Goal: Communication & Community: Answer question/provide support

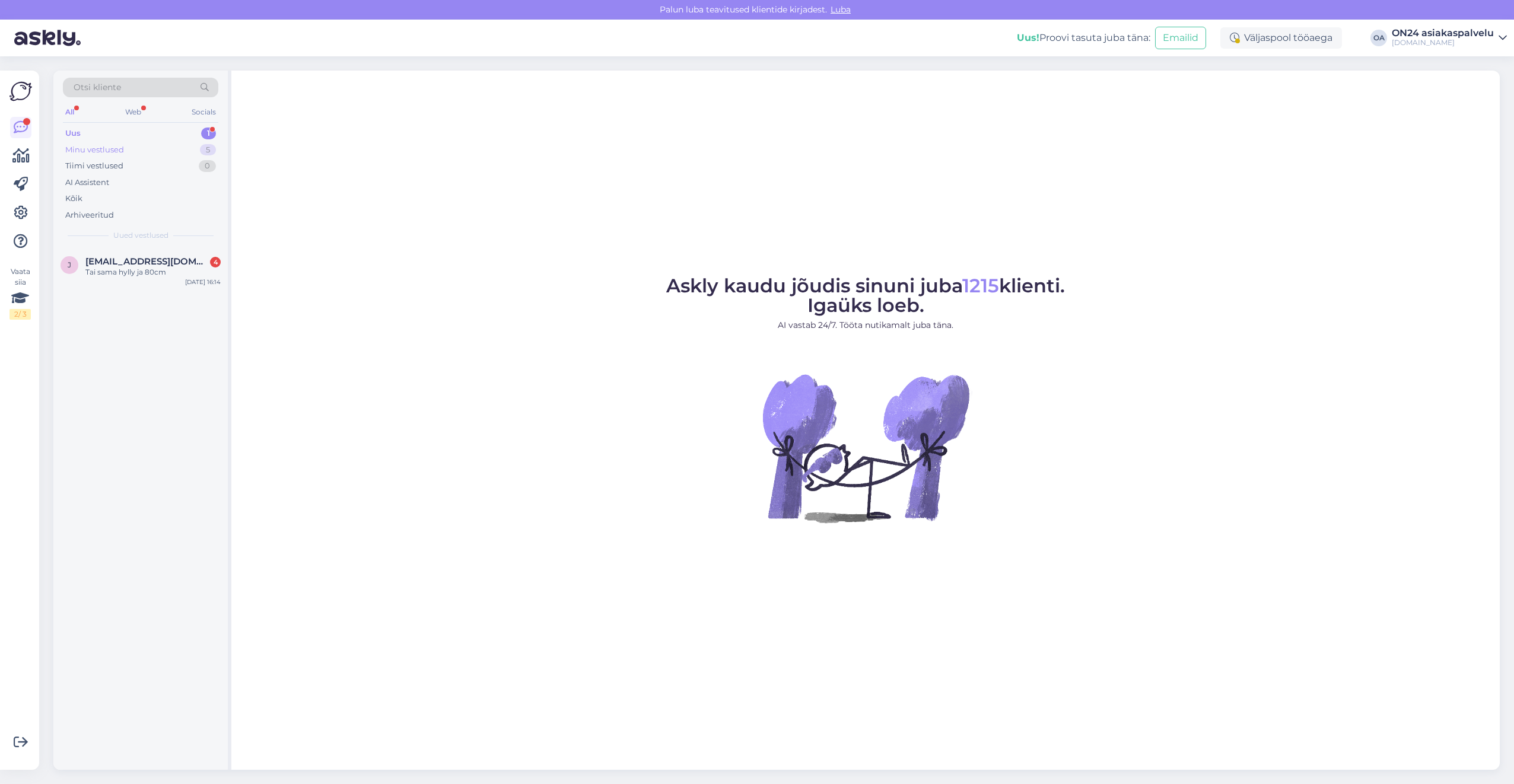
click at [155, 146] on div "Minu vestlused 5" at bounding box center [140, 150] width 155 height 17
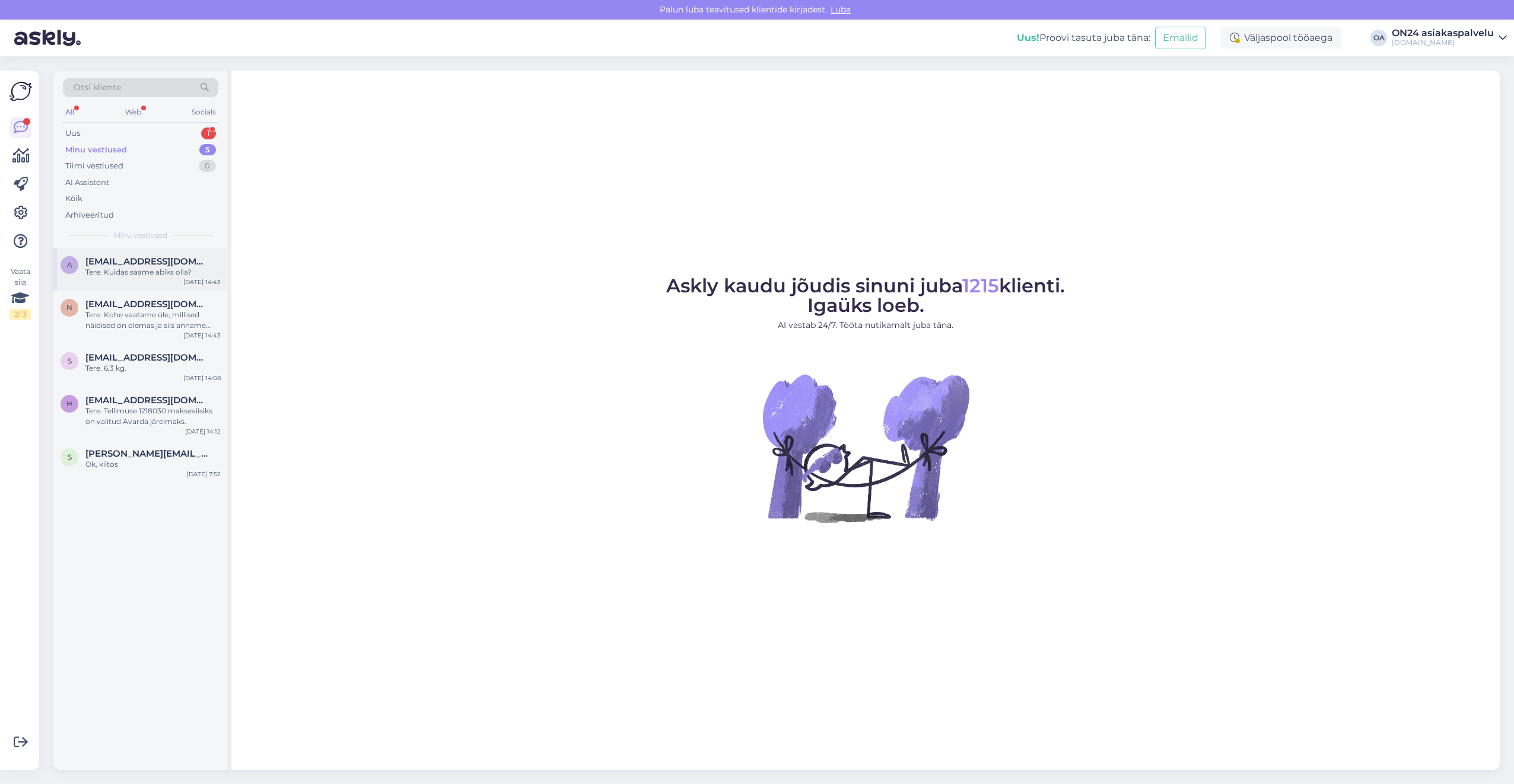
click at [166, 269] on div "Tere. Kuidas saame abiks olla?" at bounding box center [153, 272] width 135 height 11
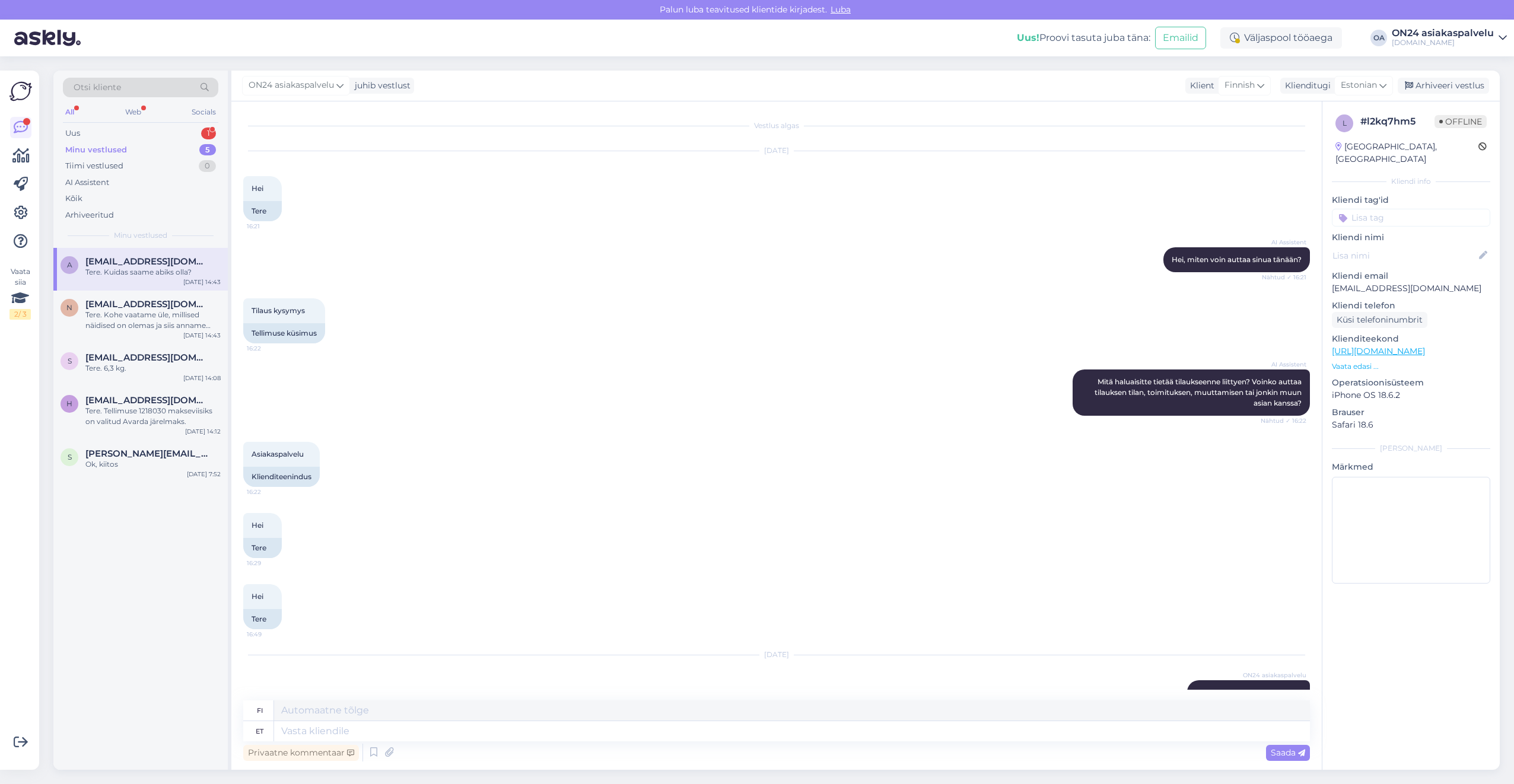
scroll to position [48, 0]
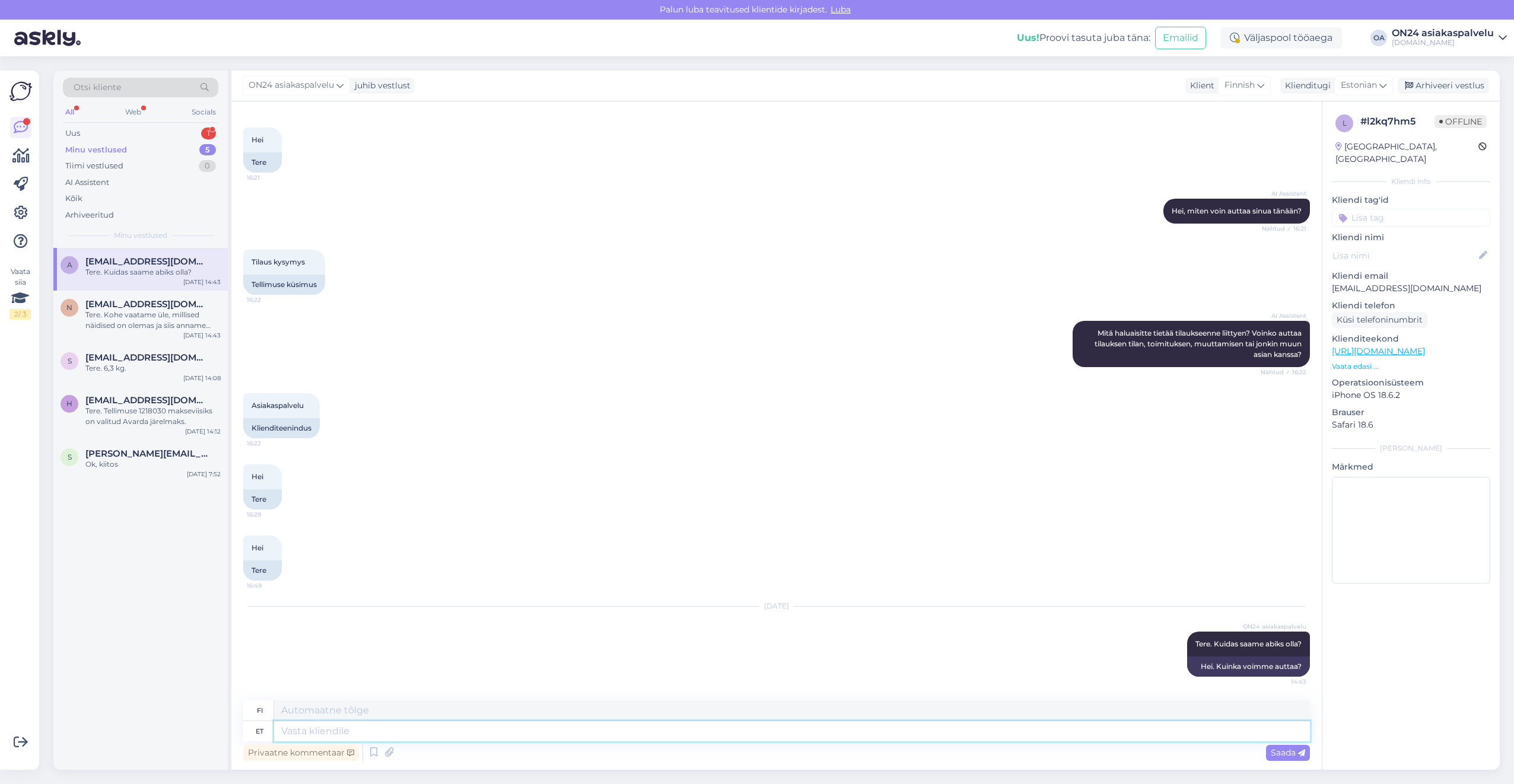
click at [319, 728] on textarea at bounding box center [792, 731] width 1036 height 20
type textarea "Tänud."
type textarea "Kiitos."
type textarea "Tänud. Tagasimakse t"
type textarea "Kiitos. Hyvitys"
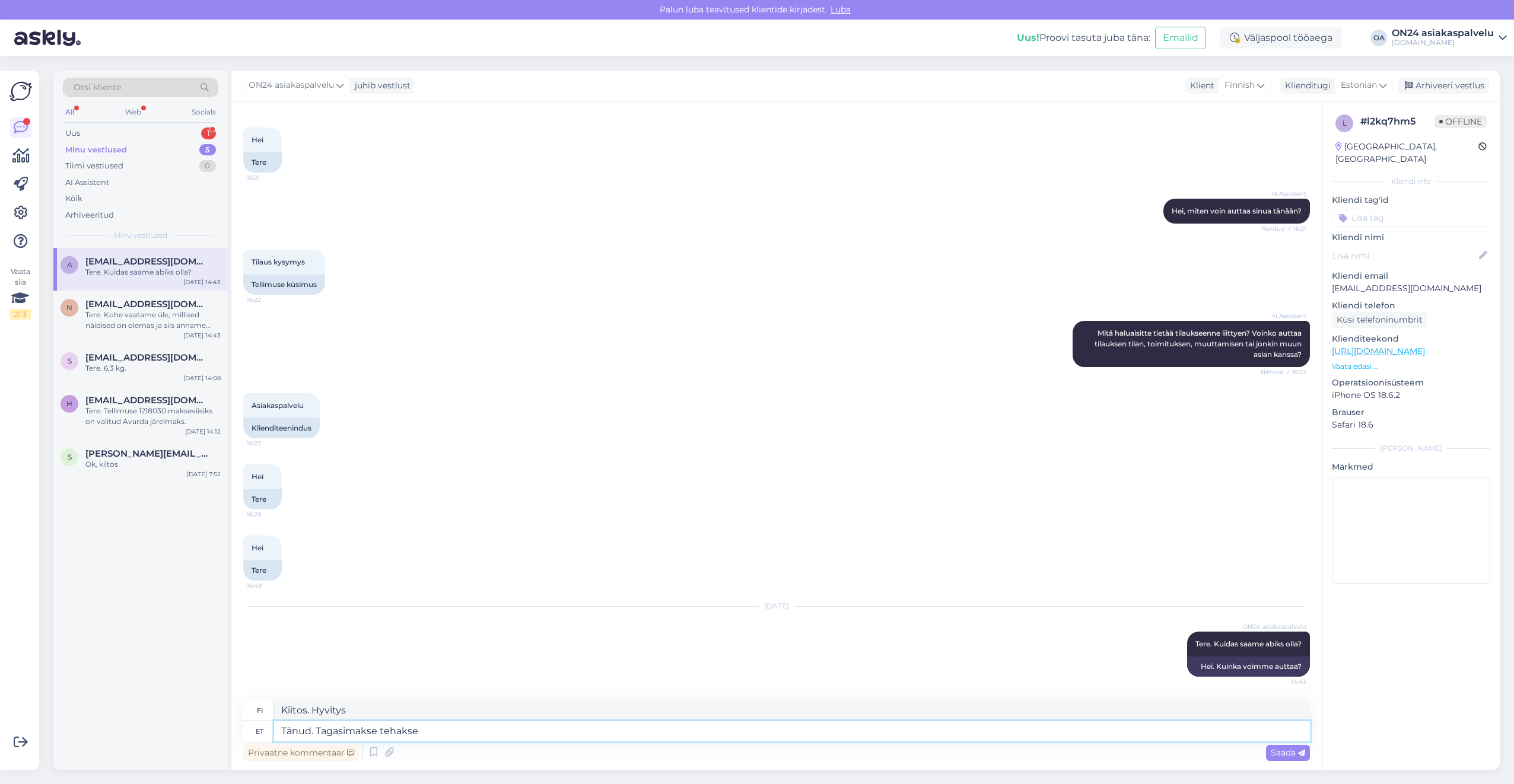
type textarea "Tänud. Tagasimakse tehakse"
type textarea "Kiitos. Hyvitys tehdään."
type textarea "Tänud. Tagasimakse tehakse 2."
type textarea "Kiitos. Hyvitys suoritetaan 2. päivänä."
type textarea "Tänud. Tagasimakse tehakse"
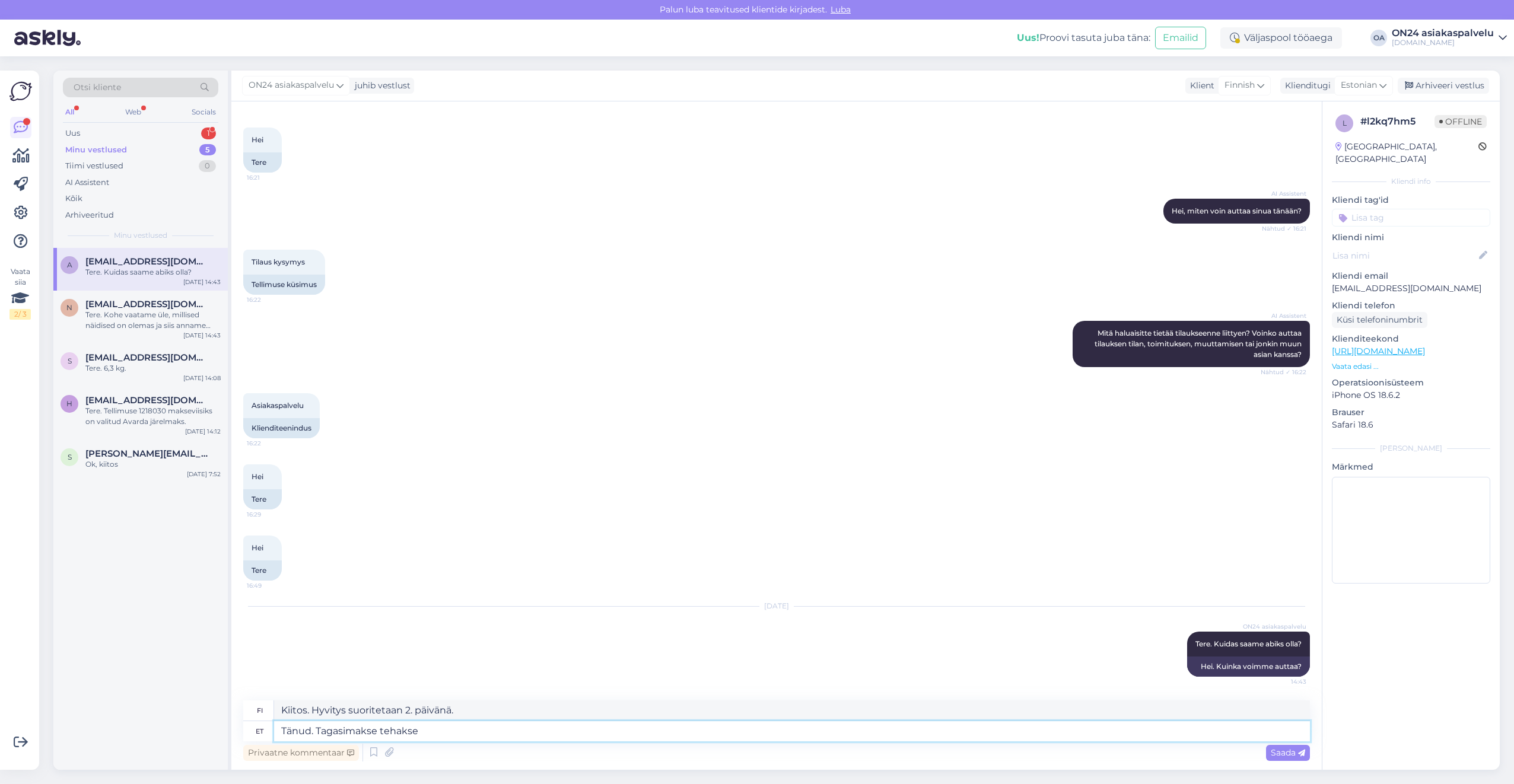
type textarea "Kiitos. Hyvitys tehdään."
type textarea "Tänud. Tagasimakse tehakse 4.tööpä"
type textarea "Kiitos. Hyvitys suoritetaan 4.t yönä."
type textarea "Tänud. Tagasimakse tehakse 4.tööpäeva j"
type textarea "Kiitos. Hyvitys suoritetaan 4.t ."
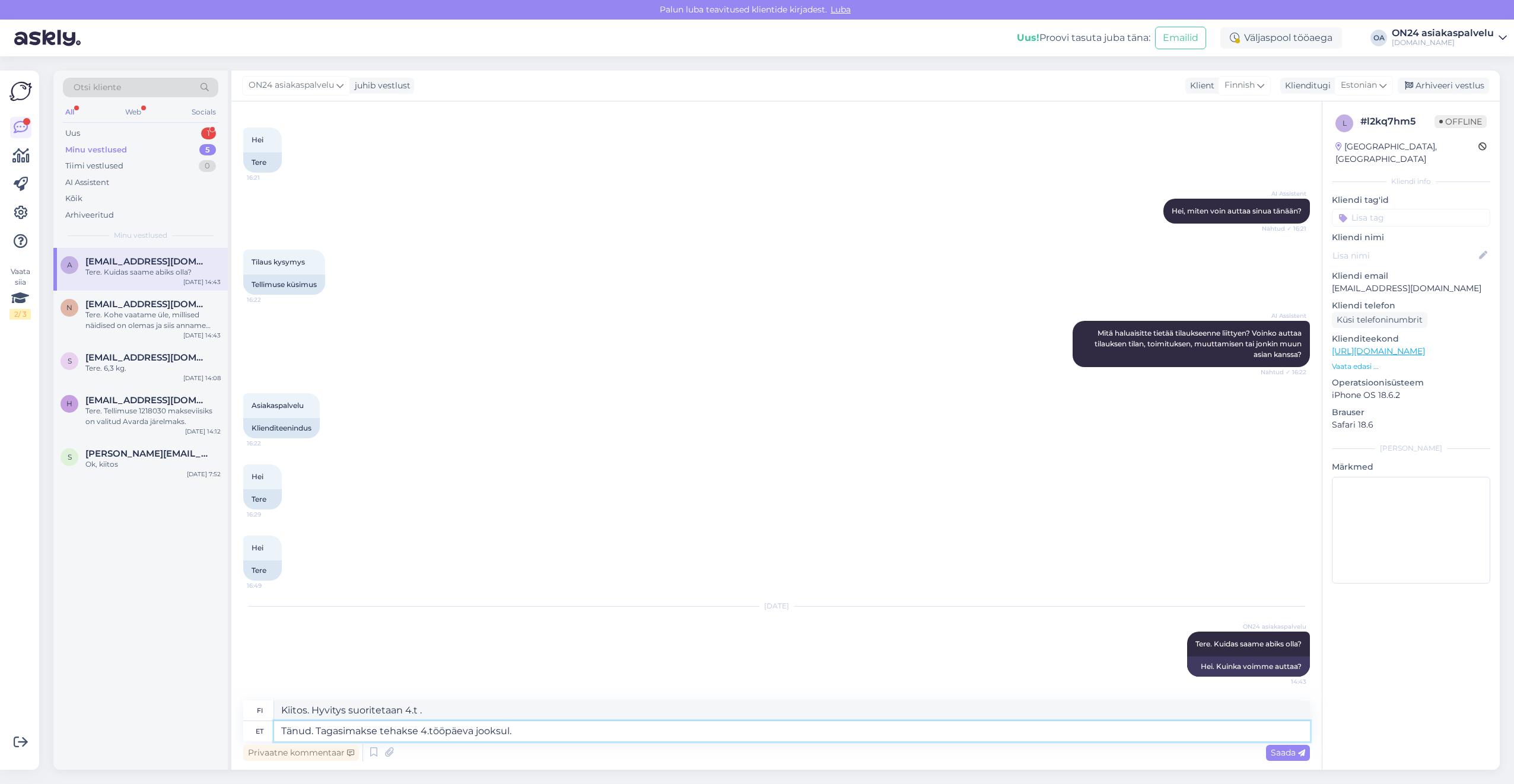
type textarea "Tänud. Tagasimakse tehakse 4.tööpäeva jooksul."
type textarea "Kiitos. Hyvitys suoritetaan 4.t tunnin kuluessa."
drag, startPoint x: 526, startPoint y: 711, endPoint x: 245, endPoint y: 708, distance: 281.0
click at [245, 708] on div "fi Kiitos. Hyvitys suoritetaan 4.t tunnin kuluessa." at bounding box center [777, 711] width 1067 height 21
click at [453, 740] on textarea "Tänud. Tagasimakse tehakse 4.tööpäeva jooksul." at bounding box center [792, 731] width 1036 height 20
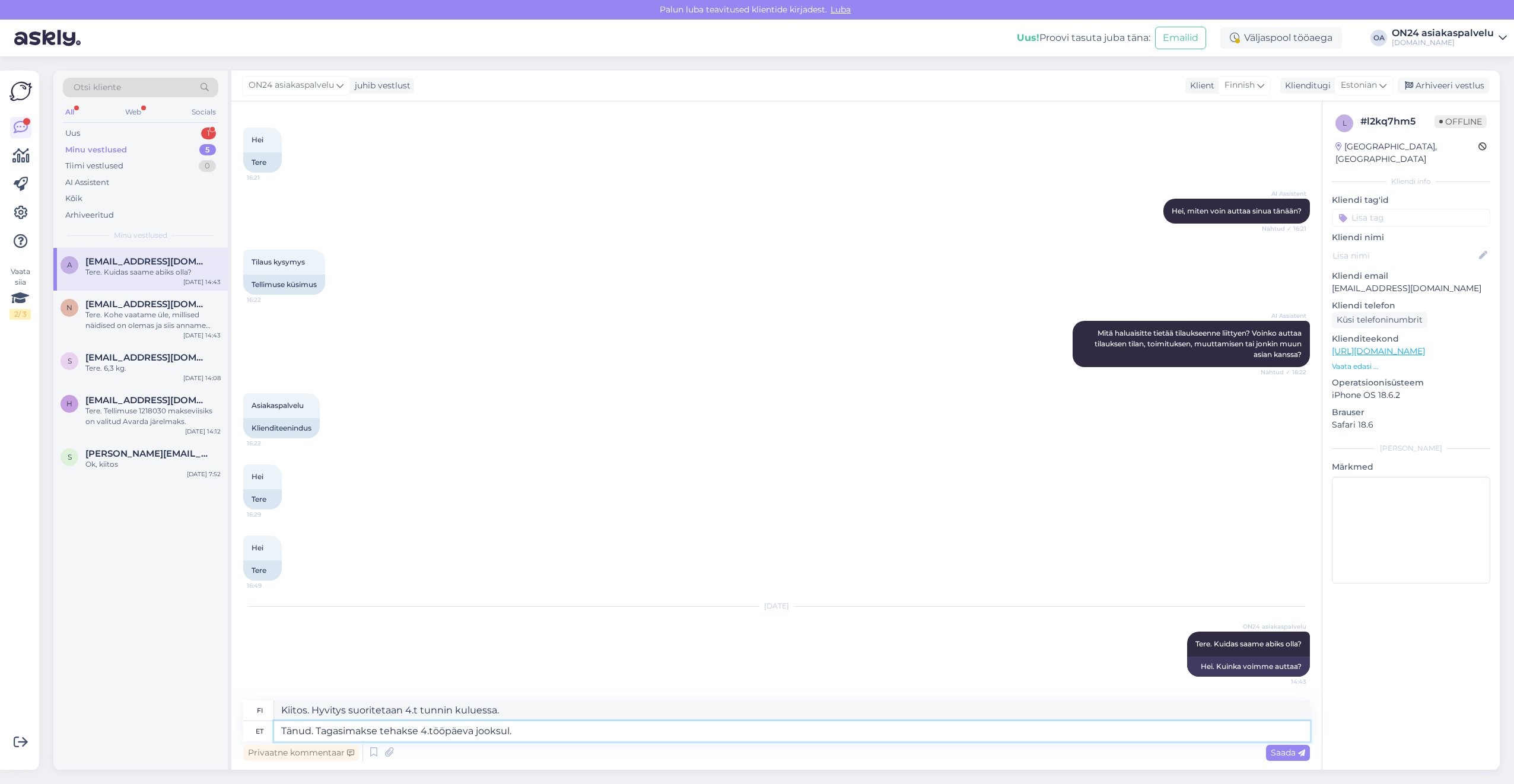
drag, startPoint x: 526, startPoint y: 732, endPoint x: 269, endPoint y: 732, distance: 257.0
click at [270, 734] on div "et Tänud. Tagasimakse tehakse 4.tööpäeva jooksul." at bounding box center [777, 731] width 1067 height 20
type textarea "Täname kirj"
type textarea "Kiitos"
type textarea "Täname kirja ee"
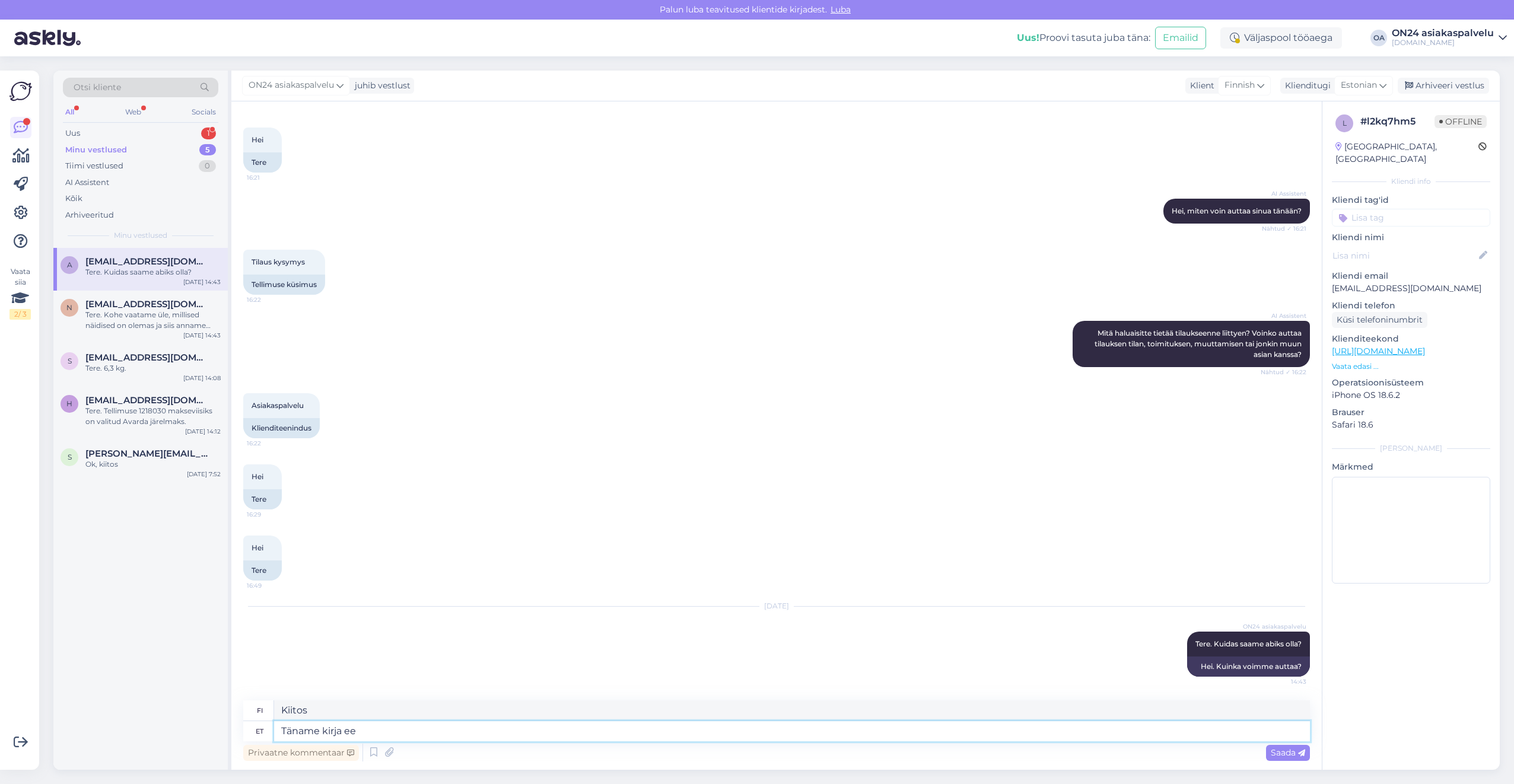
type textarea "Kiitoskirje"
type textarea "Täname kirja eest!"
type textarea "Kiitos kirjeestä!"
drag, startPoint x: 369, startPoint y: 707, endPoint x: 259, endPoint y: 706, distance: 110.0
click at [259, 706] on div "fi Kiitos kirjeestä!" at bounding box center [777, 711] width 1067 height 21
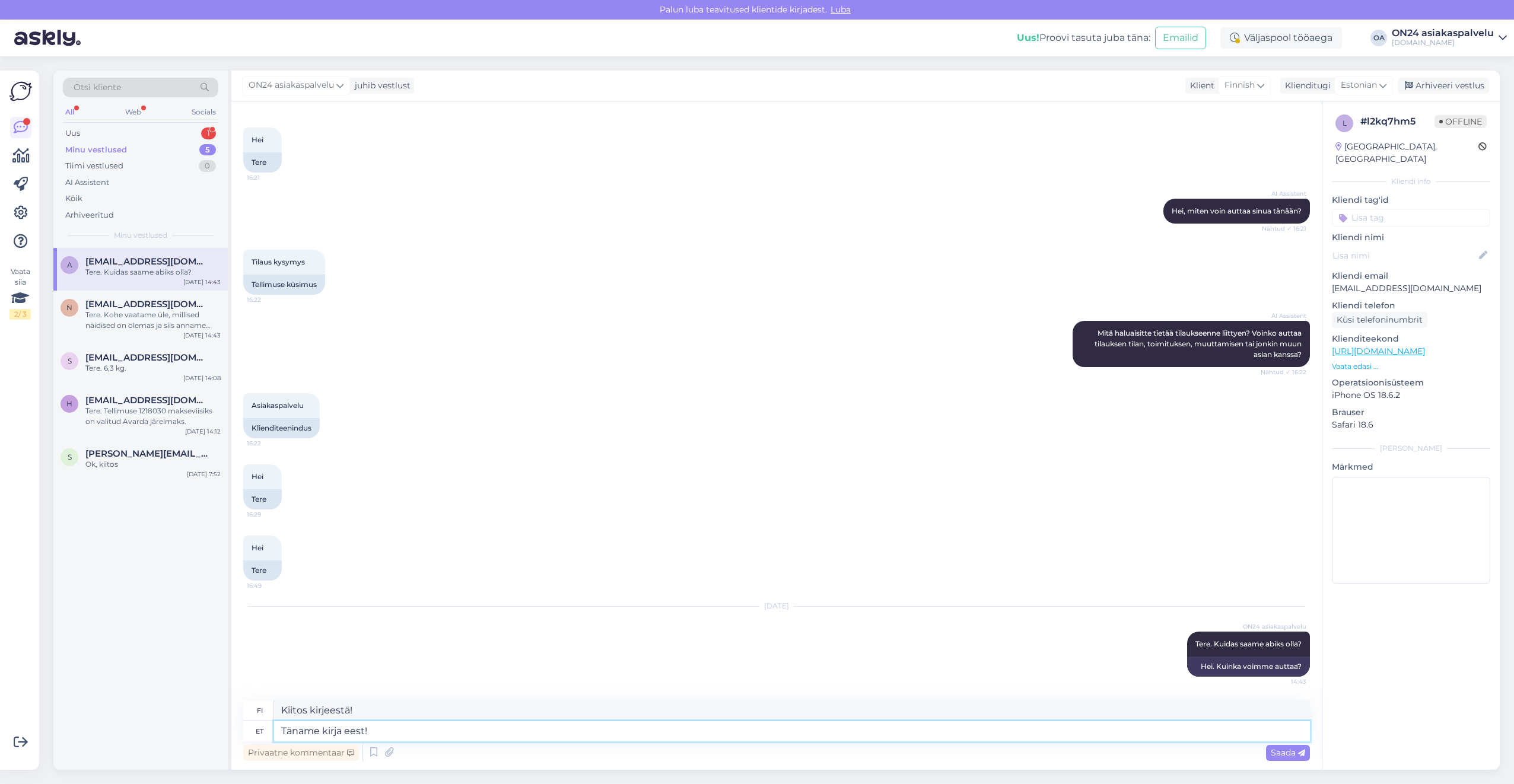
click at [387, 733] on textarea "Täname kirja eest!" at bounding box center [792, 731] width 1036 height 20
drag, startPoint x: 404, startPoint y: 733, endPoint x: 237, endPoint y: 721, distance: 167.4
click at [237, 721] on div "Vestlus algas [DATE] Hei 16:21 Tere AI Assistent [PERSON_NAME], miten voin autt…" at bounding box center [776, 435] width 1090 height 668
type textarea "Si"
type textarea "S"
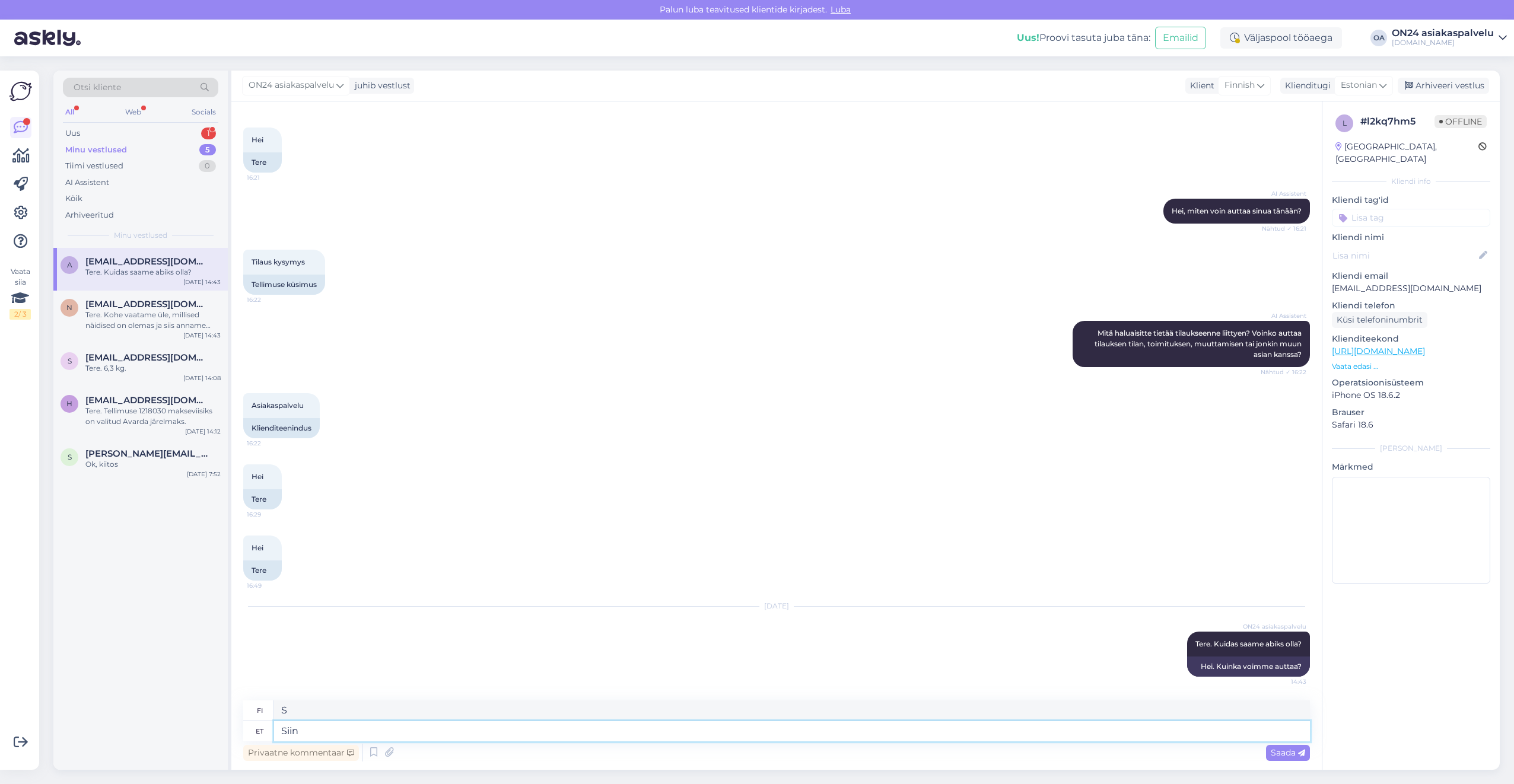
type textarea "Siin o"
type textarea "Tässä"
type textarea "Siin on m"
type textarea "Tässä on"
type textarea "Siin on mõeldud"
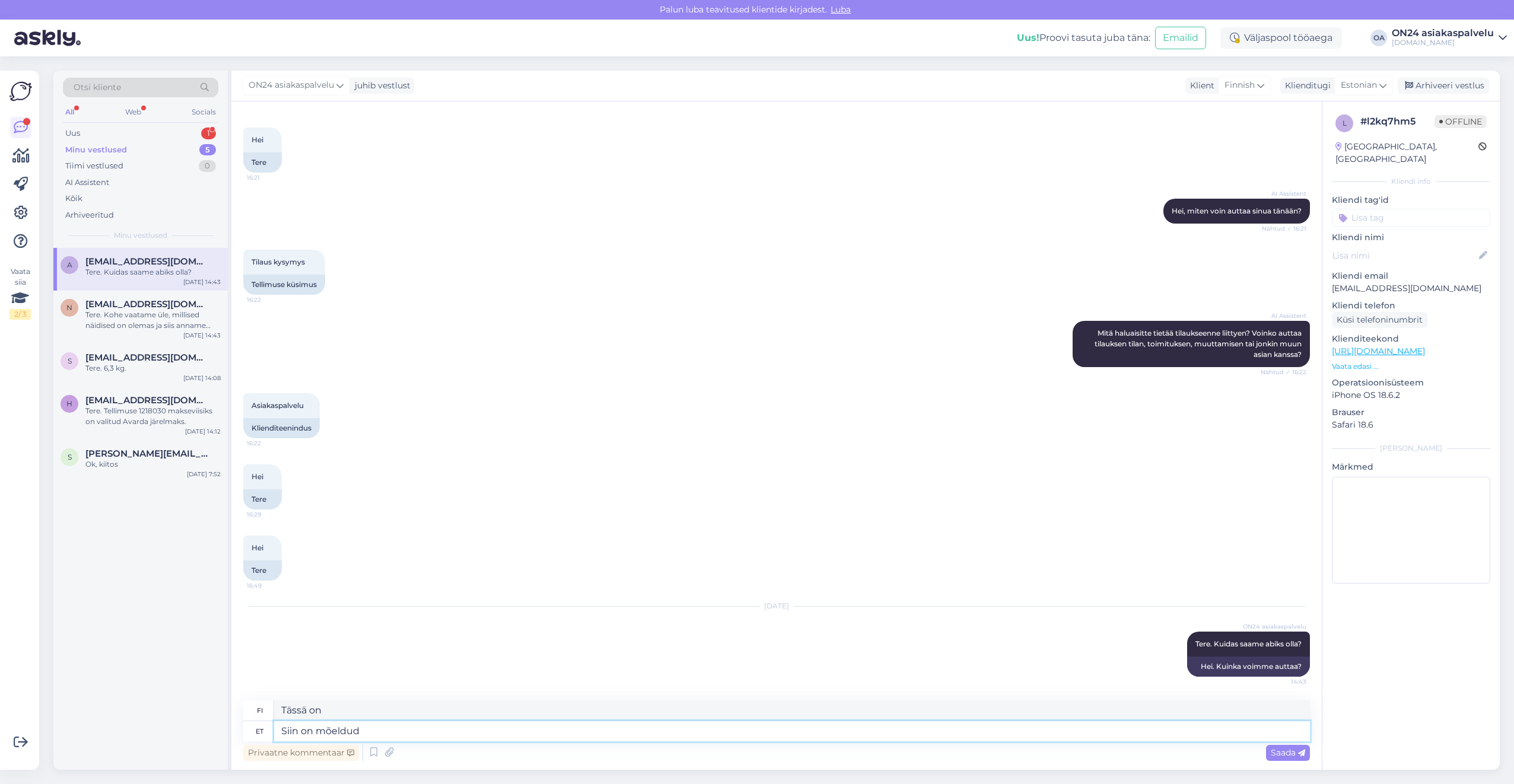
type textarea "Tämä on tarkoitettu"
type textarea "Siin on mõeldud seda, et"
type textarea "Tarkoitus tässä on, [PERSON_NAME]"
type textarea "Siin on mõeldud seda, et k"
type textarea "Tässä tarkoitetaan [PERSON_NAME]"
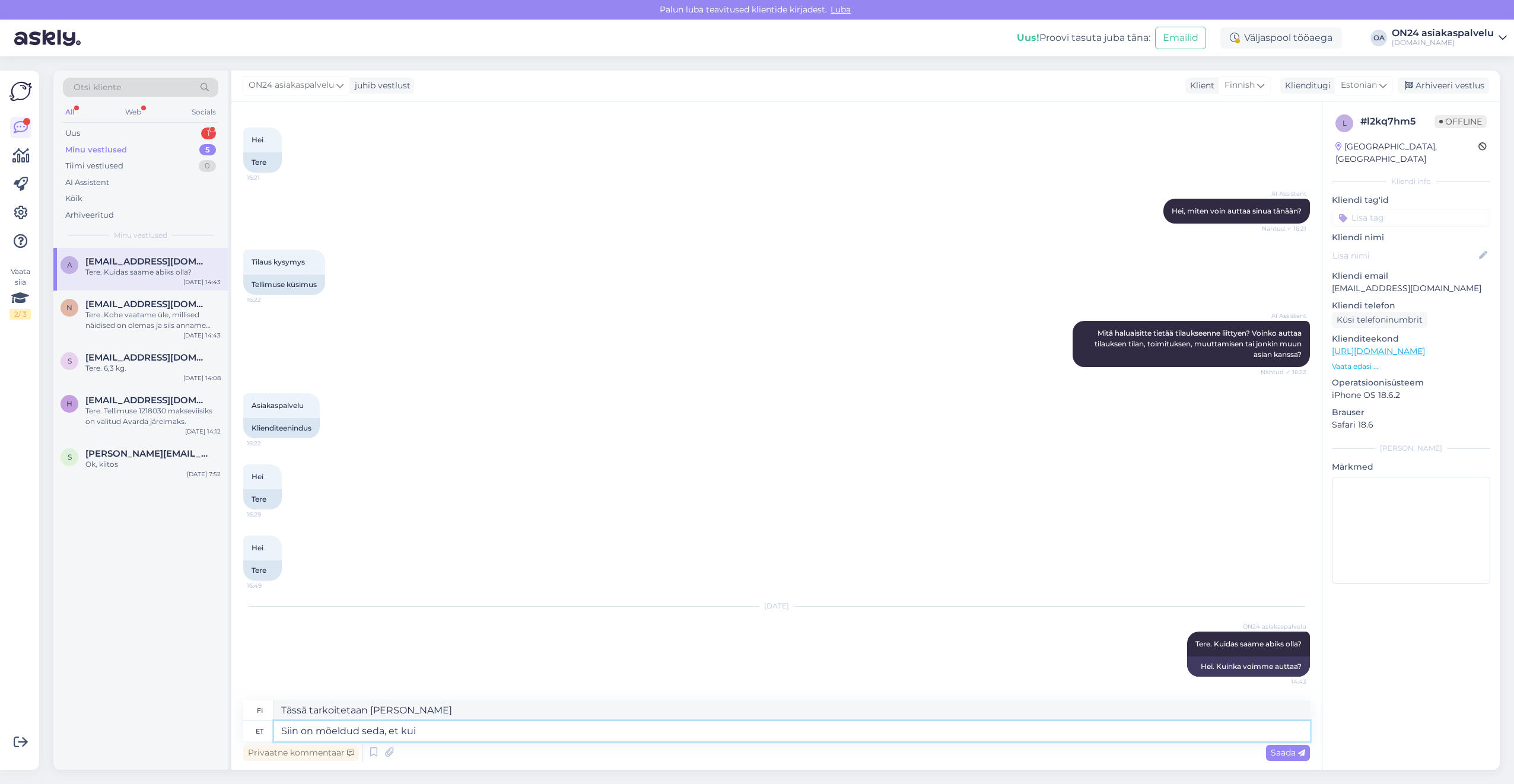
type textarea "Siin on mõeldud seda, et kui t"
type textarea "Tarkoitetaan tässä [PERSON_NAME]"
type textarea "Siin on mõeldud seda, et [PERSON_NAME] t"
type textarea "Tarkoitan tässä [PERSON_NAME] sinä"
type textarea "Siin on mõeldud seda, et [PERSON_NAME] tagastate si"
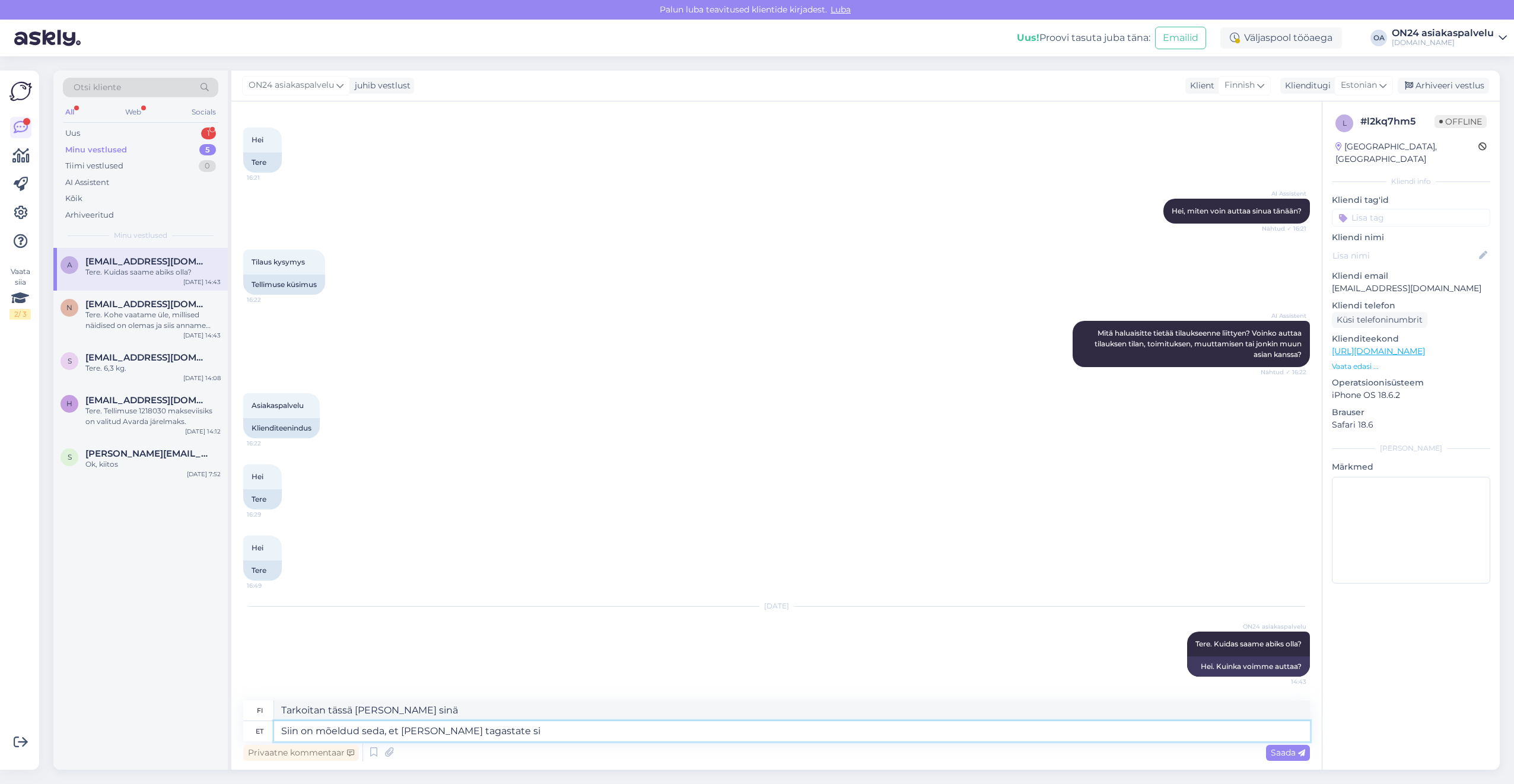
type textarea "Tämä tarkoittaa sitä, [PERSON_NAME] palautat tuotteen"
type textarea "Siin on mõeldud seda, et [PERSON_NAME] tagastate siis ta"
type textarea "Tämä tarkoittaa [PERSON_NAME] palautat tuotteen,"
type textarea "Siin on mõeldud seda, et [PERSON_NAME] tagastate siis tagastuse"
type textarea "Tarkoitan tässä [PERSON_NAME] palautat tuotteen, hyvitys"
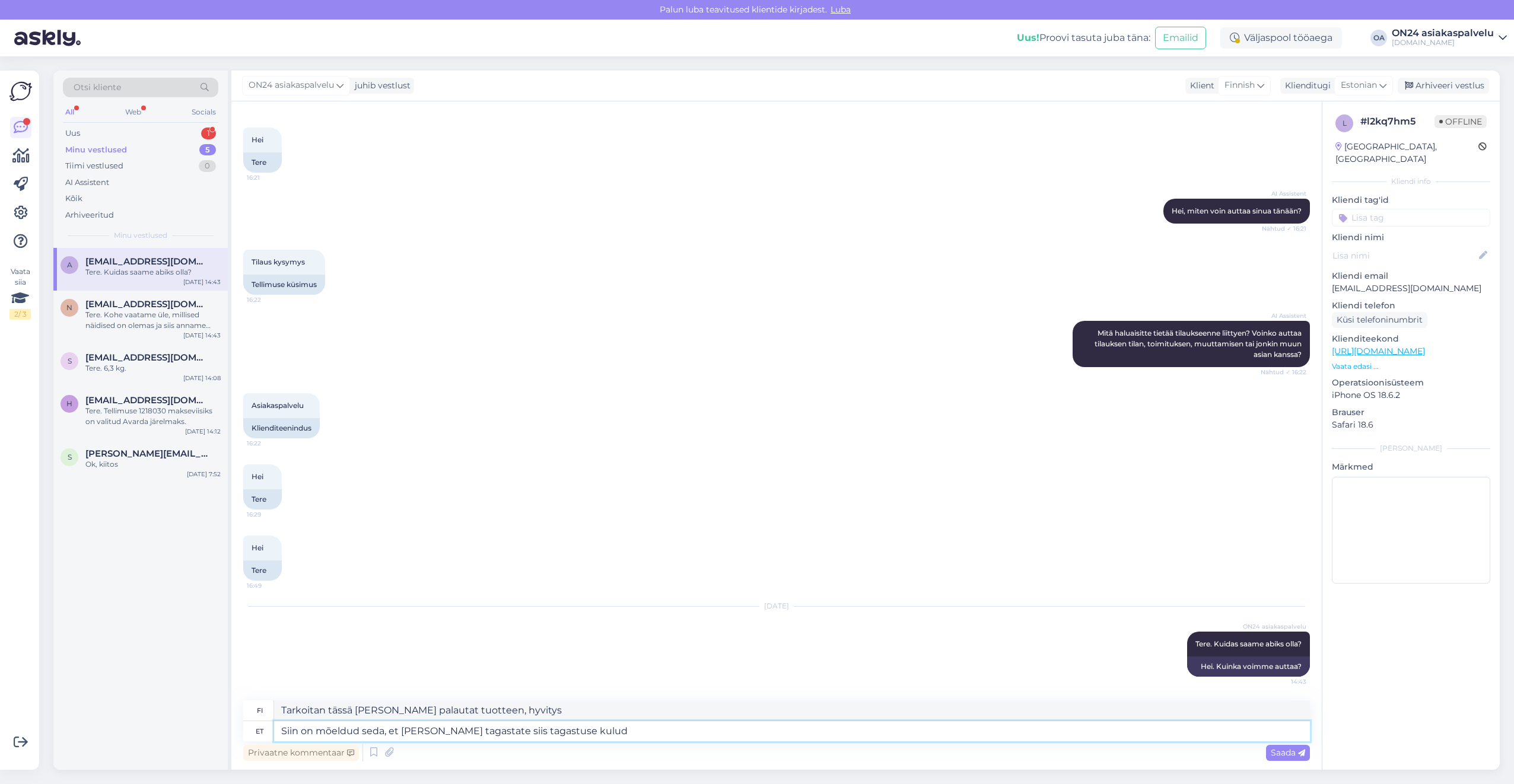
type textarea "Siin on mõeldud seda, et [PERSON_NAME] tagastate siis tagastuse kulud o"
type textarea "Tämä tarkoittaa, [PERSON_NAME] [PERSON_NAME] palautat tuotteen, palautuskulut o…"
type textarea "Siin on mõeldud seda, et [PERSON_NAME] tagastate siis tagastuse kulud on tasuta…"
type textarea "Tämä tarkoittaa, [PERSON_NAME] [PERSON_NAME] palautat tuotteen, palautuskulut o…"
type textarea "Siin on mõeldud seda, et [PERSON_NAME] tagastate siis tagastuse kulud on tasuta…"
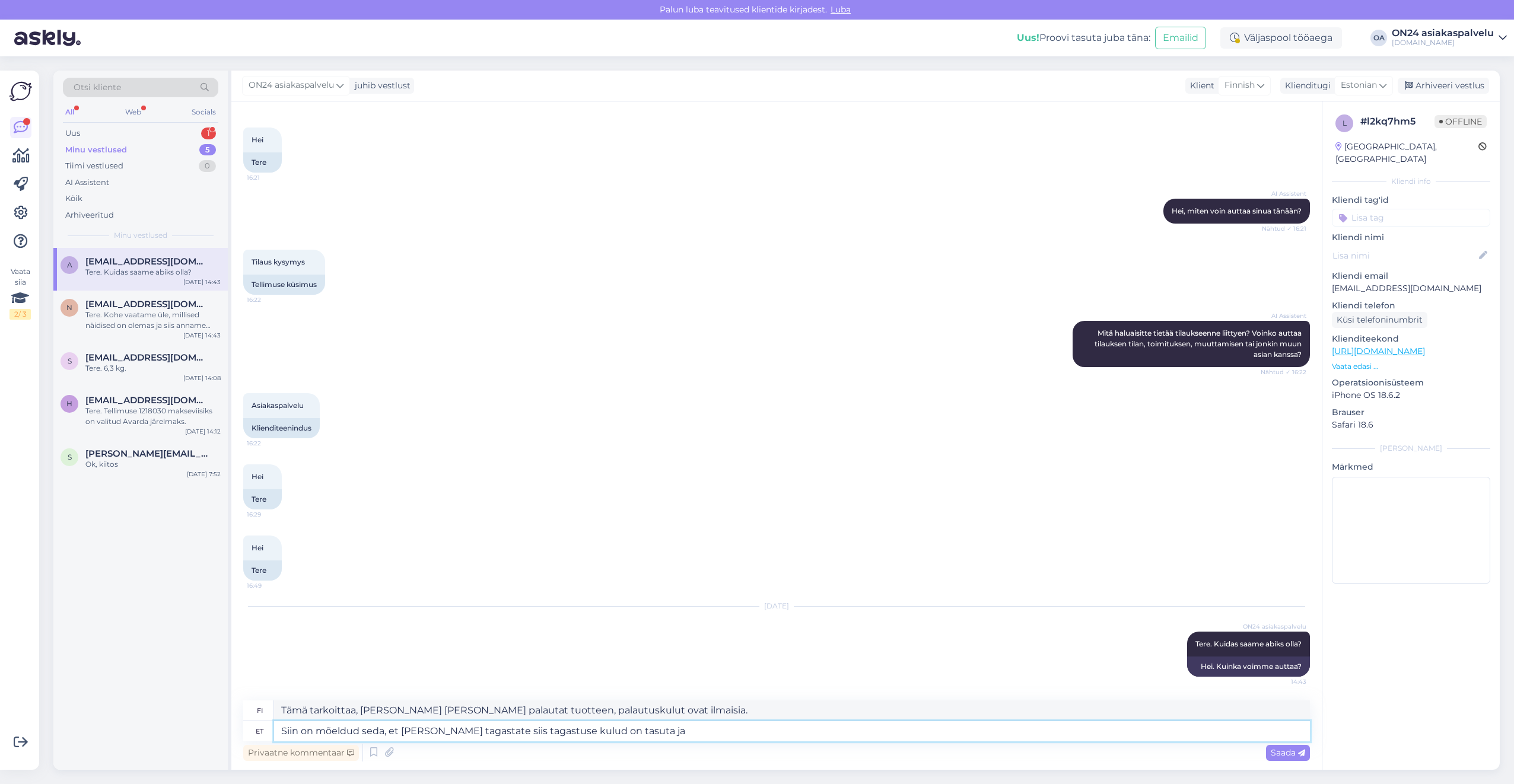
type textarea "Tämä tarkoittaa, [PERSON_NAME] [PERSON_NAME] palautat tuotteen, palautuskulut o…"
type textarea "Siin on mõeldud seda, et [PERSON_NAME] tagastate siis tagastuse kulud on tasuta…"
type textarea "Tarkoitetaan tässä [PERSON_NAME] palautat tuotteen, palautuskulut ovat ilmaiset…"
type textarea "Siin on mõeldud seda, et [PERSON_NAME] tagastate siis tagastuse kulud on tasuta…"
type textarea "Tämä tarkoittaa, [PERSON_NAME] [PERSON_NAME] palautat tuotteen, palautuskulut o…"
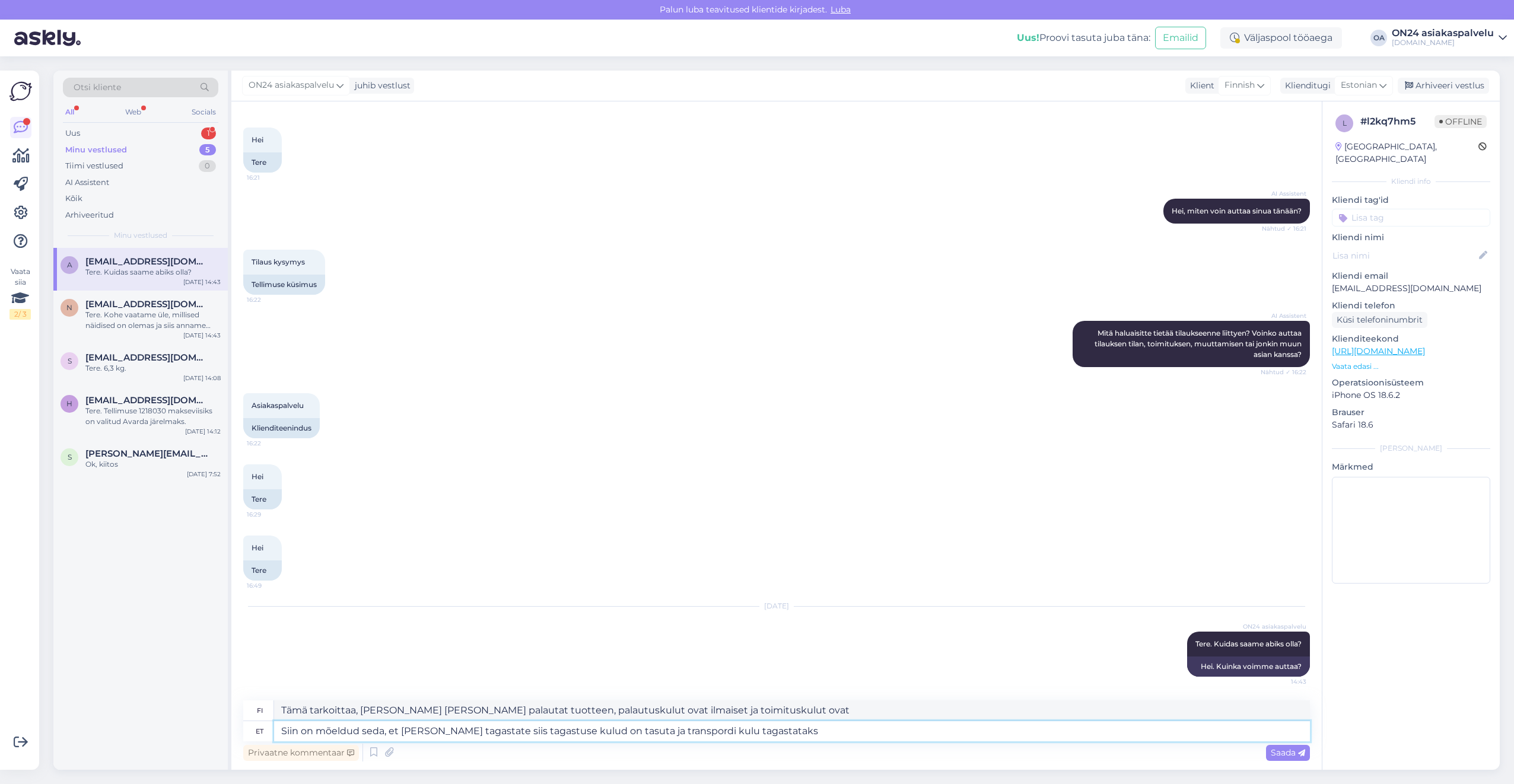
type textarea "Siin on mõeldud seda, et [PERSON_NAME] tagastate siis tagastuse kulud on tasuta…"
type textarea "Tämä tarkoittaa, [PERSON_NAME] [PERSON_NAME] palautat tuotteen, palautuskulut o…"
type textarea "Siin on mõeldud seda, et [PERSON_NAME] tagastate siis tagastuse kulud on tasuta…"
type textarea "Tämä tarkoittaa, [PERSON_NAME] [PERSON_NAME] palautat tuotteen, palautuskulut o…"
type textarea "Siin on mõeldud seda, et [PERSON_NAME] tagastate siis tagastuse kulud on tasuta…"
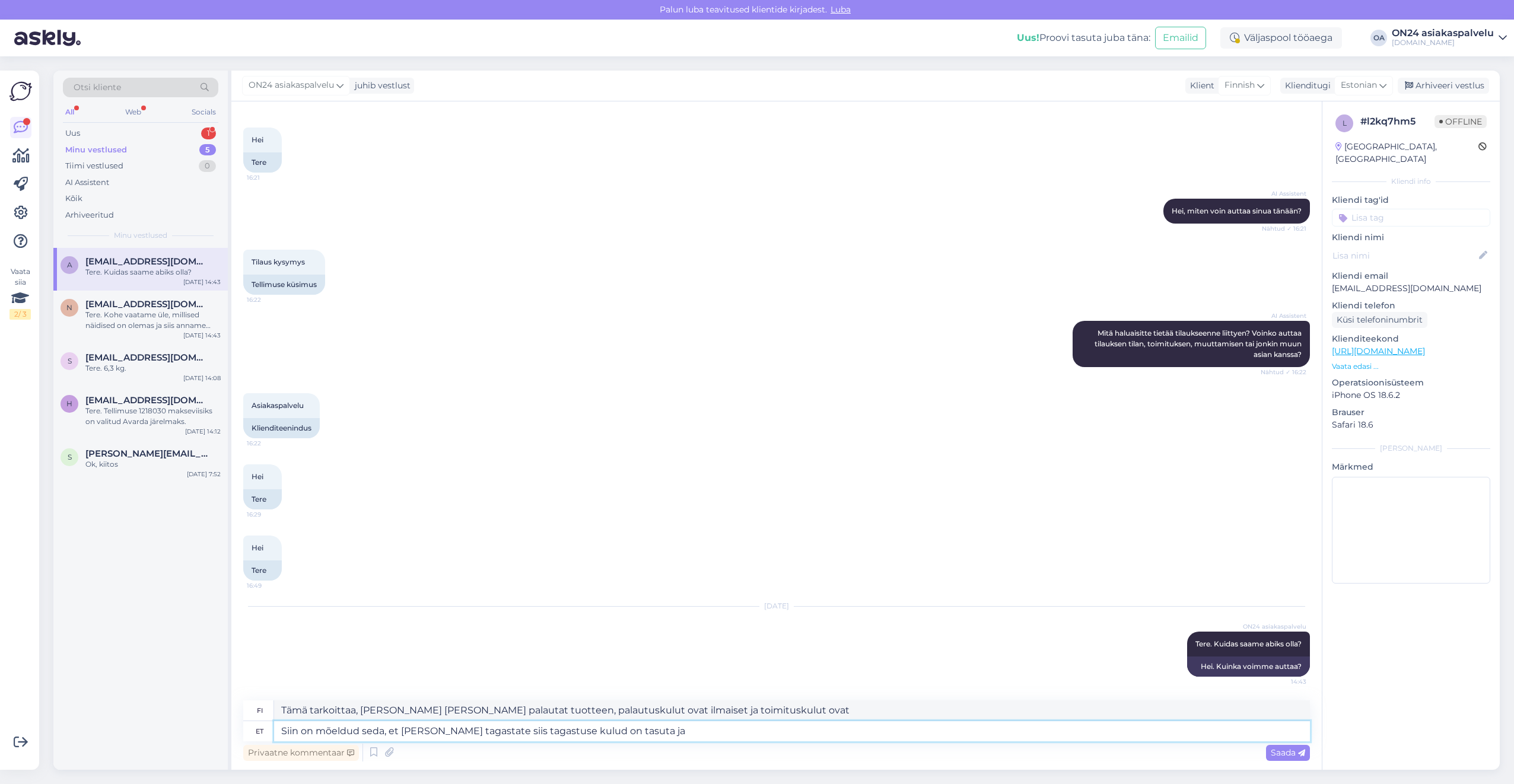
type textarea "Tarkoitetaan tässä [PERSON_NAME] palautat tuotteen, palautuskulut ovat ilmaiset…"
type textarea "Siin on mõeldud seda, et [PERSON_NAME] tagastate siis tagastuse kulud on tas"
type textarea "Tämä tarkoittaa, [PERSON_NAME] [PERSON_NAME] palautat tuotteen, palautuskulut o…"
type textarea "Siin on mõeldud seda, et [PERSON_NAME] tagastate siis tagastuse kulud"
type textarea "Tämä tarkoittaa, [PERSON_NAME] [PERSON_NAME] palautat tuotteen, palautuskulut o…"
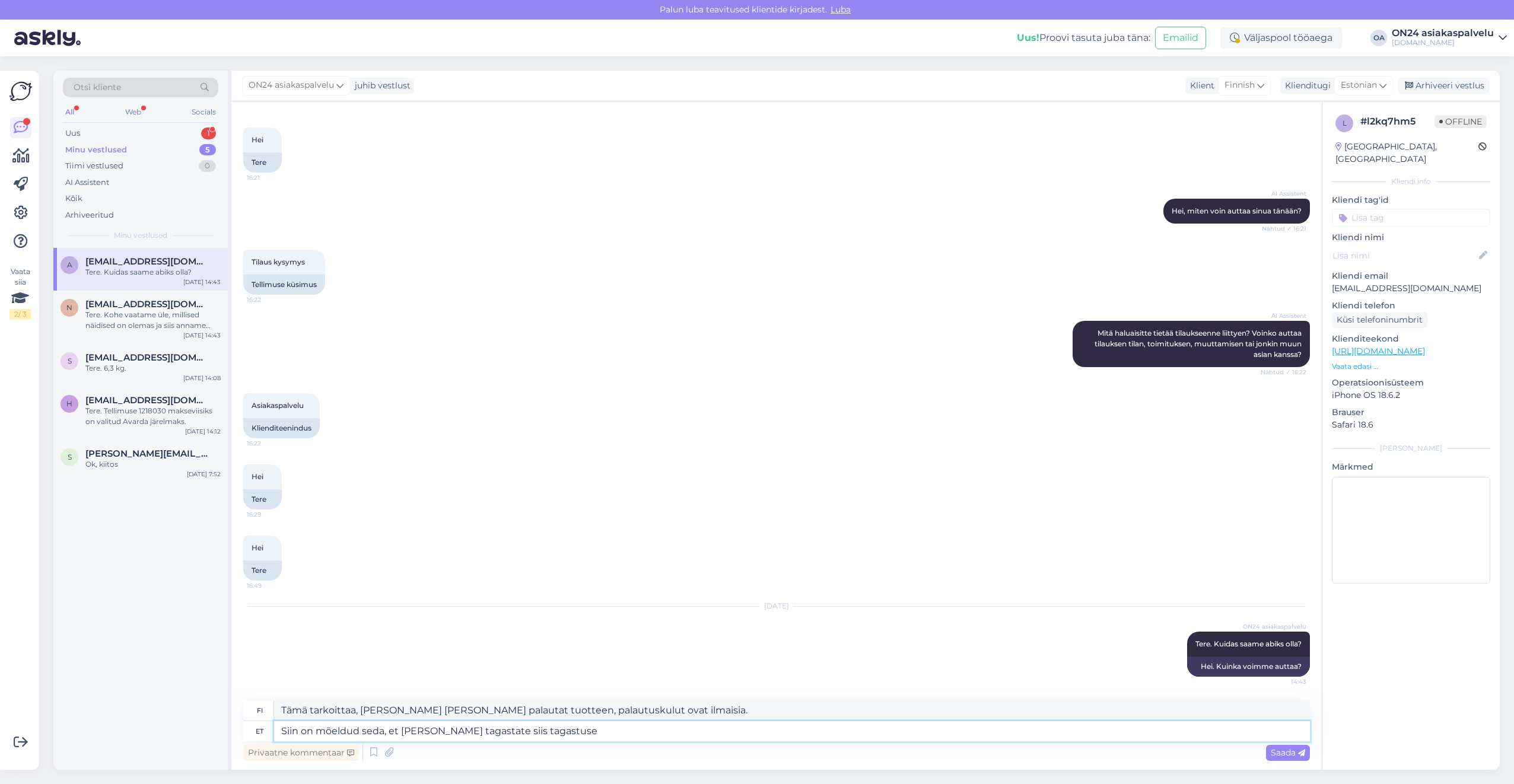
type textarea "Siin on mõeldud seda, et [PERSON_NAME] tagastate siis tagastuse"
type textarea "Tämä tarkoittaa, [PERSON_NAME] [PERSON_NAME] palautat tuotteen, palautuskulut o…"
type textarea "Siin on mõeldud seda, et [PERSON_NAME] tagastate siis"
type textarea "Tarkoitan tässä [PERSON_NAME] palautat tuotteen, hyvitys"
type textarea "Siin on mõeldud seda, et [PERSON_NAME] tagastate siis"
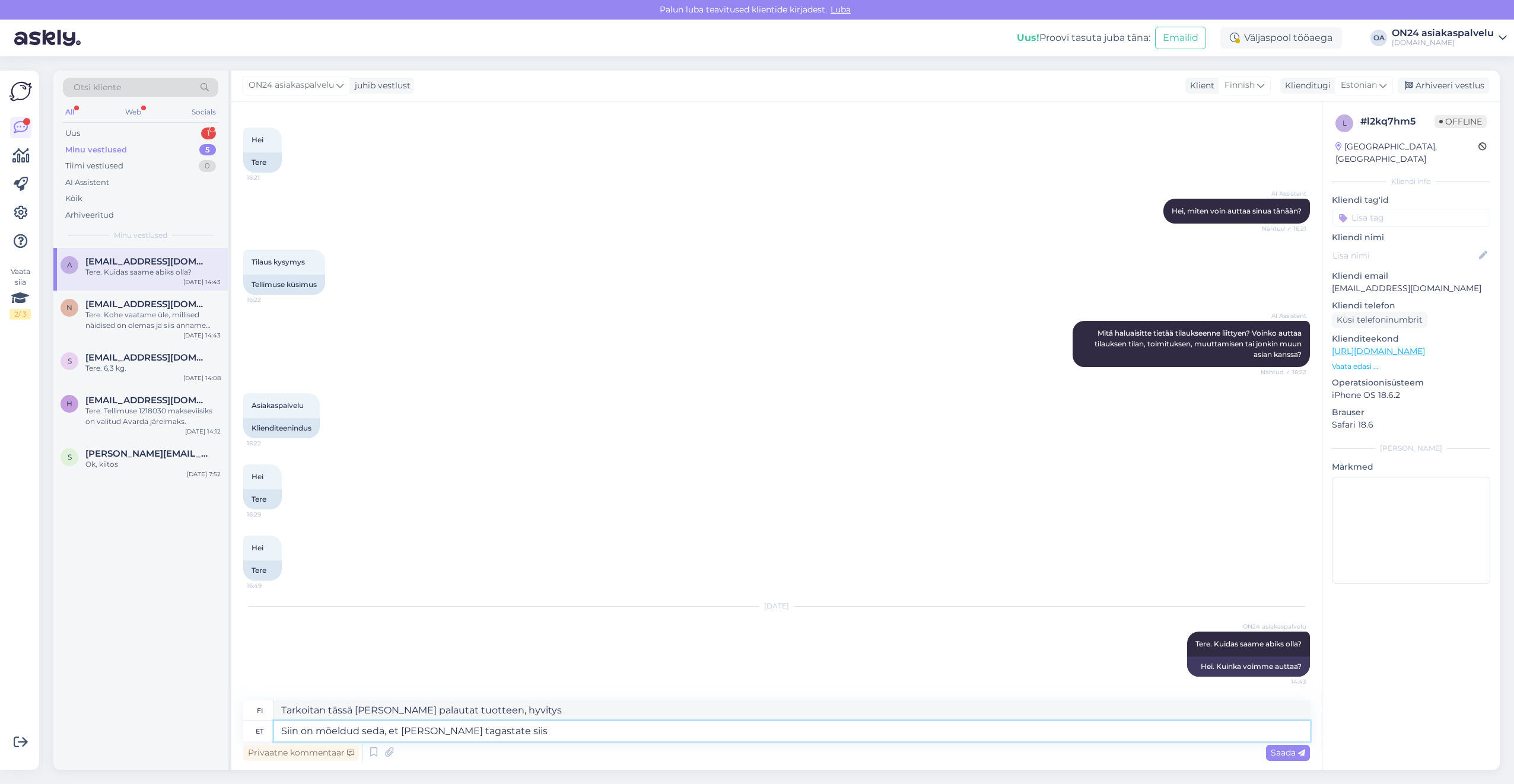
type textarea "Tämä tarkoittaa [PERSON_NAME] palautat tuotteen,"
type textarea "Siin on mõeldud seda, et [PERSON_NAME] tagastate siis tagastatakse ka s"
type textarea "Tämä tarkoittaa [PERSON_NAME] palautat tuotteen, myös hinta palautetaan."
type textarea "Siin on mõeldud seda, et [PERSON_NAME] tagastate siis tagastatakse ka saatmis k"
type textarea "Tarkoitan tässä [PERSON_NAME] palautat tuotteen, myös toimituskulut palautetaan."
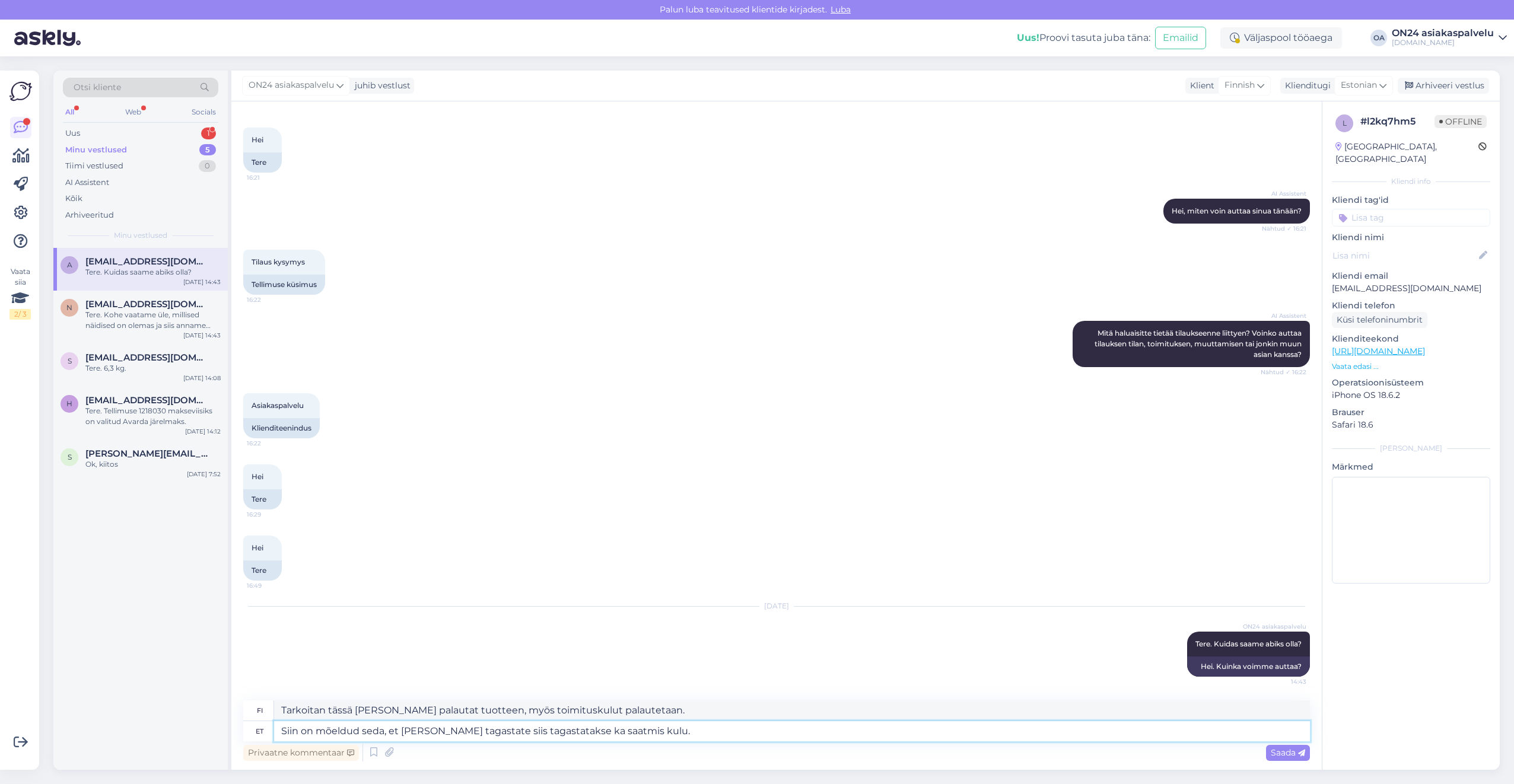
type textarea "Siin on mõeldud seda, et [PERSON_NAME] tagastate siis tagastatakse ka saatmis k…"
type textarea "Tämä tarkoittaa, [PERSON_NAME] [PERSON_NAME] palautat tuotteen, myös toimitusku…"
type textarea "Siin on mõeldud seda, et [PERSON_NAME] tagastate siis tagastatakse ka saa"
type textarea "Tarkoitan tässä [PERSON_NAME] palautat tuotteen, myös toimituskulut palautetaan."
type textarea "Siin on mõeldud seda, et [PERSON_NAME] tagastate siis tagastatakse ka"
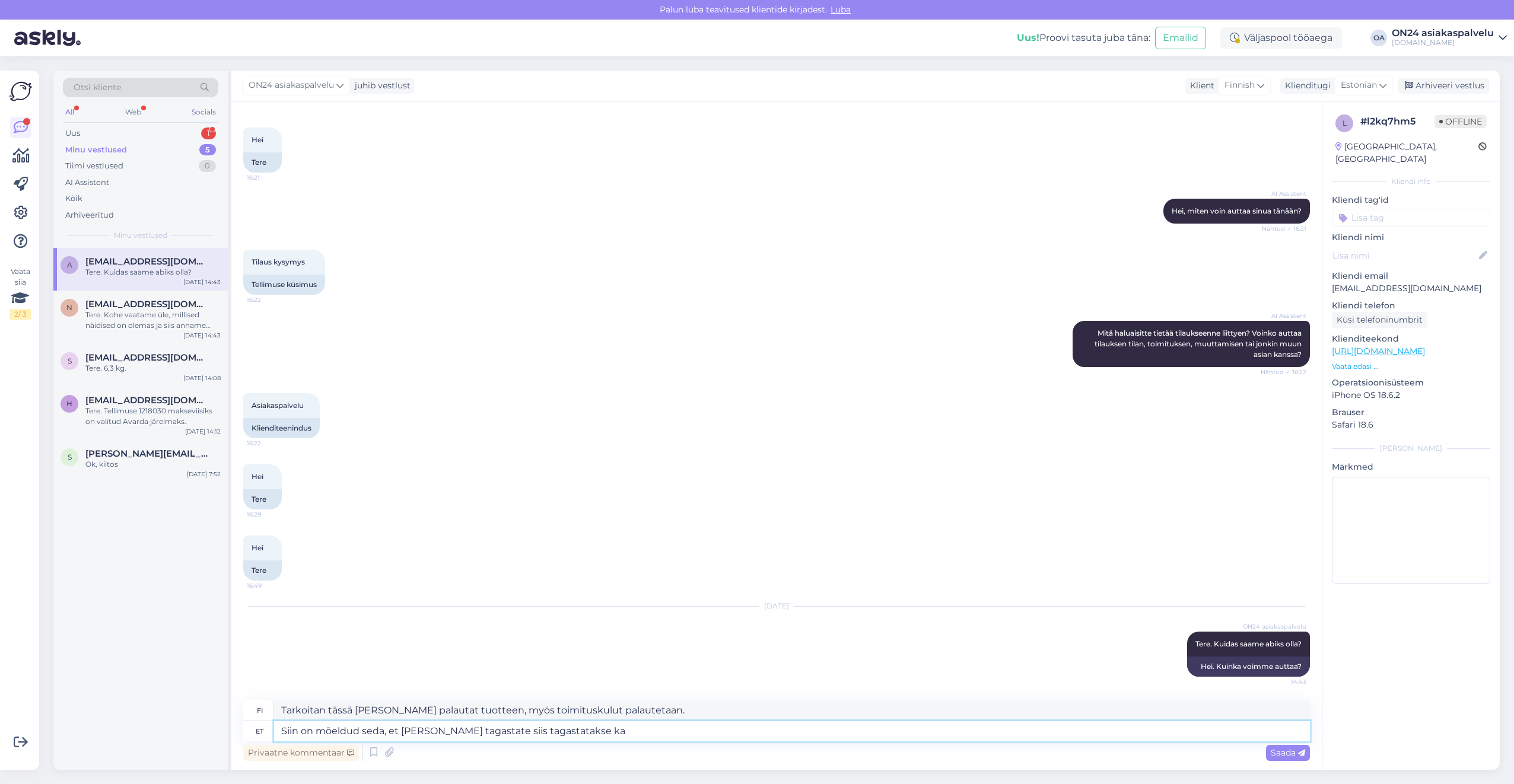
type textarea "Tämä tarkoittaa [PERSON_NAME] palautat tuotteen, myös hinta palautetaan."
type textarea "Siin on mõeldud seda, et [PERSON_NAME] tagastate siis tagastatakse ka transpori…"
type textarea "Tarkoitan tässä [PERSON_NAME] palautat tuotteen, myös toimituskulut hyvitetään."
type textarea "Siin on mõeldud seda, et [PERSON_NAME] tagastate siis tagastatakse ka transpori…"
type textarea "Tämä tarkoittaa, [PERSON_NAME] [PERSON_NAME] palautat tuotteen, myös toimitusku…"
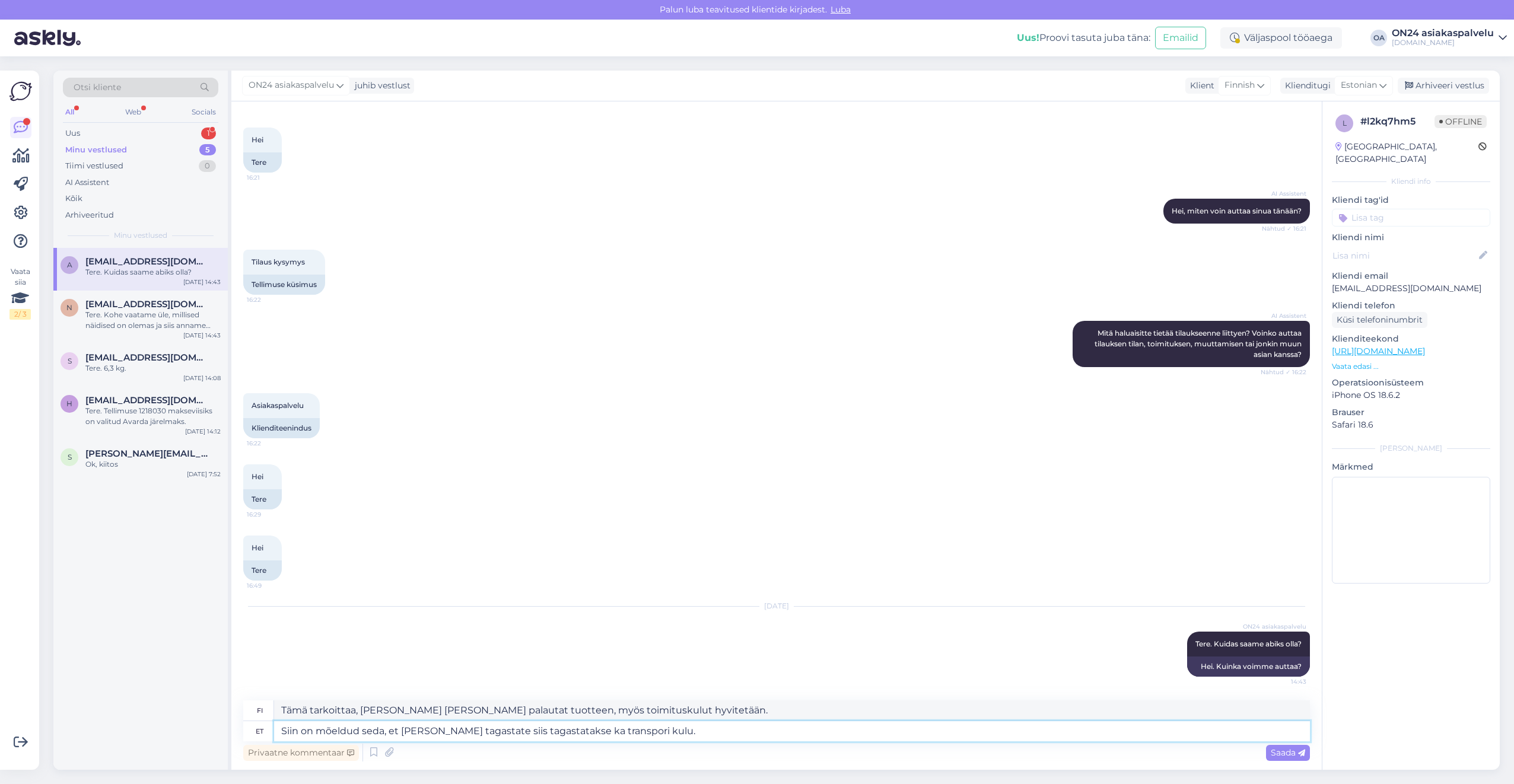
click at [626, 731] on textarea "Siin on mõeldud seda, et [PERSON_NAME] tagastate siis tagastatakse ka transpori…" at bounding box center [792, 731] width 1036 height 20
click at [640, 701] on textarea "Tämä tarkoittaa, [PERSON_NAME] [PERSON_NAME] palautat tuotteen, myös toimitusku…" at bounding box center [792, 711] width 1036 height 20
click at [611, 731] on textarea "Siin on mõeldud seda, et [PERSON_NAME] tagastate siis tagastatakse ka transpord…" at bounding box center [792, 731] width 1036 height 20
click at [610, 731] on textarea "Siin on mõeldud seda, et [PERSON_NAME] tagastate siis tagastatakse ka transpord…" at bounding box center [792, 731] width 1036 height 20
type textarea "Siin on mõeldud seda, et [PERSON_NAME] tagastate siis tagastatakse ka sakulu."
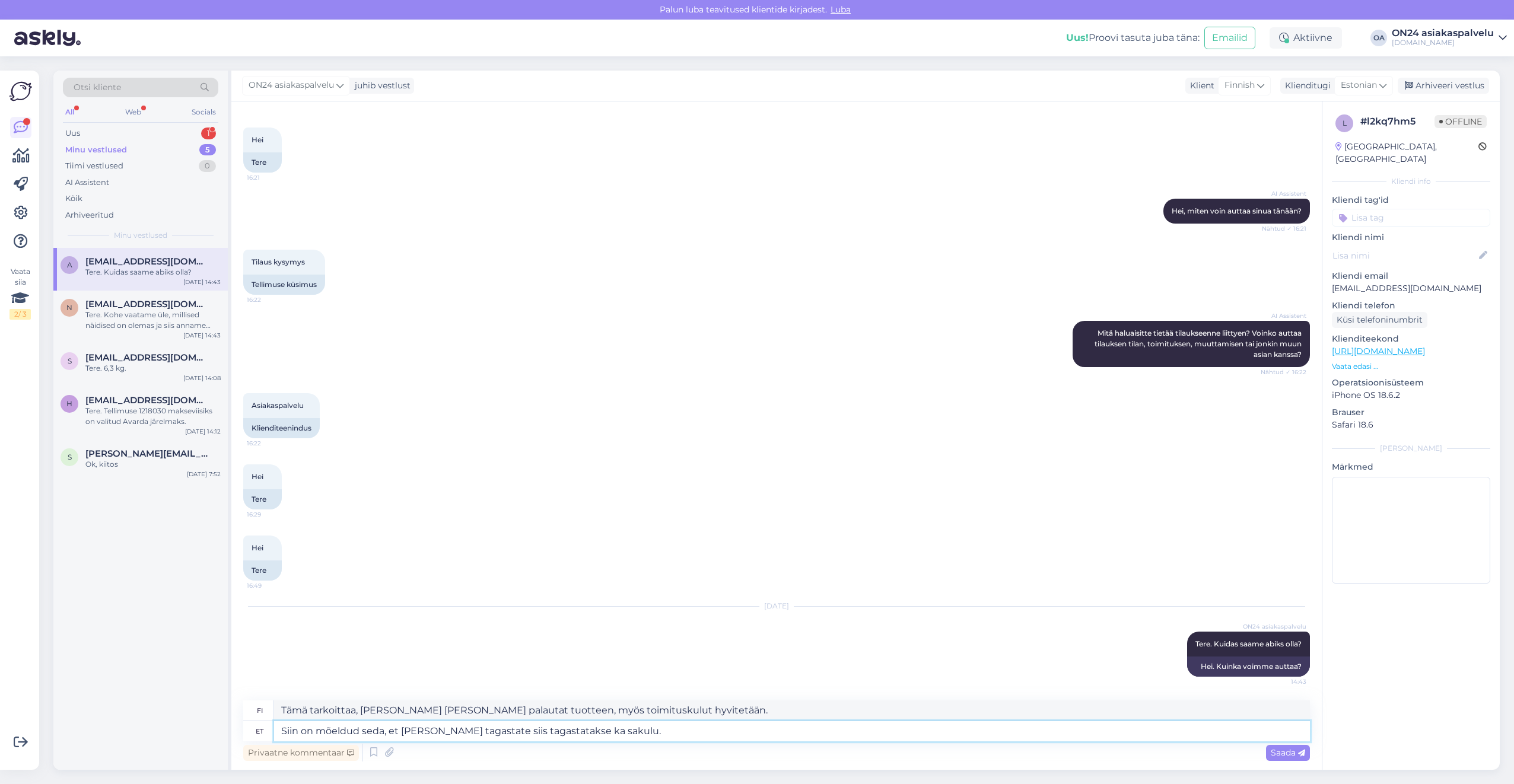
type textarea "Tämä tarkoittaa [PERSON_NAME] palautat tuotteen, myös lasku palautetaan."
type textarea "Siin on mõeldud seda, et [PERSON_NAME] tagastate siis tagastatakse ka saakulu."
type textarea "Tämä tarkoittaa [PERSON_NAME] palautat tuotteen, saat myös toimituskulut takais…"
type textarea "Siin on mõeldud seda, et [PERSON_NAME] tagastate siis tagastatakse ka saatkulu."
type textarea "Tämä tarkoittaa, [PERSON_NAME] [PERSON_NAME] palautat tuotteen, myös toimitusku…"
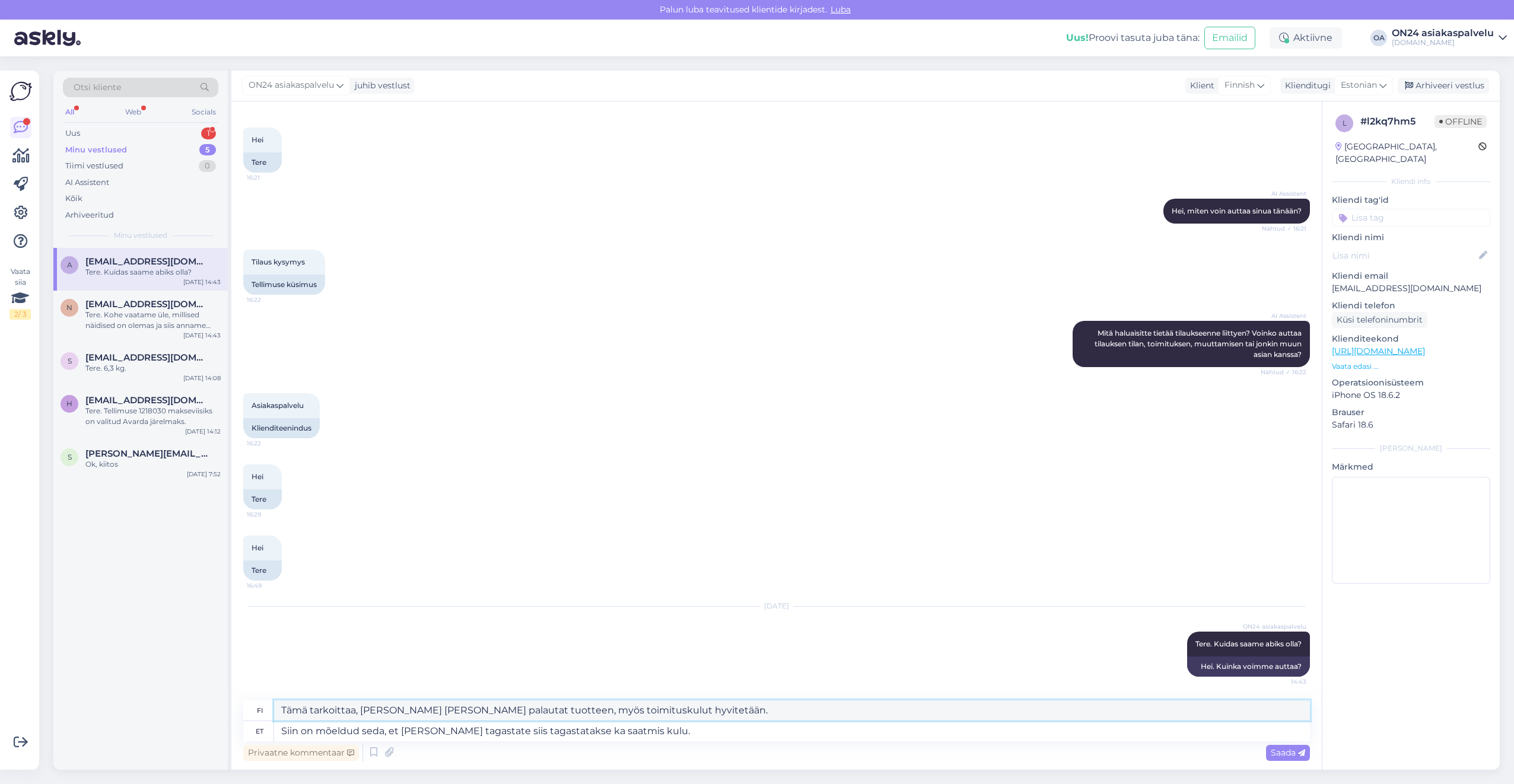
click at [646, 707] on textarea "Tämä tarkoittaa, [PERSON_NAME] [PERSON_NAME] palautat tuotteen, myös toimitusku…" at bounding box center [792, 711] width 1036 height 20
drag, startPoint x: 665, startPoint y: 707, endPoint x: 252, endPoint y: 702, distance: 413.0
click at [252, 702] on div "fi Tämä tarkoittaa, [PERSON_NAME] [PERSON_NAME] palautat tuotteen, myös toimitu…" at bounding box center [777, 711] width 1067 height 21
click at [666, 729] on textarea "Siin on mõeldud seda, et [PERSON_NAME] tagastate siis tagastatakse ka saatmis k…" at bounding box center [792, 731] width 1036 height 20
drag, startPoint x: 685, startPoint y: 732, endPoint x: 216, endPoint y: 734, distance: 469.0
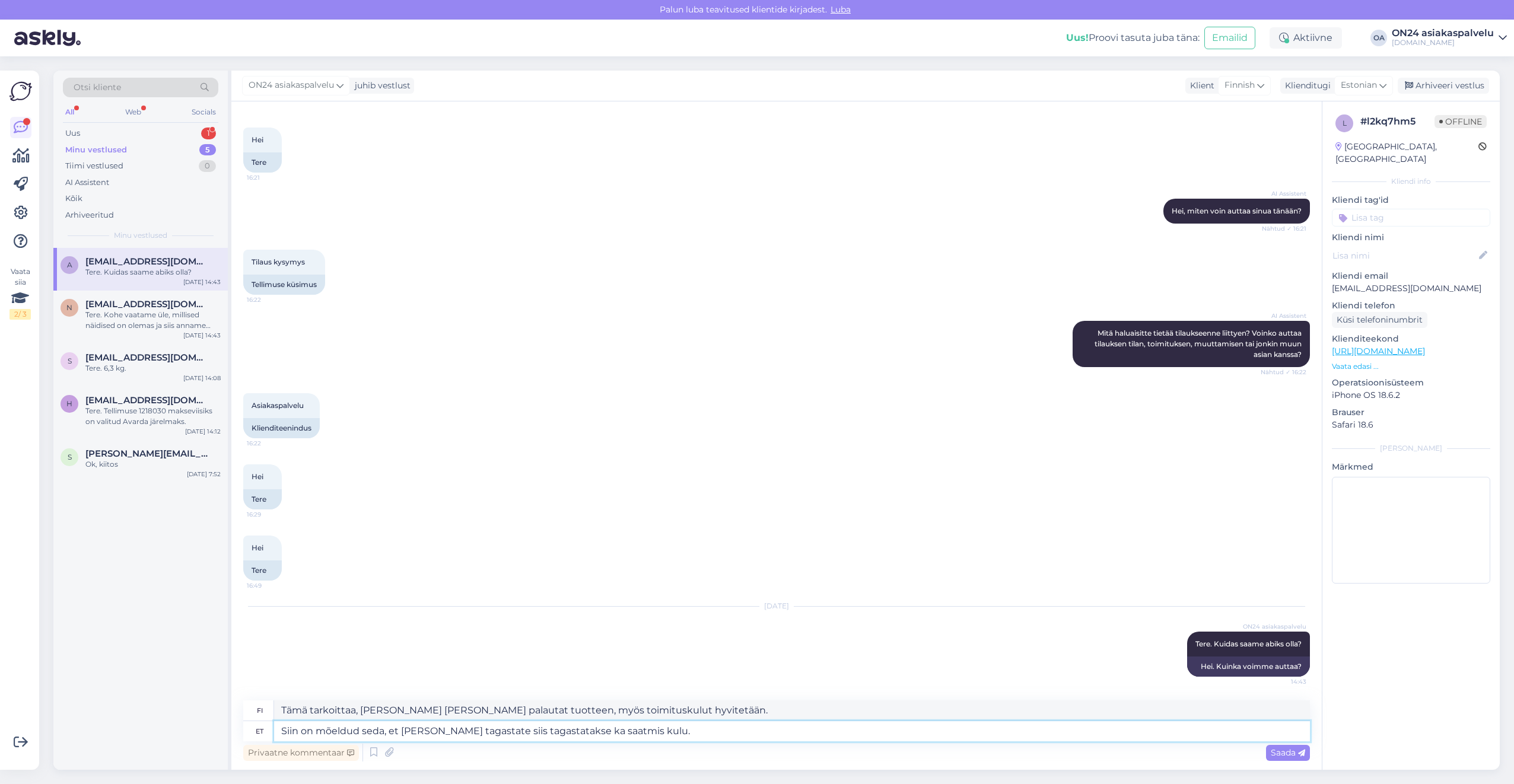
click at [216, 734] on div "Otsi kliente All Web Socials Uus 1 Minu vestlused 5 Tiimi vestlused 0 AI Assist…" at bounding box center [777, 420] width 1446 height 699
type textarea "Täname ki"
type textarea "Kiitos"
type textarea "Täname kirja ee"
type textarea "Kiitoskirje"
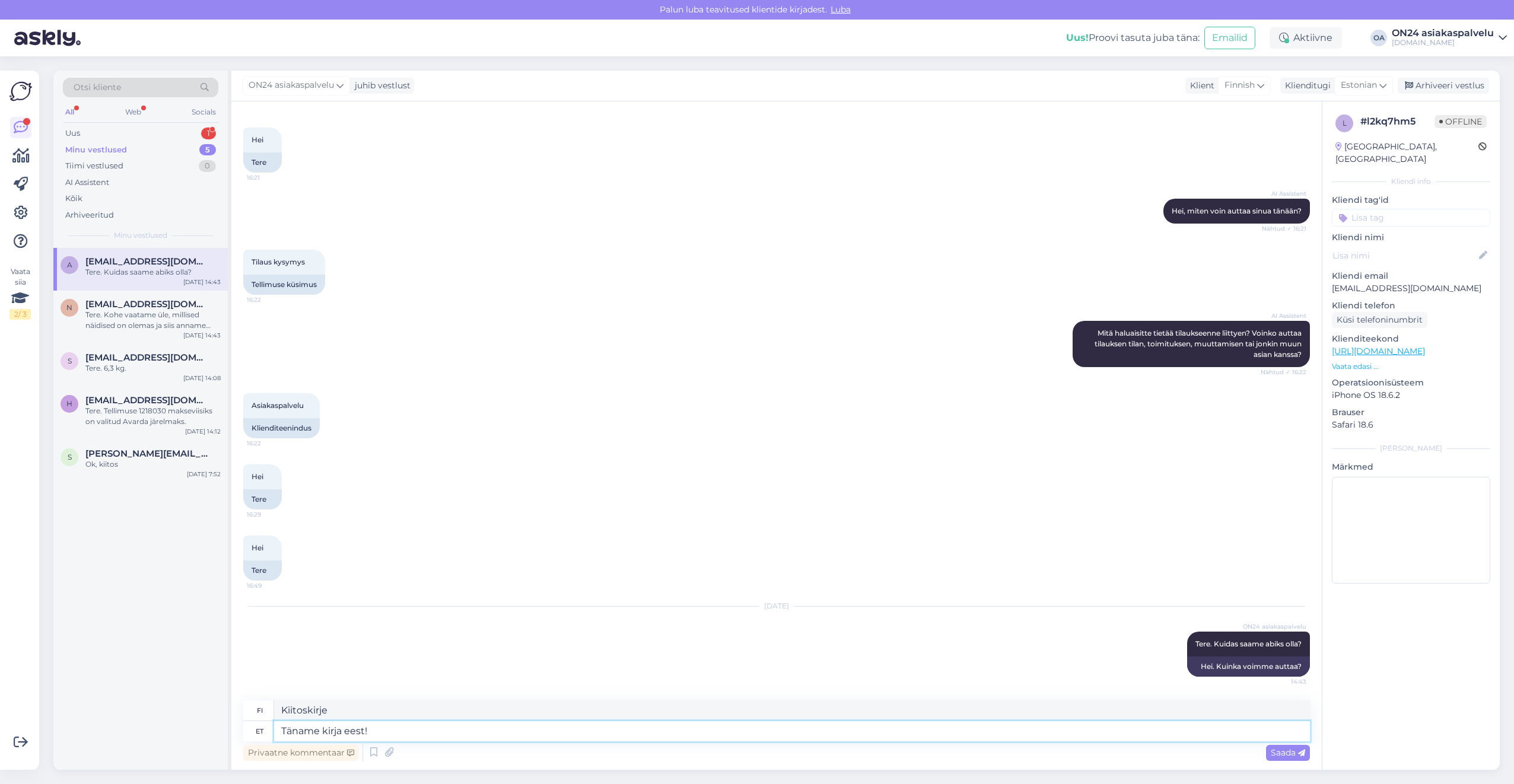
type textarea "Täname kirja eest!"
type textarea "Kiitos kirjeestä!"
type textarea "Täname kirja eest! Nu"
type textarea "Kiitos kirjeestä! No niin"
type textarea "Täname kirja eest! [GEOGRAPHIC_DATA] sa"
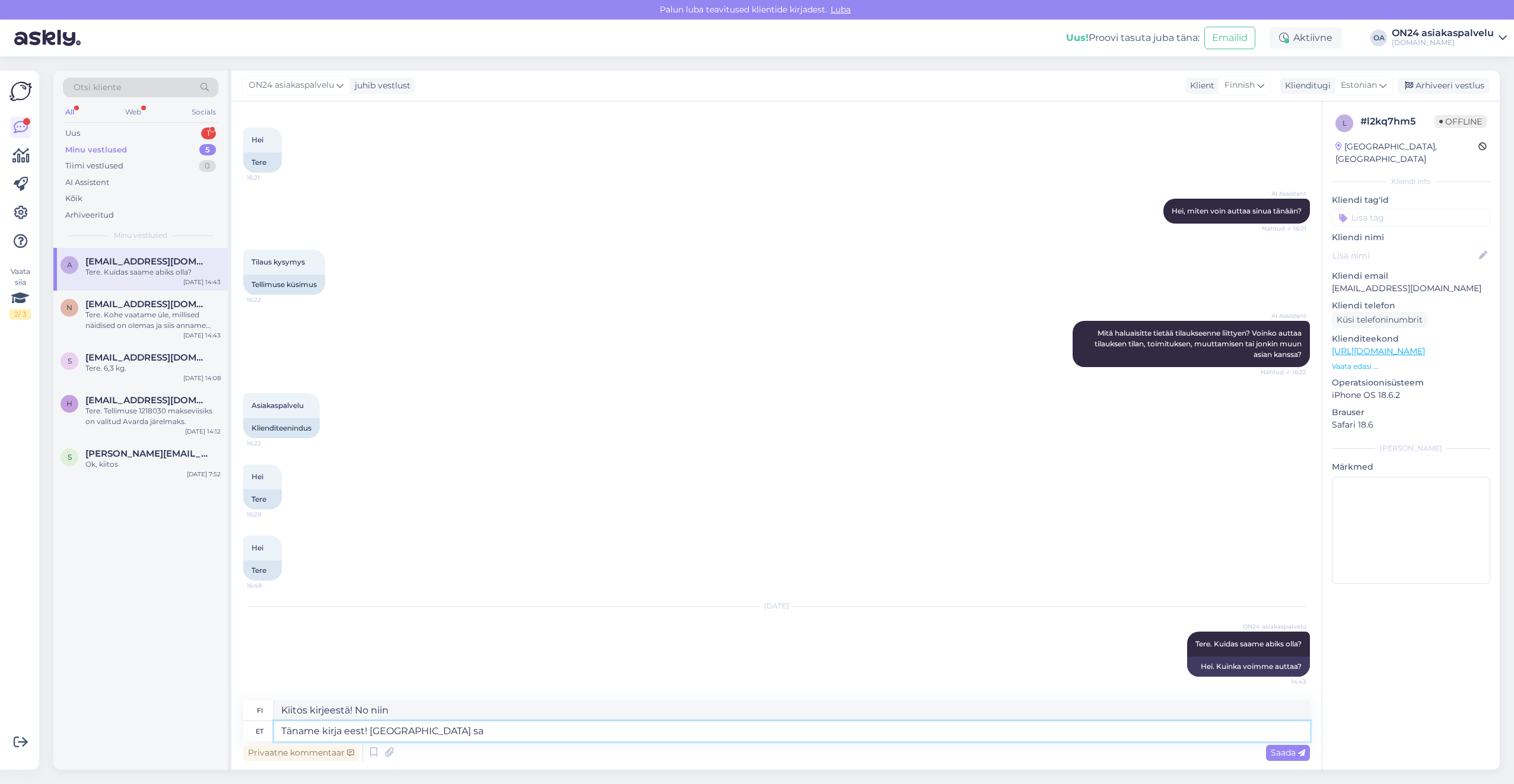
type textarea "Kiitos kirjeestäsi! [GEOGRAPHIC_DATA]"
type textarea "Täname kirja eest! Nurgapoolt saate is"
type textarea "Kiitos kirjeestäsi! [PERSON_NAME] noutaa sen kulmasta."
type textarea "Täname kirja eest! Nurgapoolt saate ise"
type textarea "Kiitos kirjeestäsi! [PERSON_NAME] noutaa sen itse kulmasta."
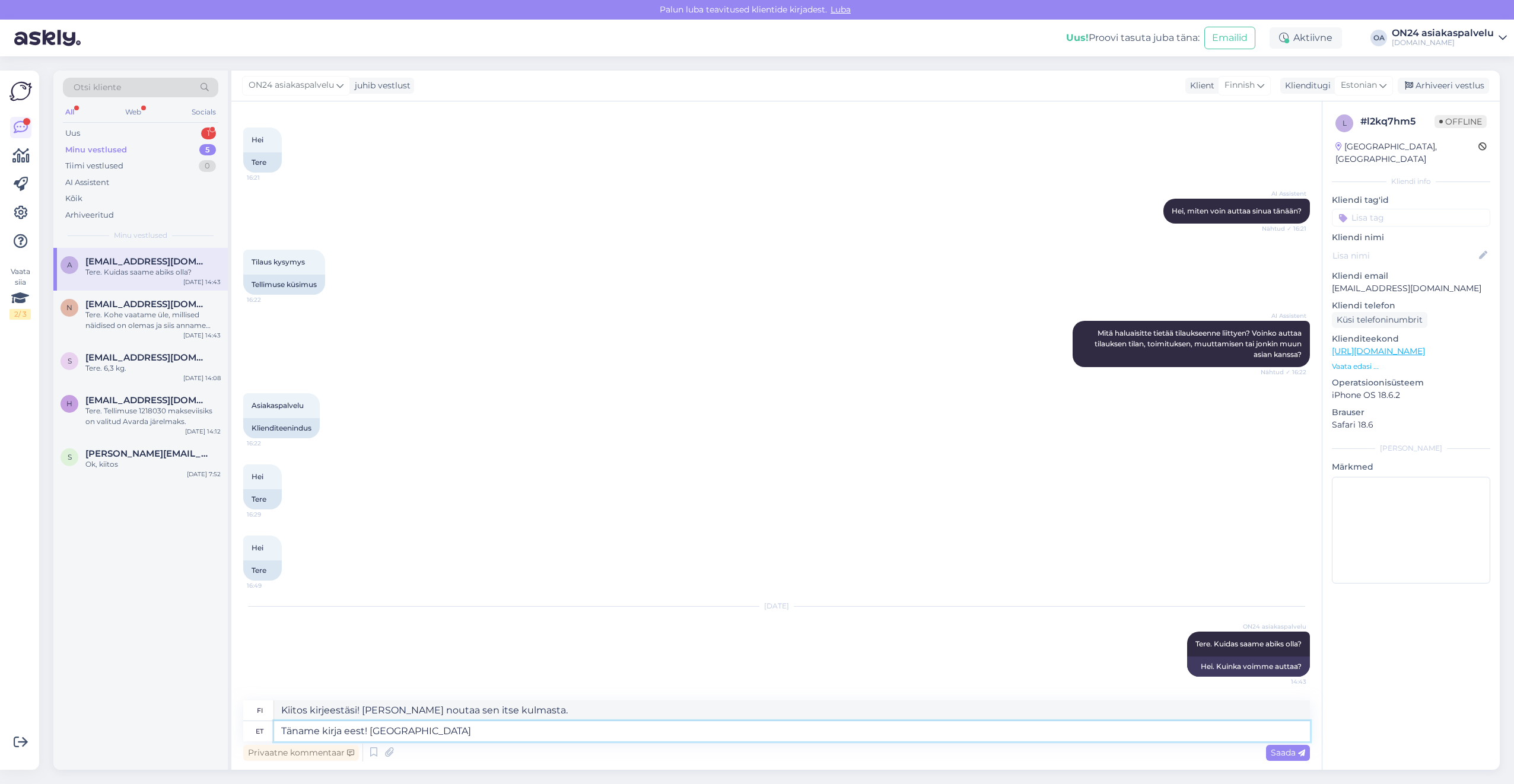
type textarea "Täname kirja eest! Nurg"
type textarea "Kiitos kirjeestäsi! [GEOGRAPHIC_DATA]"
type textarea "Täname kirja eest!"
type textarea "Kiitos kirjeestä!"
type textarea "Täname kirja eest! Te saa"
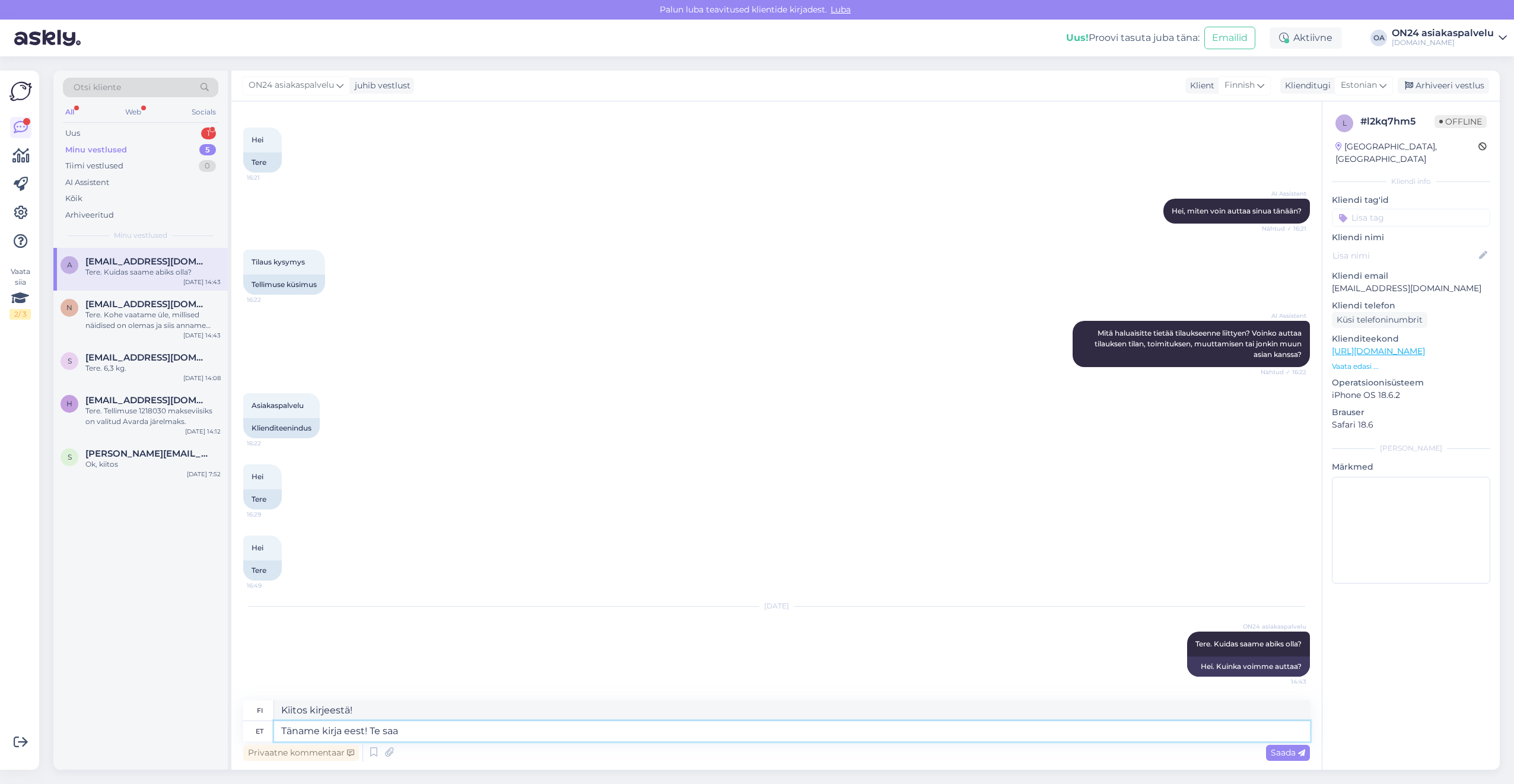
type textarea "Kiitos kirjeestäsi! Sinä"
type textarea "Täname kirja eest! Te saate is"
type textarea "Kiitos kirjeestäsi! [PERSON_NAME]"
type textarea "Täname kirja eest! Te saate ise val"
type textarea "Kiitos kirjeestäsi! [PERSON_NAME] tehdä sen itse"
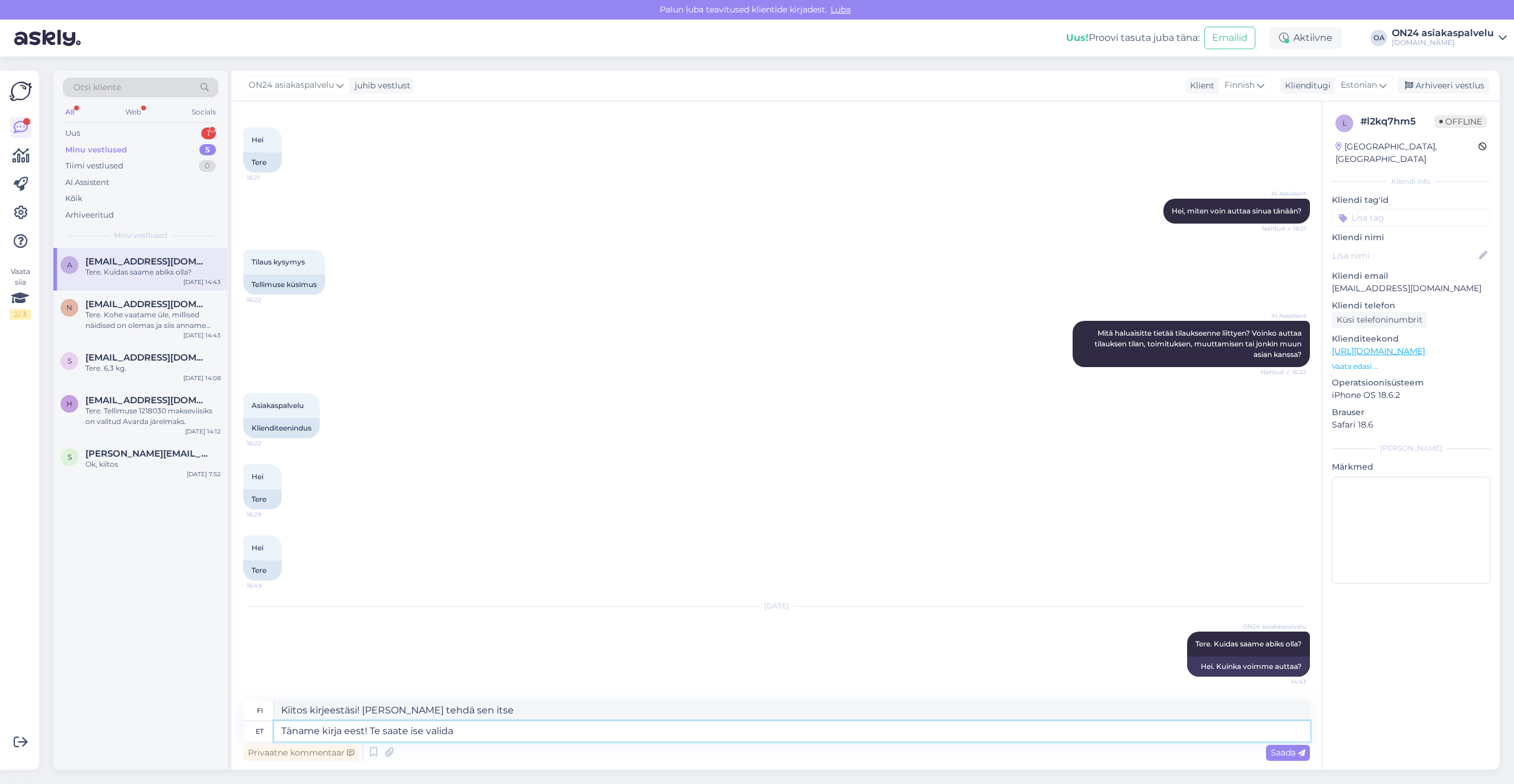
type textarea "Täname kirja eest! Te saate ise valida k"
type textarea "Kiitos kirjeestäsi! [PERSON_NAME] itse"
type textarea "Täname kirja eest! Te saate ise valida kummale poo"
type textarea "Kiitos kirjeestäsi! [PERSON_NAME] haluamasi."
type textarea "Täname kirja eest! Te saate ise valida kummale [PERSON_NAME] n"
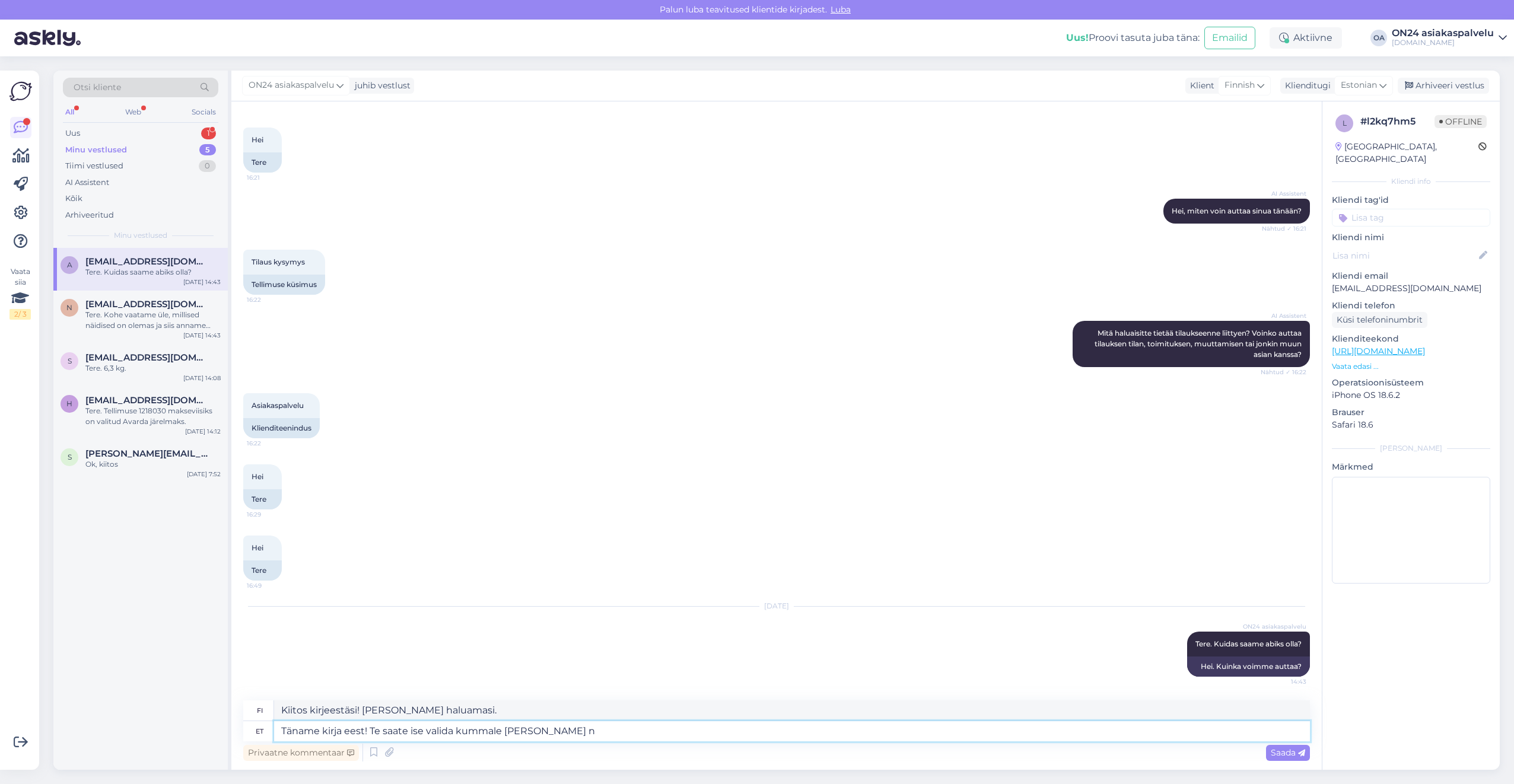
type textarea "Kiitos kirjeestäsi! [PERSON_NAME] kummalle puolelle haluat [PERSON_NAME]."
type textarea "Täname kirja eest! Te saate ise valida kummale [PERSON_NAME] nurga as"
type textarea "Kiitos kirjeestäsi! [PERSON_NAME] kulmasta kumman puolen haluat."
type textarea "Täname kirja eest! Te saate ise valida kummale [PERSON_NAME] nurga asetate."
type textarea "Kiitos kirjeestäsi! [PERSON_NAME], kummalle puolelle asetat [PERSON_NAME]."
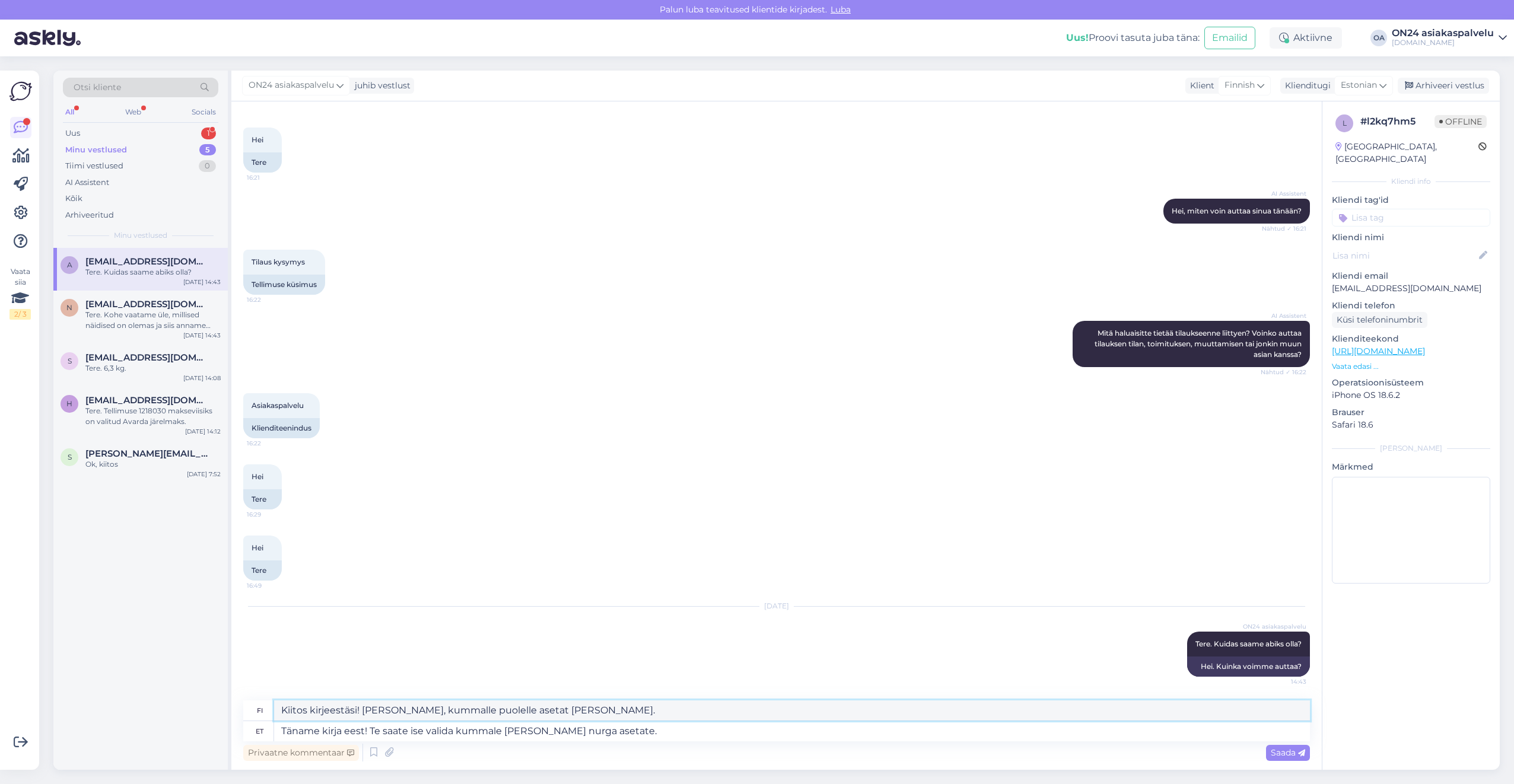
click at [422, 707] on textarea "Kiitos kirjeestäsi! [PERSON_NAME], kummalle puolelle asetat [PERSON_NAME]." at bounding box center [792, 711] width 1036 height 20
click at [621, 732] on textarea "Täname kirja eest! Te saate ise valida kummale [PERSON_NAME] nurga asetate." at bounding box center [792, 731] width 1036 height 20
drag, startPoint x: 580, startPoint y: 731, endPoint x: 375, endPoint y: 730, distance: 205.0
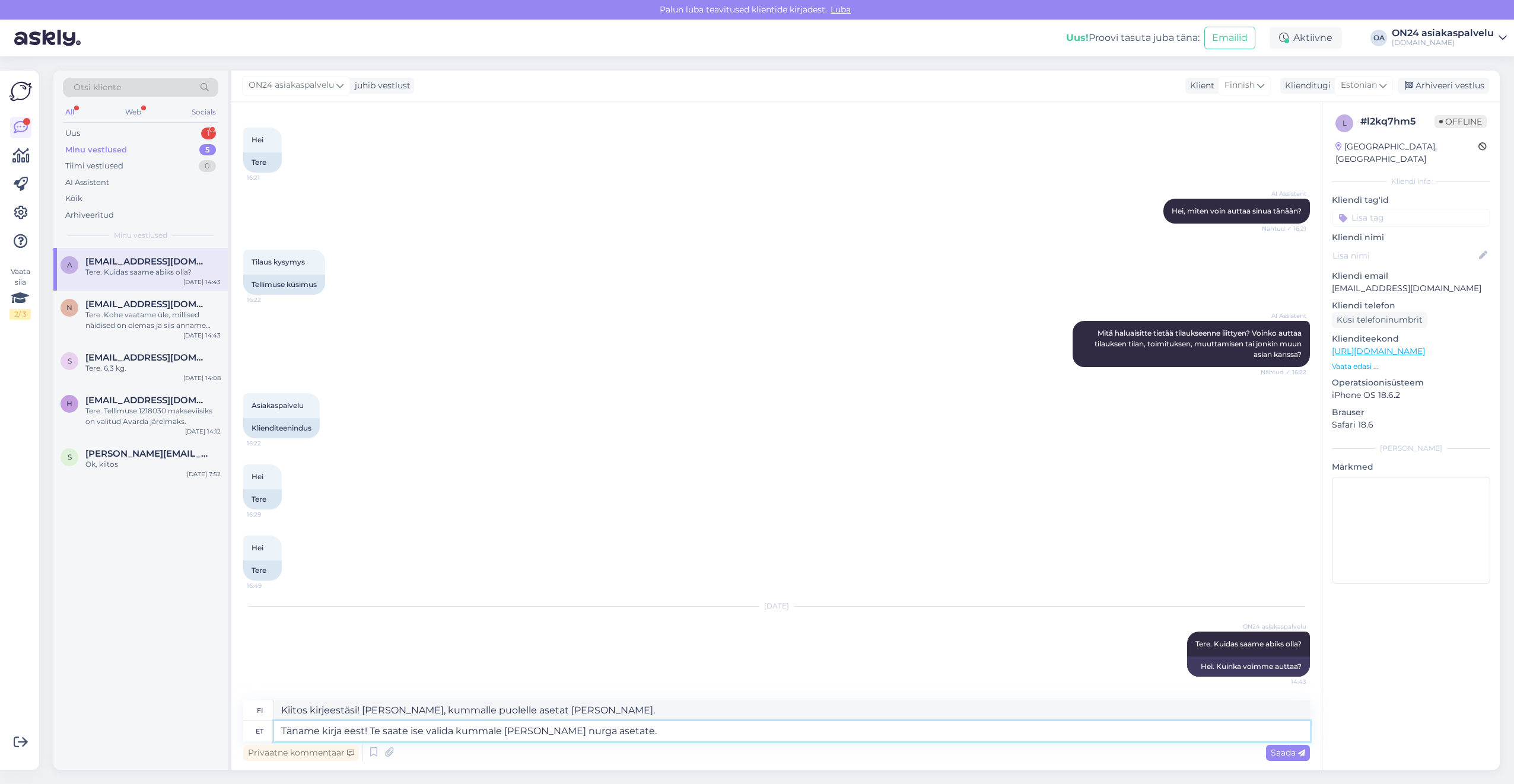
click at [375, 730] on textarea "Täname kirja eest! Te saate ise valida kummale [PERSON_NAME] nurga asetate." at bounding box center [792, 731] width 1036 height 20
type textarea "Täname kirja eest!"
type textarea "Kiitos kirjeestä!"
type textarea "Täname ki"
type textarea "Kiitoskirje"
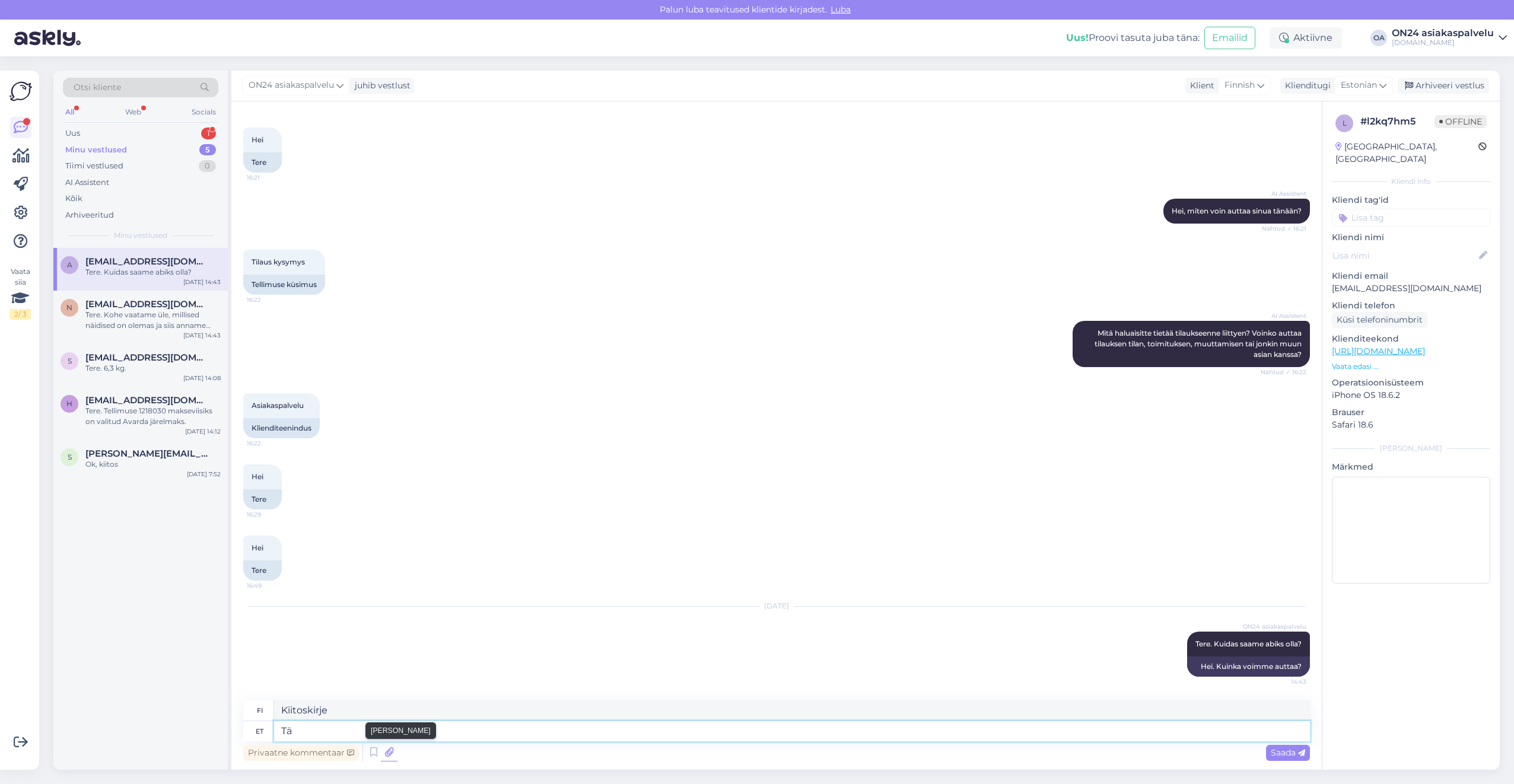
type textarea "T"
type textarea "Kiitos"
type textarea "Kas"
type textarea "On"
type textarea "Kas Te"
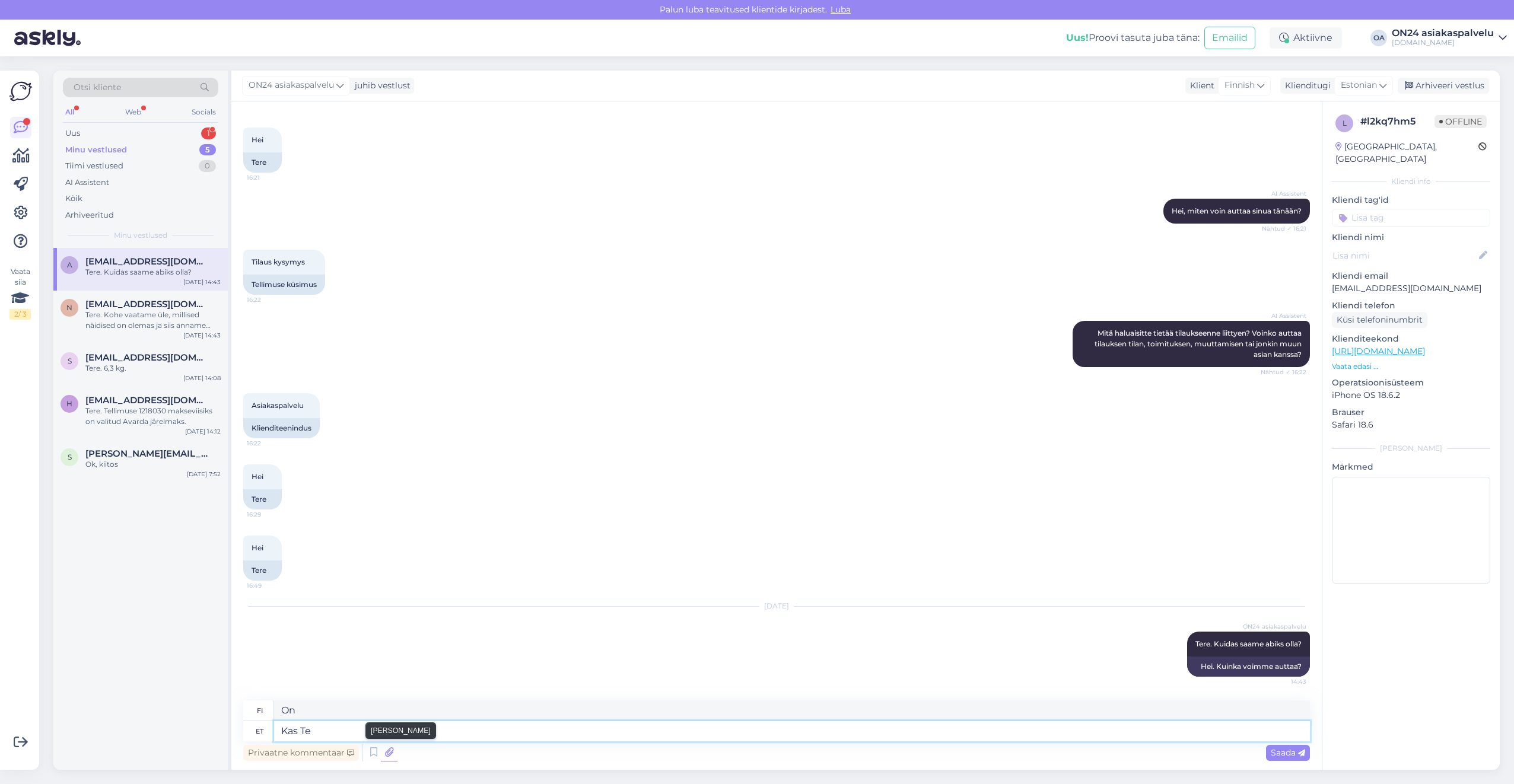
type textarea "Oletko sinä"
type textarea "Kas Te proovisite t"
type textarea "Kokeilitko?"
type textarea "Kas Te proovisite tagastada s"
type textarea "Yrititkö palauttaa sen?"
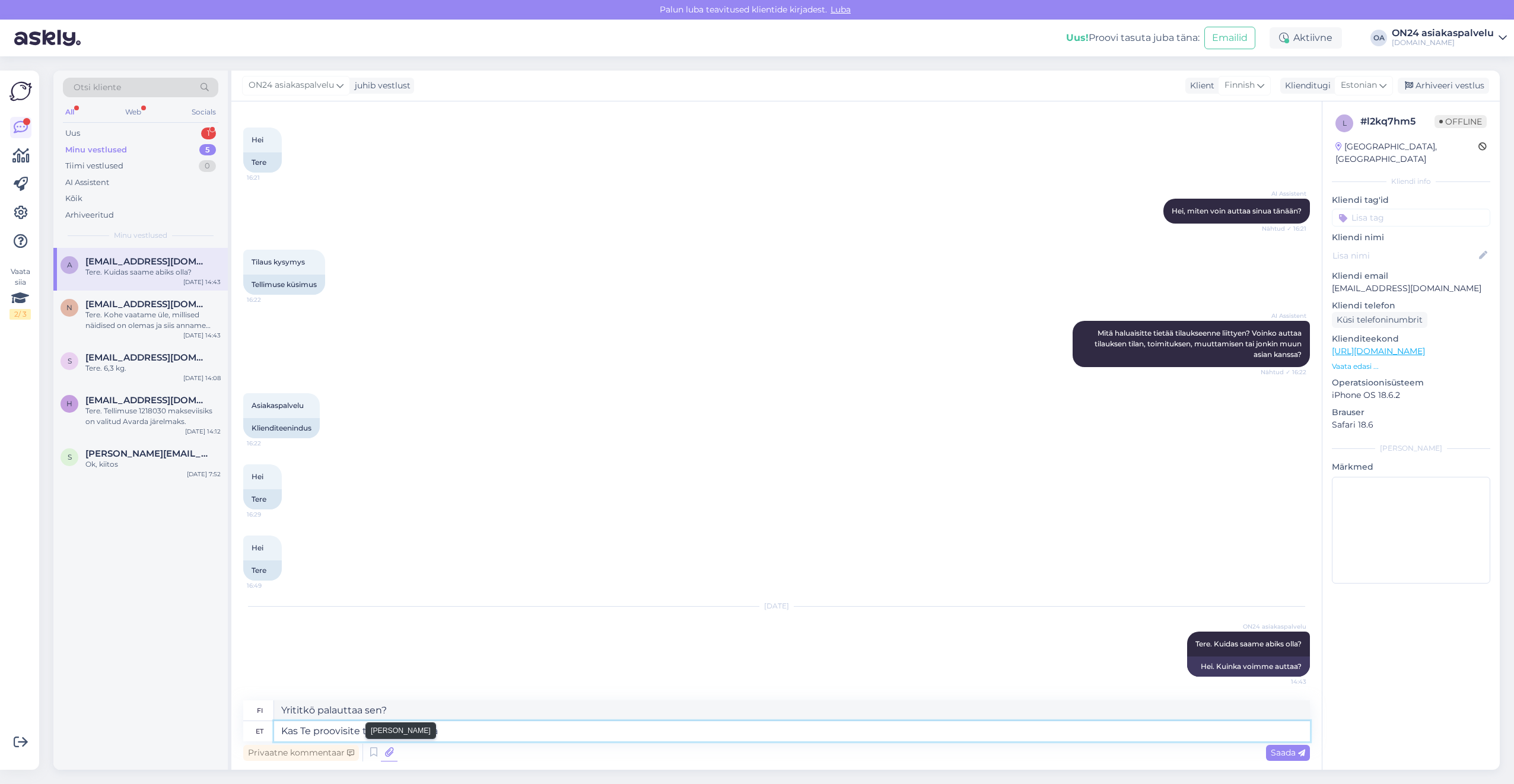
type textarea "Kas Te proovisite tagastada sama"
type textarea "Yrititkö palauttaa saman"
type textarea "Kas Te proovisite tagastada sama uksekoodi al"
type textarea "Yrititkö palauttaa samaa ovikoodia?"
type textarea "Kas Te proovisite tagastada sama uksekoodi alusel"
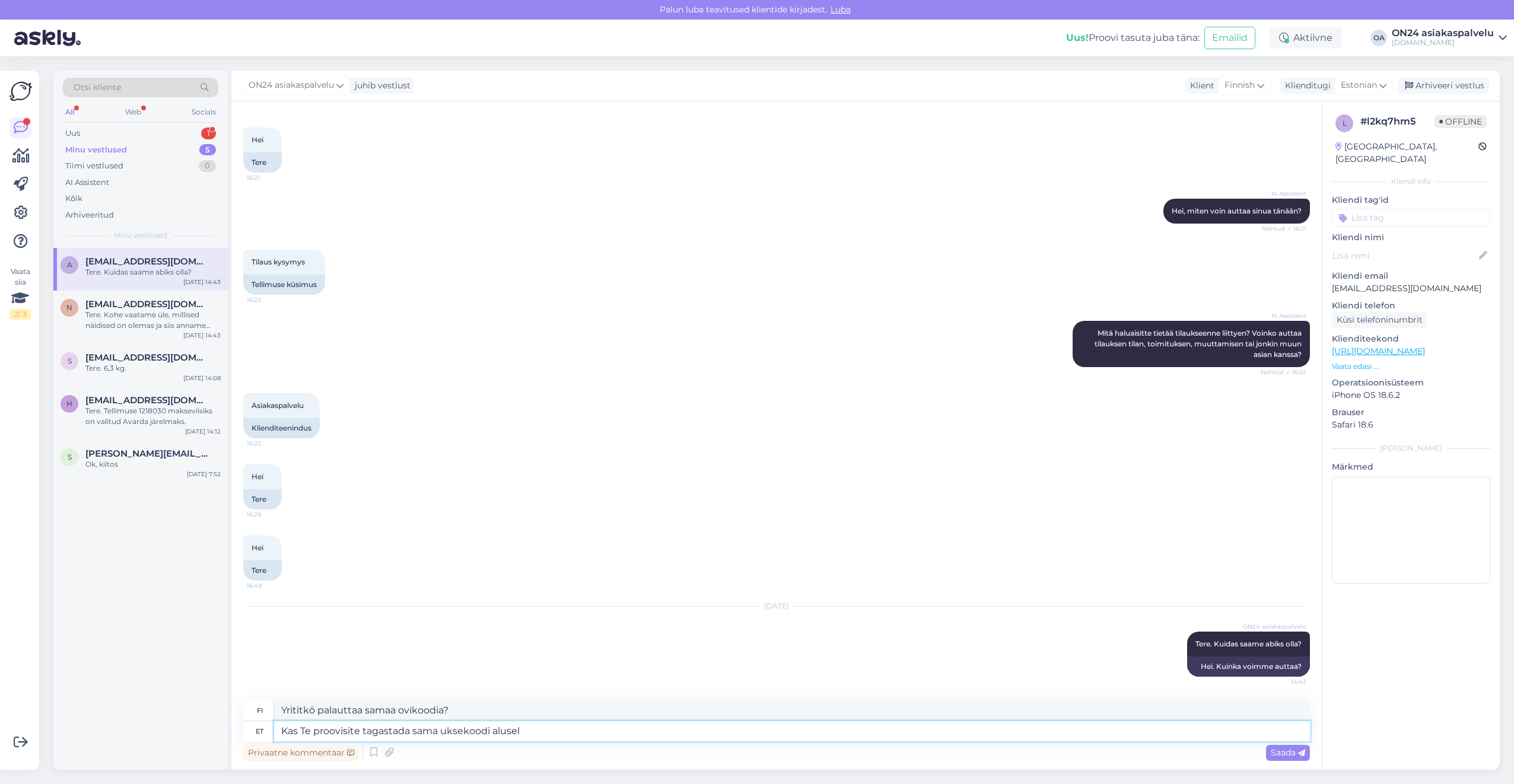
type textarea "Yrititkö palata samalla ovikoodilla?"
click at [447, 707] on textarea "Yrititkö palata samalla ovikoodilla?" at bounding box center [792, 711] width 1036 height 20
drag, startPoint x: 395, startPoint y: 707, endPoint x: 240, endPoint y: 707, distance: 155.0
click at [240, 707] on div "Vestlus algas [DATE] Hei 16:21 Tere AI Assistent [PERSON_NAME], miten voin autt…" at bounding box center [776, 435] width 1090 height 668
click at [539, 732] on textarea "Kas Te proovisite tagastada sama uksekoodi alusel?" at bounding box center [792, 731] width 1036 height 20
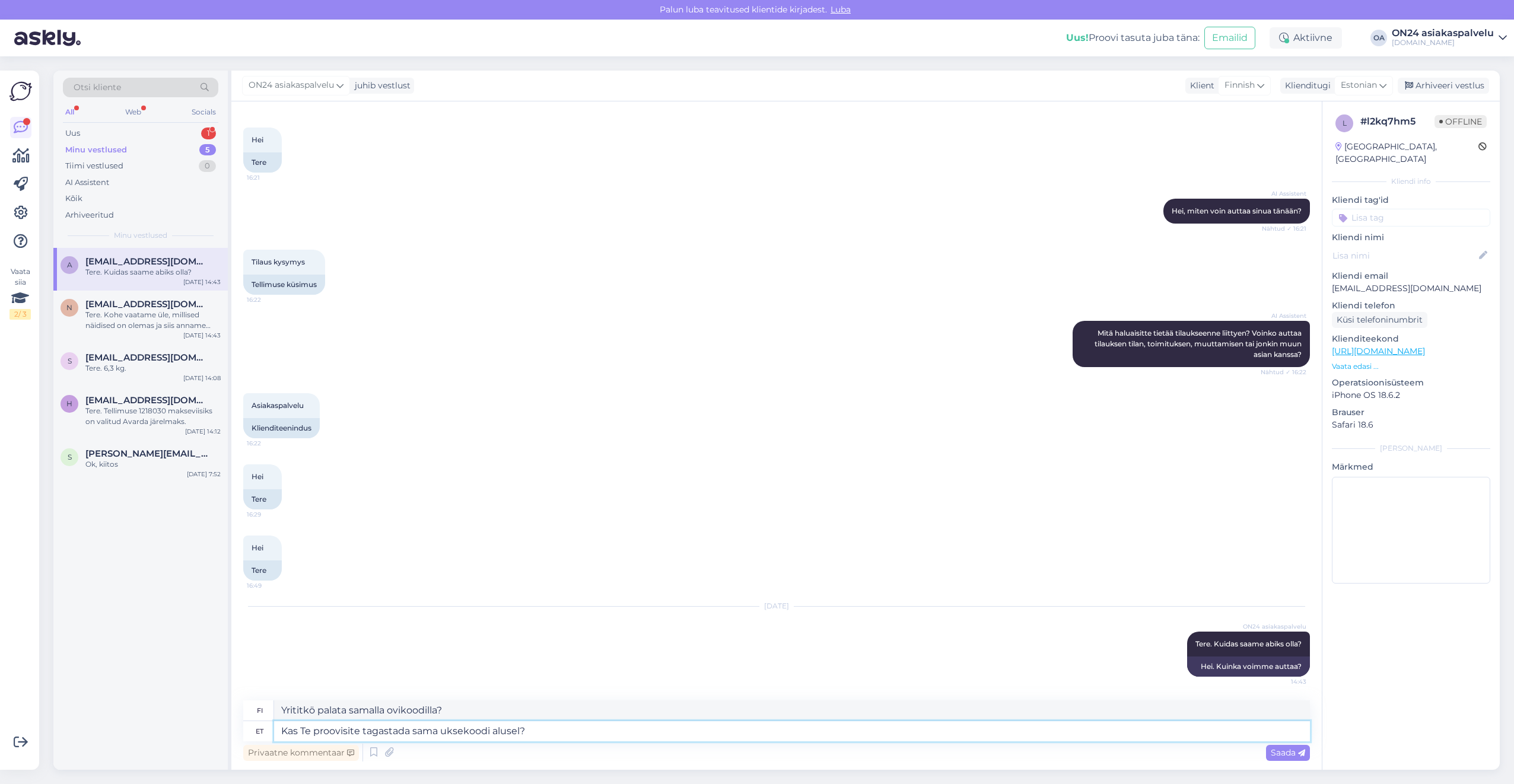
drag, startPoint x: 549, startPoint y: 724, endPoint x: 248, endPoint y: 706, distance: 301.5
click at [248, 706] on div "fi Yrititkö palata samalla ovikoodilla? et Kas Te proovisite tagastada sama uks…" at bounding box center [777, 721] width 1067 height 41
type textarea "Tänme k"
type textarea "Kiitos"
type textarea "T"
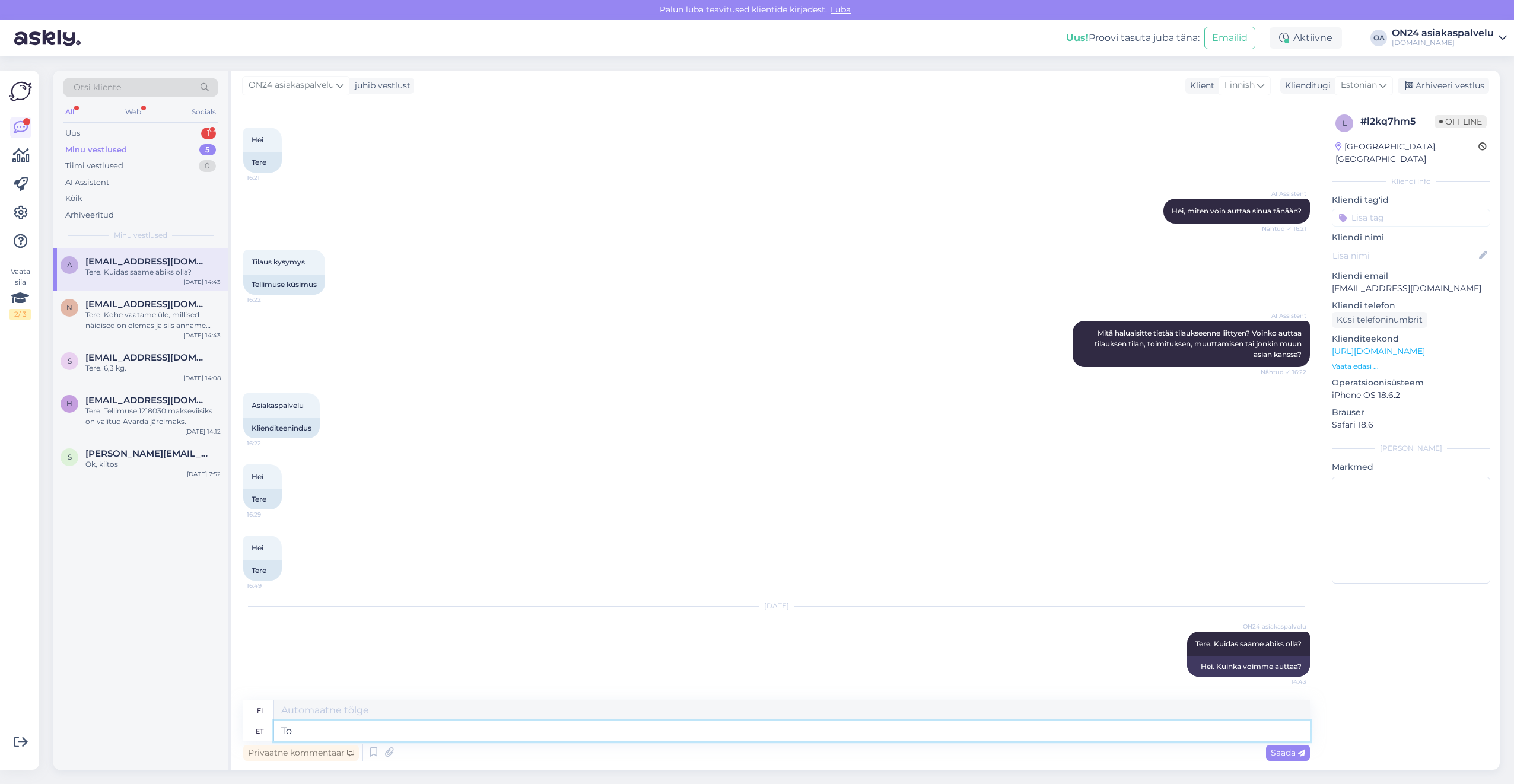
type textarea "Too"
type textarea "T"
type textarea "Tootjale"
type textarea "Valmistajalle"
type textarea "Tootjale on"
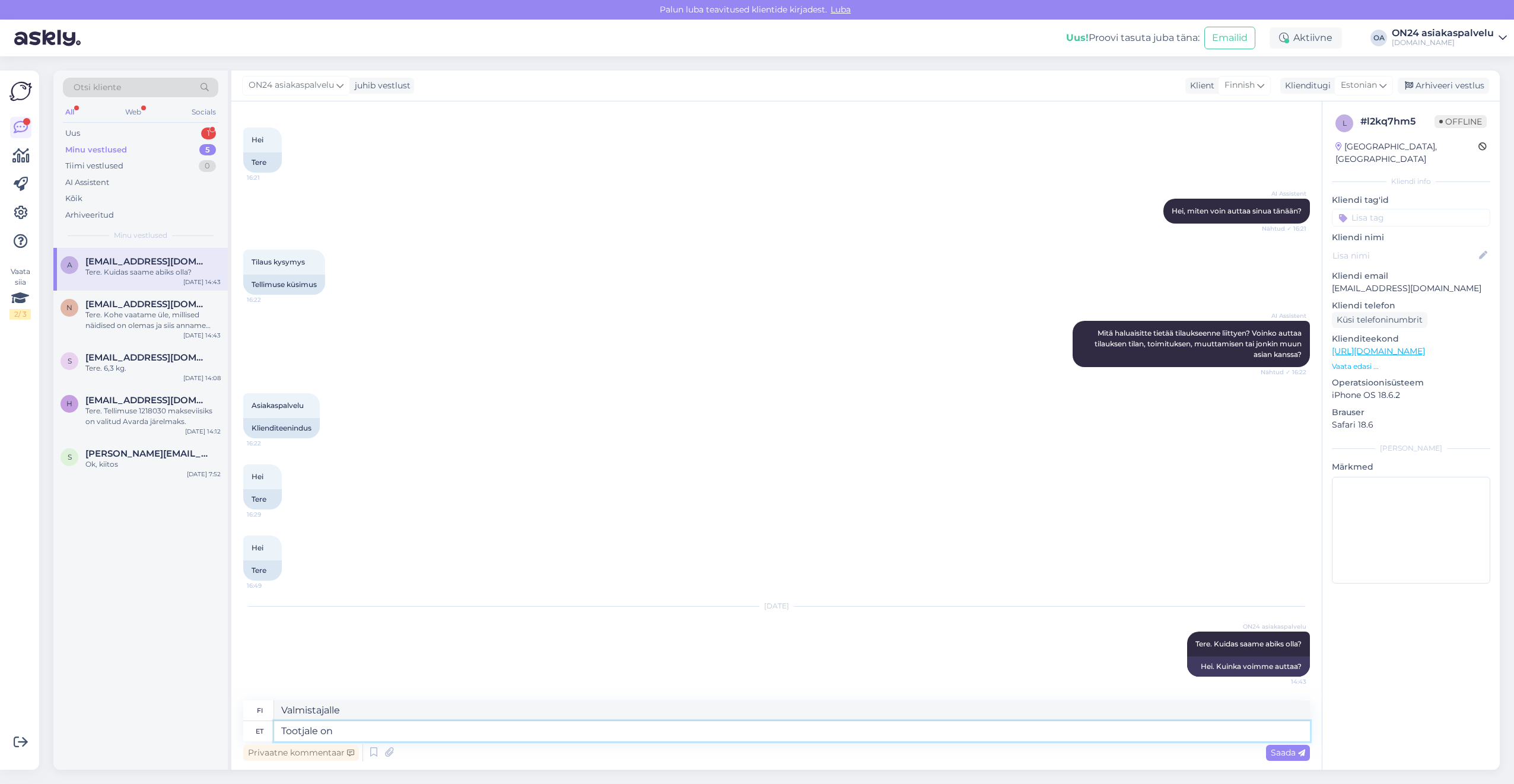
type textarea "Valmistajalla on"
type textarea "Tootjale on päring s"
type textarea "Valmistajalle on pyyntö."
type textarea "Tootjale on päring saadetud."
type textarea "Pyyntö on lähetetty valmistajalle."
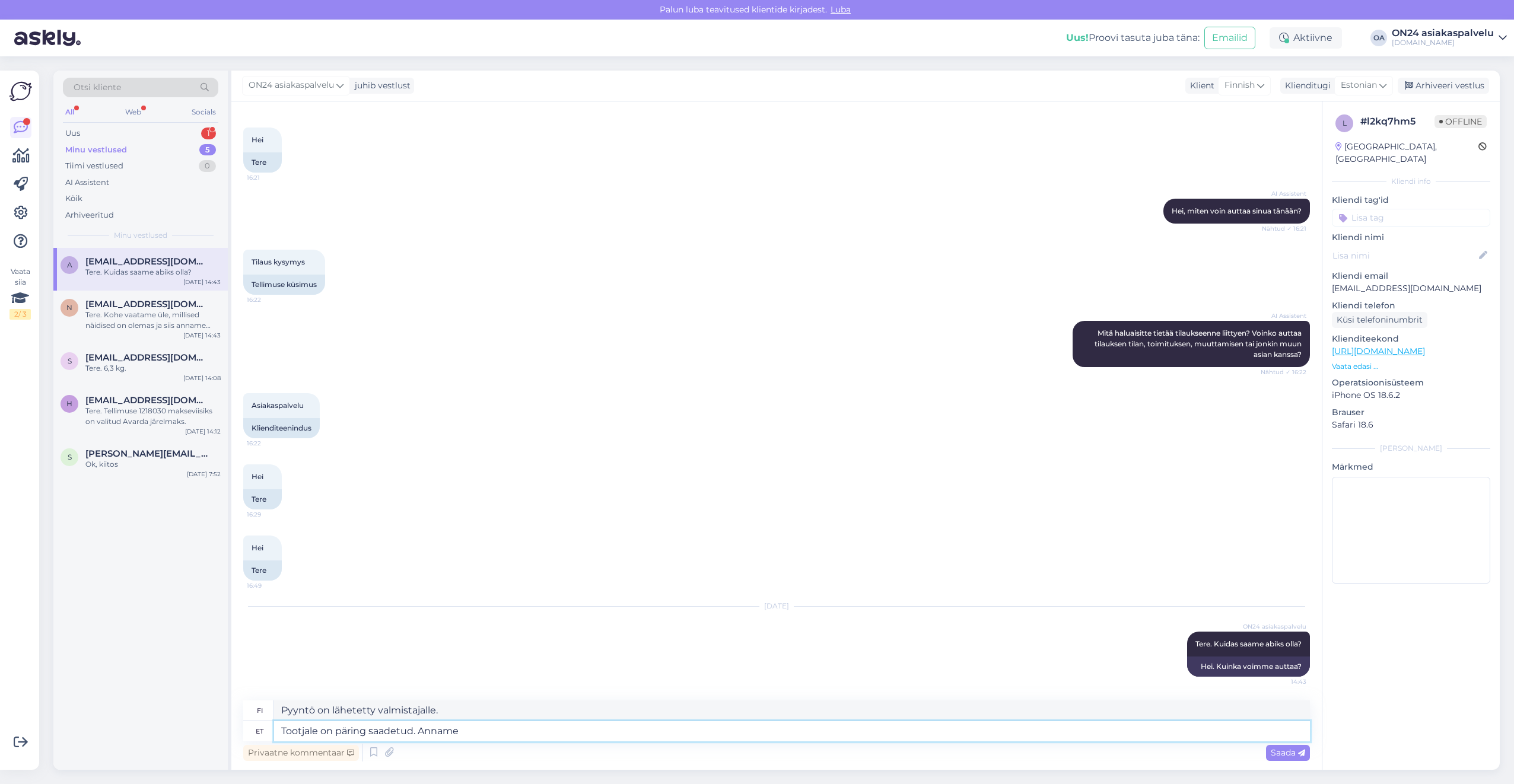
type textarea "Tootjale on päring saadetud. Anname"
type textarea "Tiedustelu on lähetetty valmistajalle. Toimitamme"
type textarea "Tootjale on päring saadetud. Anname Teile te"
type textarea "Pyyntö on lähetetty valmistajalle. Annamme sinulle"
type textarea "Tootjale on päring saadetud. Anname Teile teada, kui s"
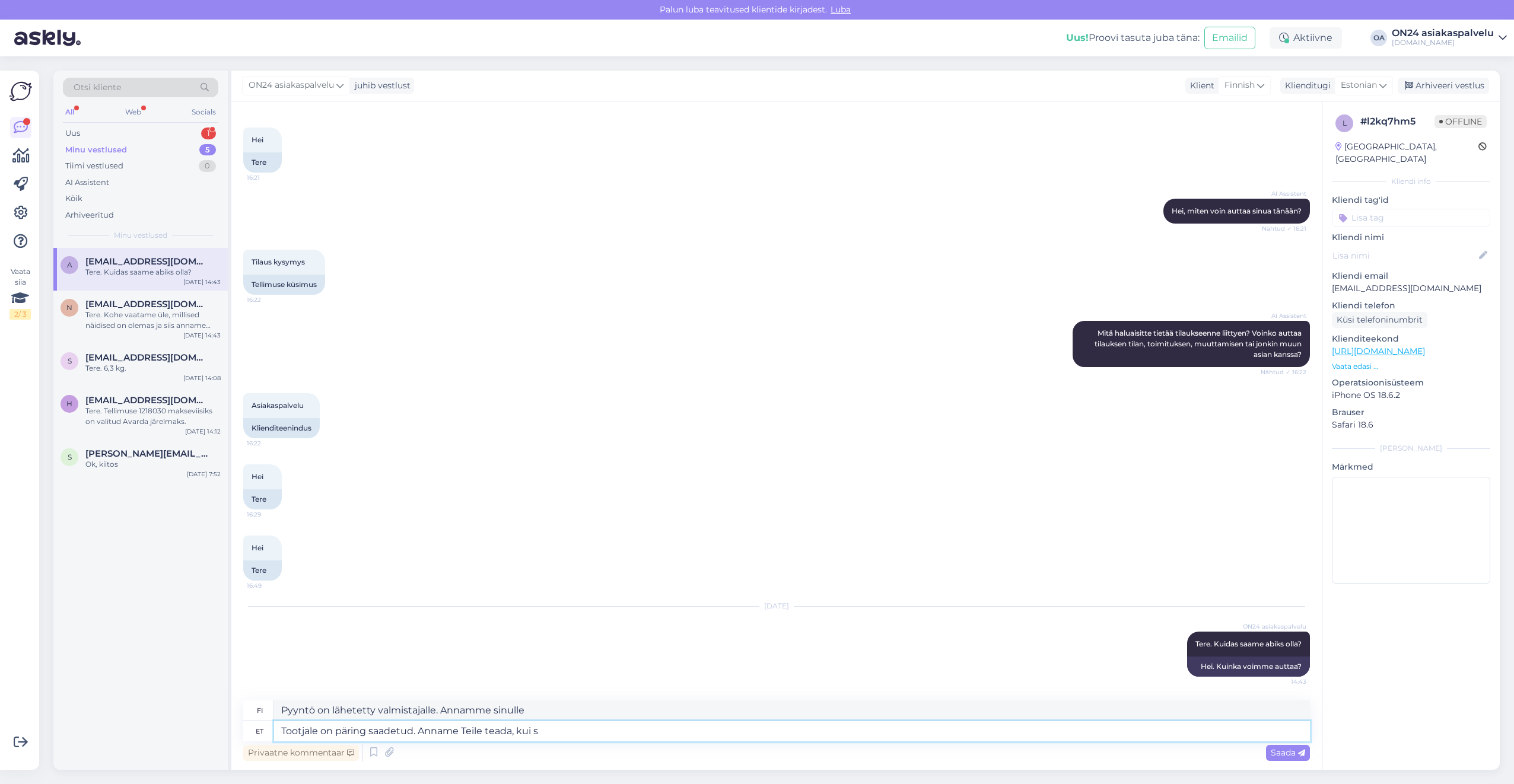
type textarea "Pyyntö on lähetetty valmistajalle. Ilmoitamme siitä sinulle."
type textarea "Tootjale on päring saadetud. Anname Teile teada, kui saa"
type textarea "Pyyntö on lähetetty valmistajalle. Ilmoitamme teille, kun"
type textarea "Tootjale on päring saadetud. Anname Teile teada, kui saabub v"
type textarea "Pyyntö on lähetetty valmistajalle. Ilmoitamme, kun se saapuu."
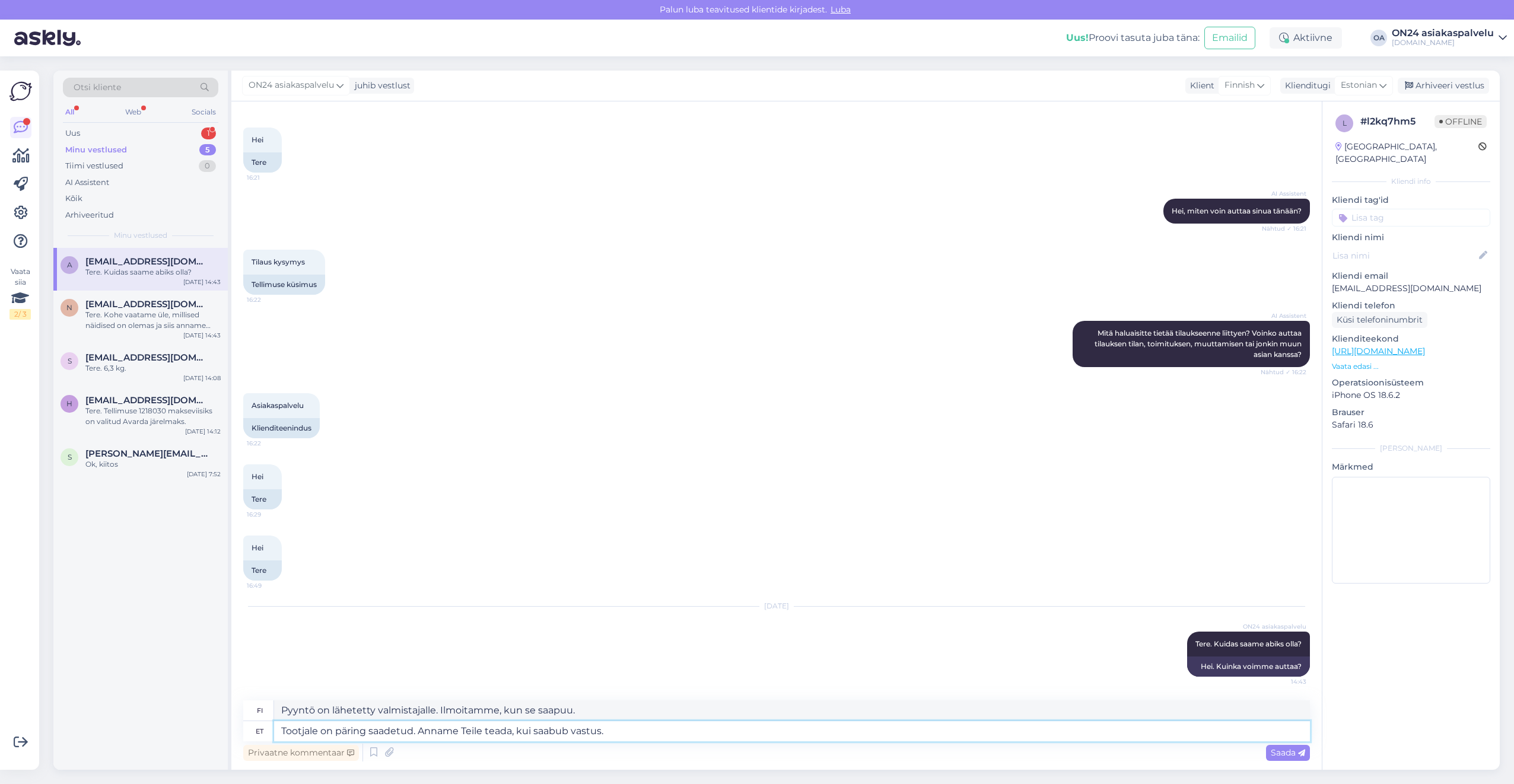
type textarea "Tootjale on päring saadetud. Anname Teile teada, kui saabub vastus."
type textarea "Pyyntö on lähetetty valmistajalle. Ilmoitamme, kun saamme vastauksen."
drag, startPoint x: 663, startPoint y: 702, endPoint x: 218, endPoint y: 713, distance: 445.1
click at [218, 713] on div "Otsi kliente All Web Socials Uus 1 Minu vestlused 5 Tiimi vestlused 0 AI Assist…" at bounding box center [777, 420] width 1446 height 699
click at [633, 732] on textarea "Tootjale on päring saadetud. Anname Teile teada, kui saabub vastus." at bounding box center [792, 731] width 1036 height 20
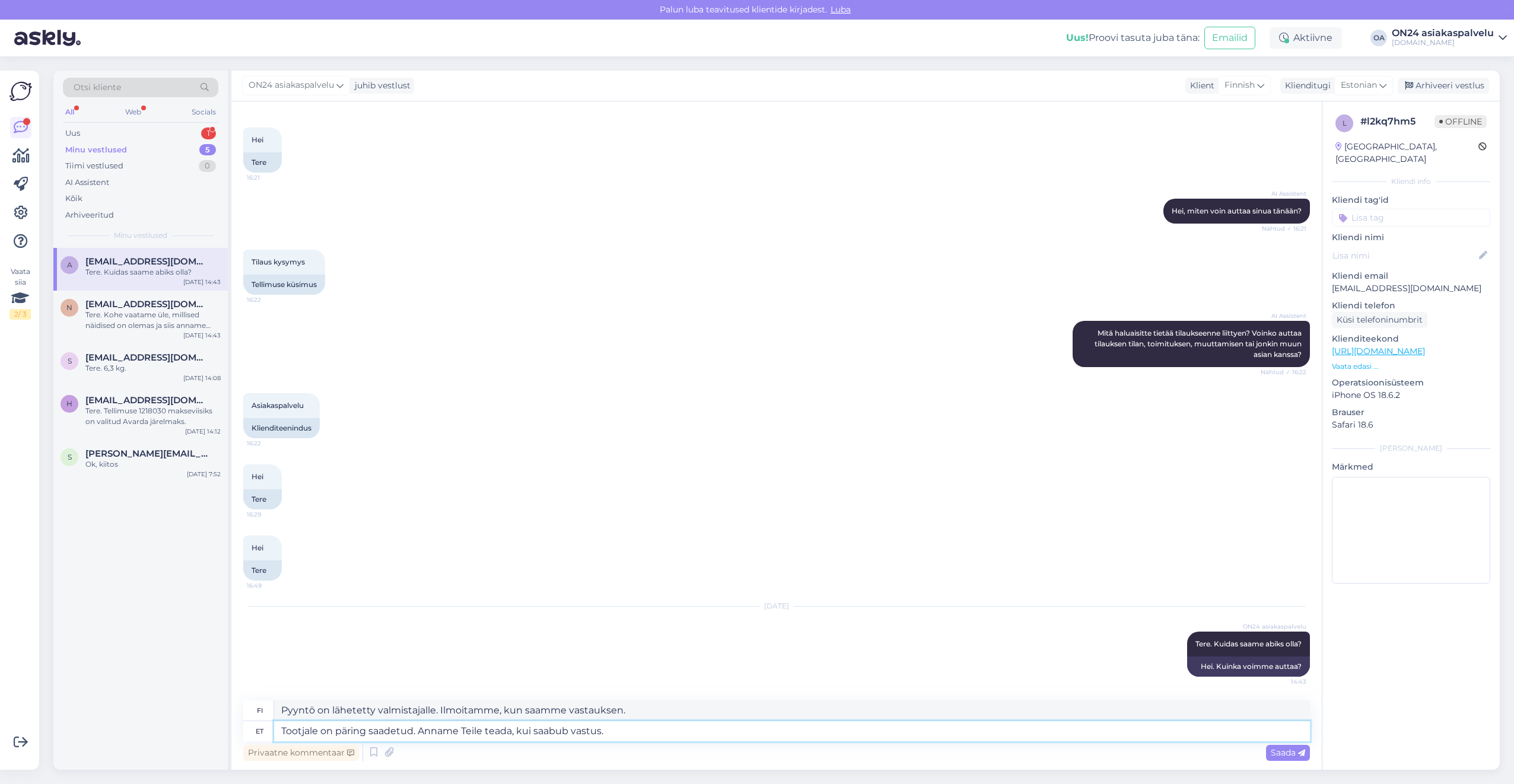
drag, startPoint x: 648, startPoint y: 732, endPoint x: 216, endPoint y: 738, distance: 432.0
click at [217, 738] on div "Otsi kliente All Web Socials Uus 1 Minu vestlused 5 Tiimi vestlused 0 AI Assist…" at bounding box center [777, 420] width 1446 height 699
type textarea "Täname k"
type textarea "Kiitos"
type textarea "Täname kirja ee"
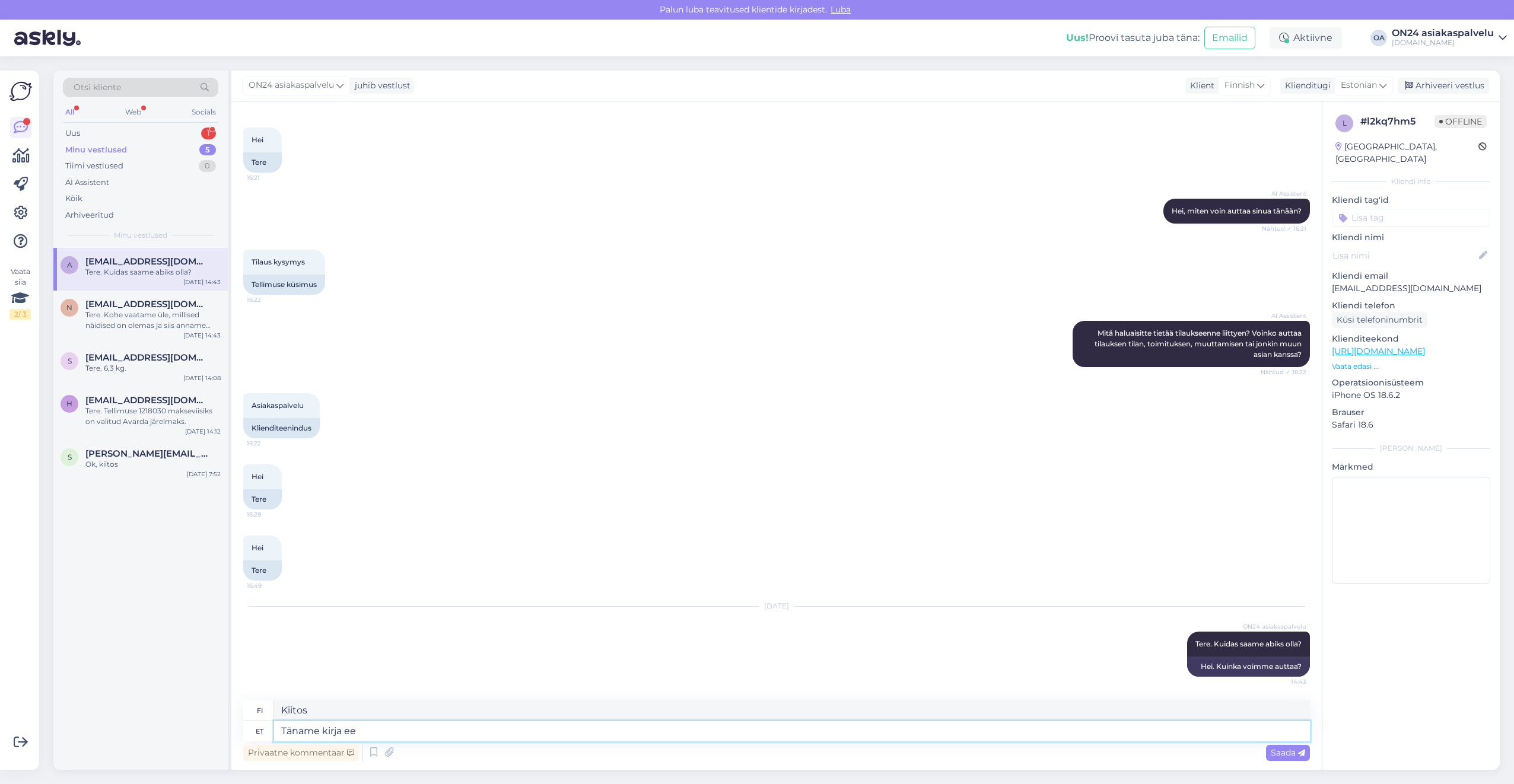
type textarea "Kiitoskirje"
type textarea "Täname kirja ees"
type textarea "Kiitos kirjeestä."
type textarea "Täname kirja"
type textarea "Kiitoskirje"
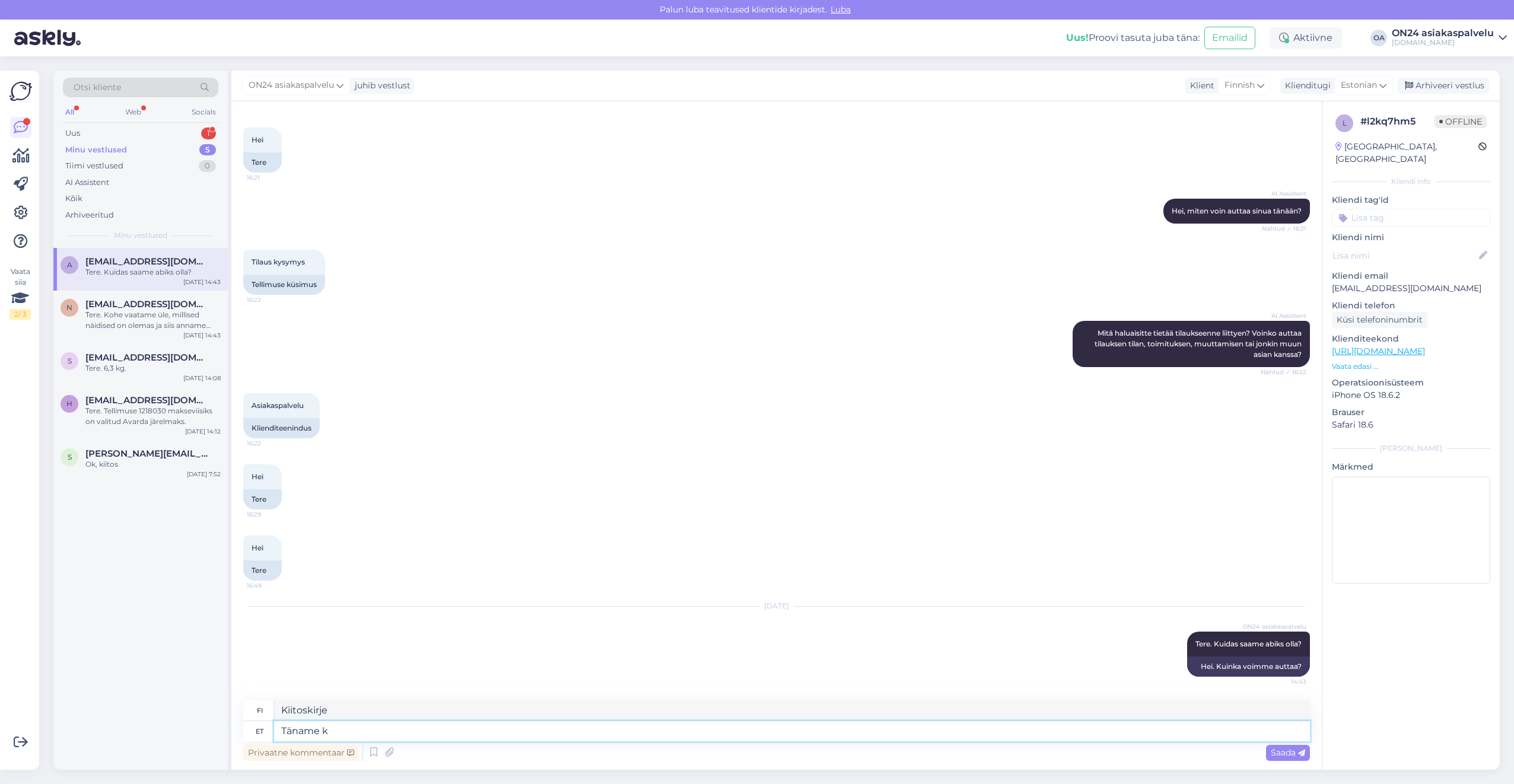
type textarea "Täname"
type textarea "Kiitos"
type textarea "Täname teavituse ee"
type textarea "Kiitos ilmoituksesta."
type textarea "Täname teavituse eest!"
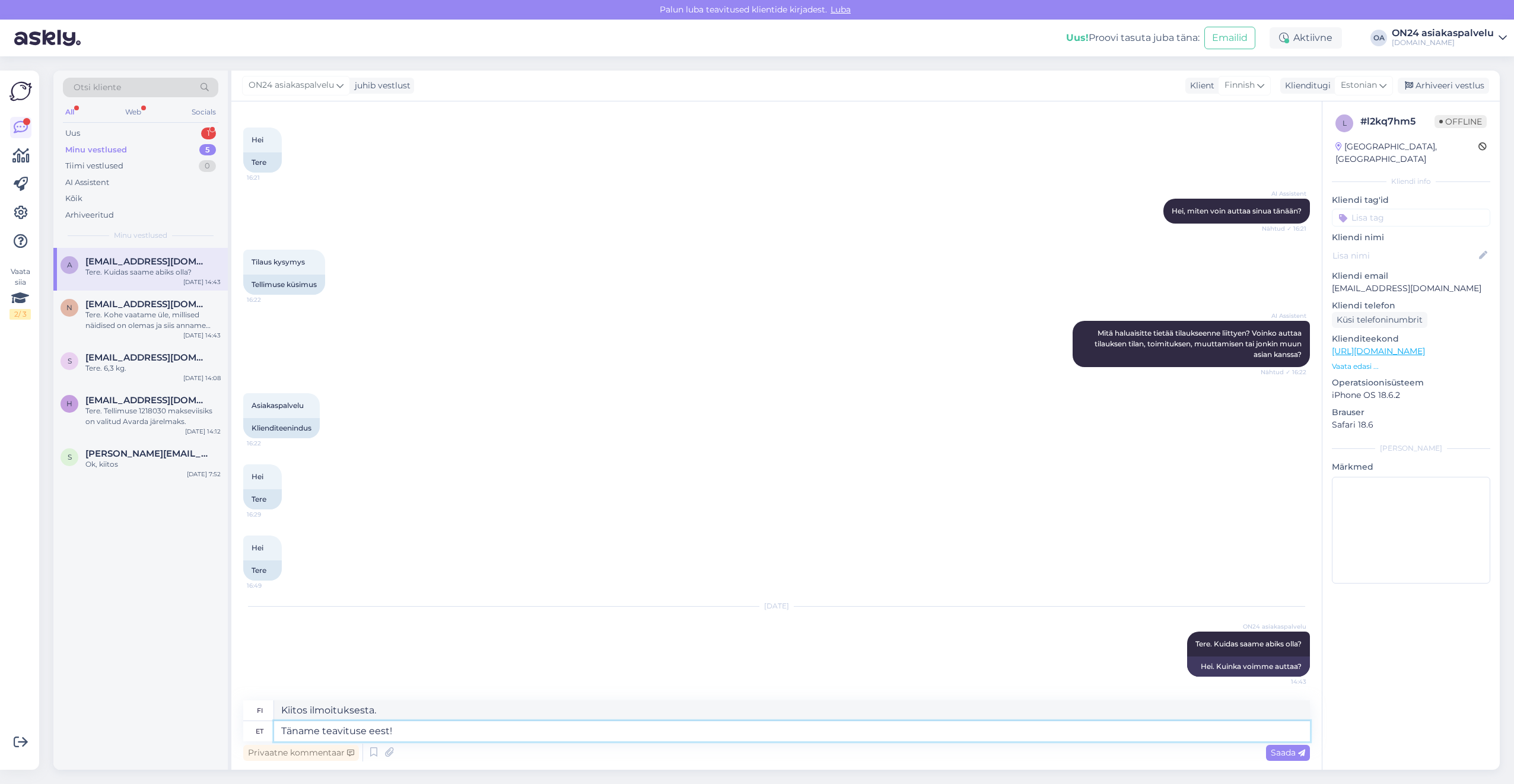
type textarea "Kiitos ilmoituksesta!"
type textarea "Täname teavituse eest! Palun m"
type textarea "Kiitos ilmoituksesta! Ole hyvä"
type textarea "Täname teavituse eest! Palun märkige kokk"
type textarea "Kiitos ilmoituksestasi! Merkitse tämä"
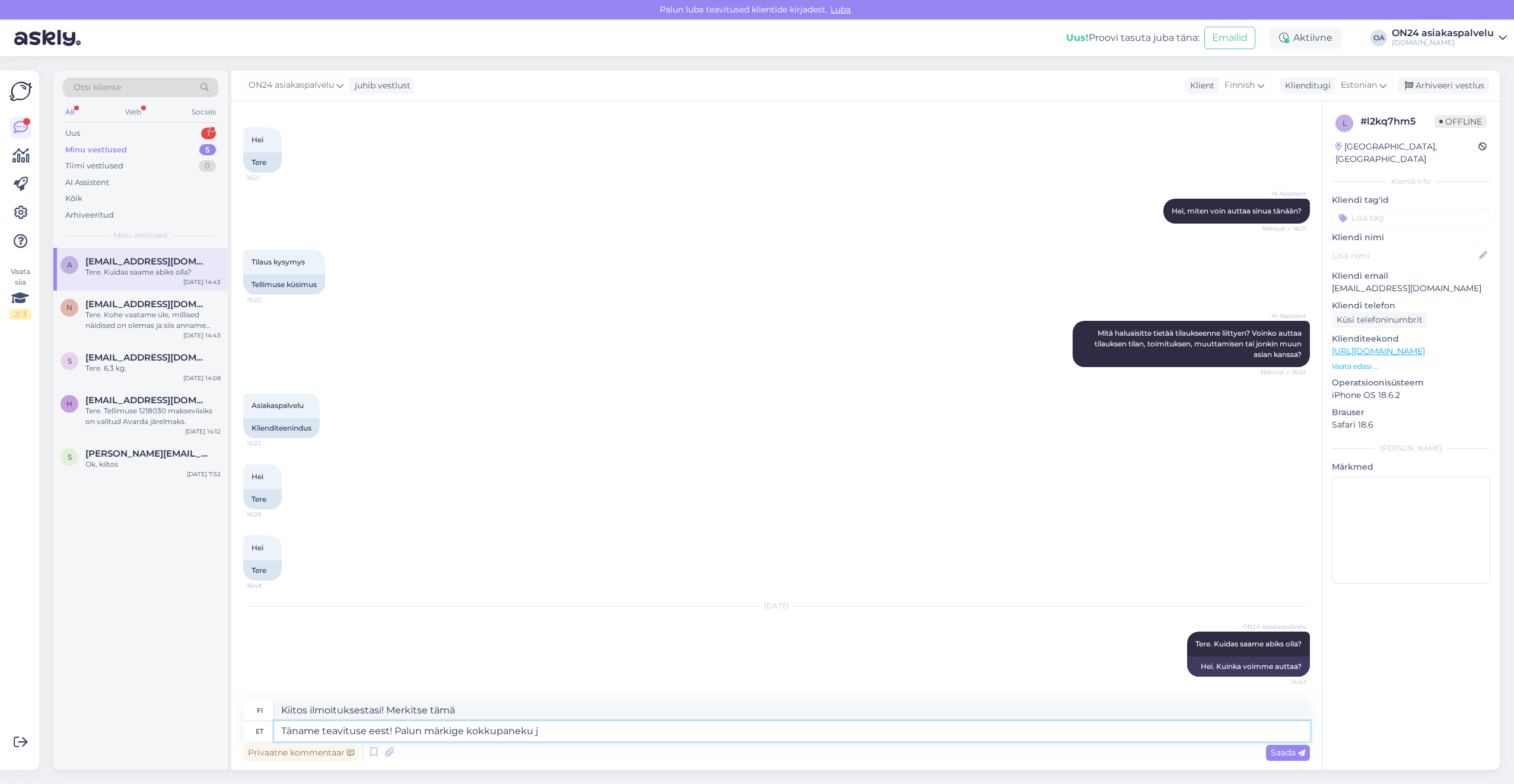
type textarea "Täname teavituse eest! Palun märkige kokkupaneku ju"
type textarea "Kiitos ilmoituksestasi! Ilmoitathan kokoonpanon"
type textarea "Täname teavituse eest! Palun märkige kokkupaneku juhendilt d"
type textarea "Kiitos palautteestasi! Huomioithan kokoamisohjeet."
type textarea "Täname teavituse eest! Palun märkige kokkupaneku juhendilt detaili tä"
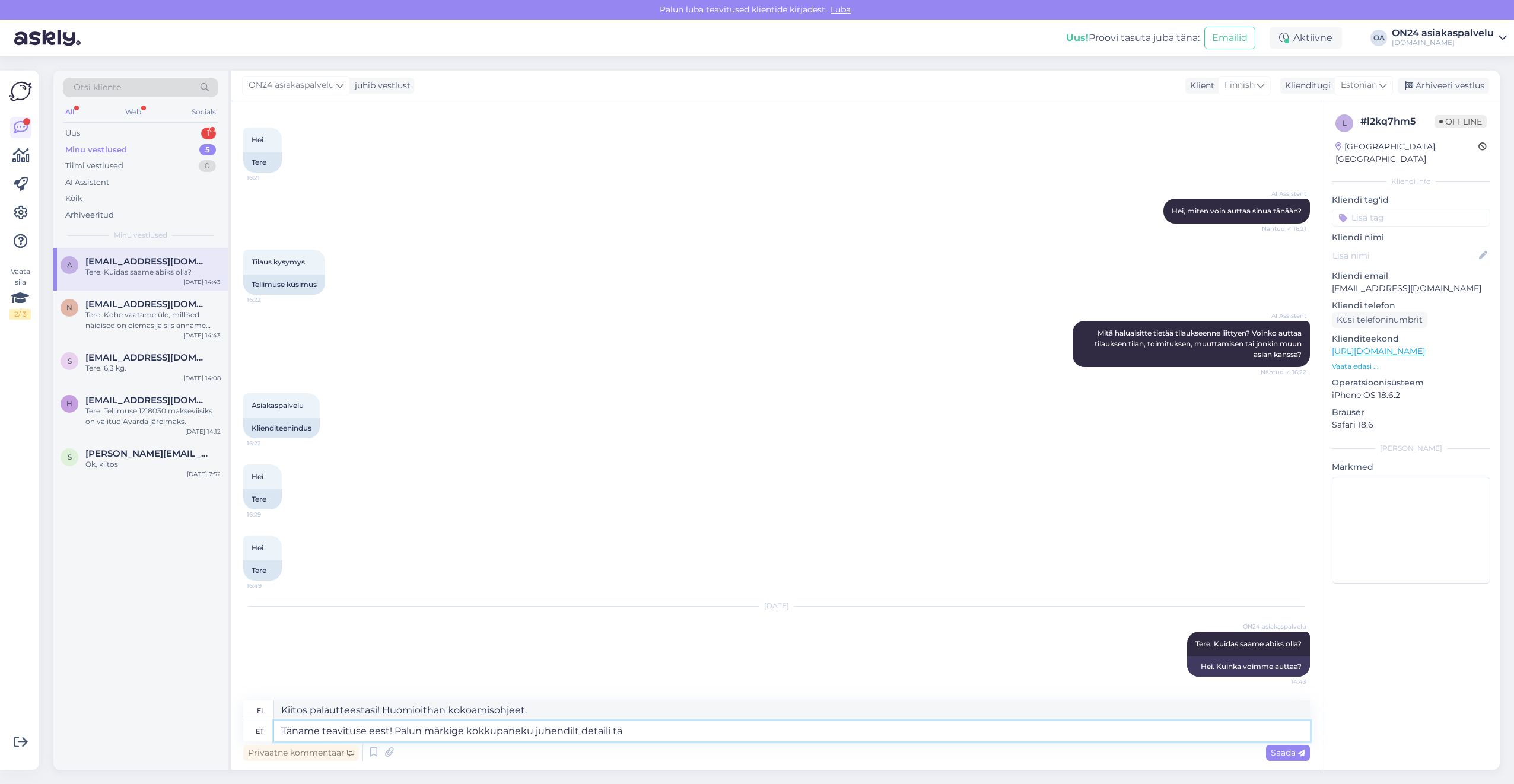
type textarea "Kiitos palautteestasi! Huomioithan kokoamisohjeiden yksityiskohdat."
type textarea "Täname teavituse eest! Palun märkige kokkupaneku juhendilt detaili tähisused, m"
type textarea "Kiitos ilmoituksestasi! Huomioi osien nimitykset kokoamisohjeista."
type textarea "Täname teavituse eest! Palun märkige kokkupaneku juhendilt detaili tähisused, m…"
type textarea "Kiitos ilmoituksestasi! Huomioi kokoamisohjeissa olevat osanumerot, jotka"
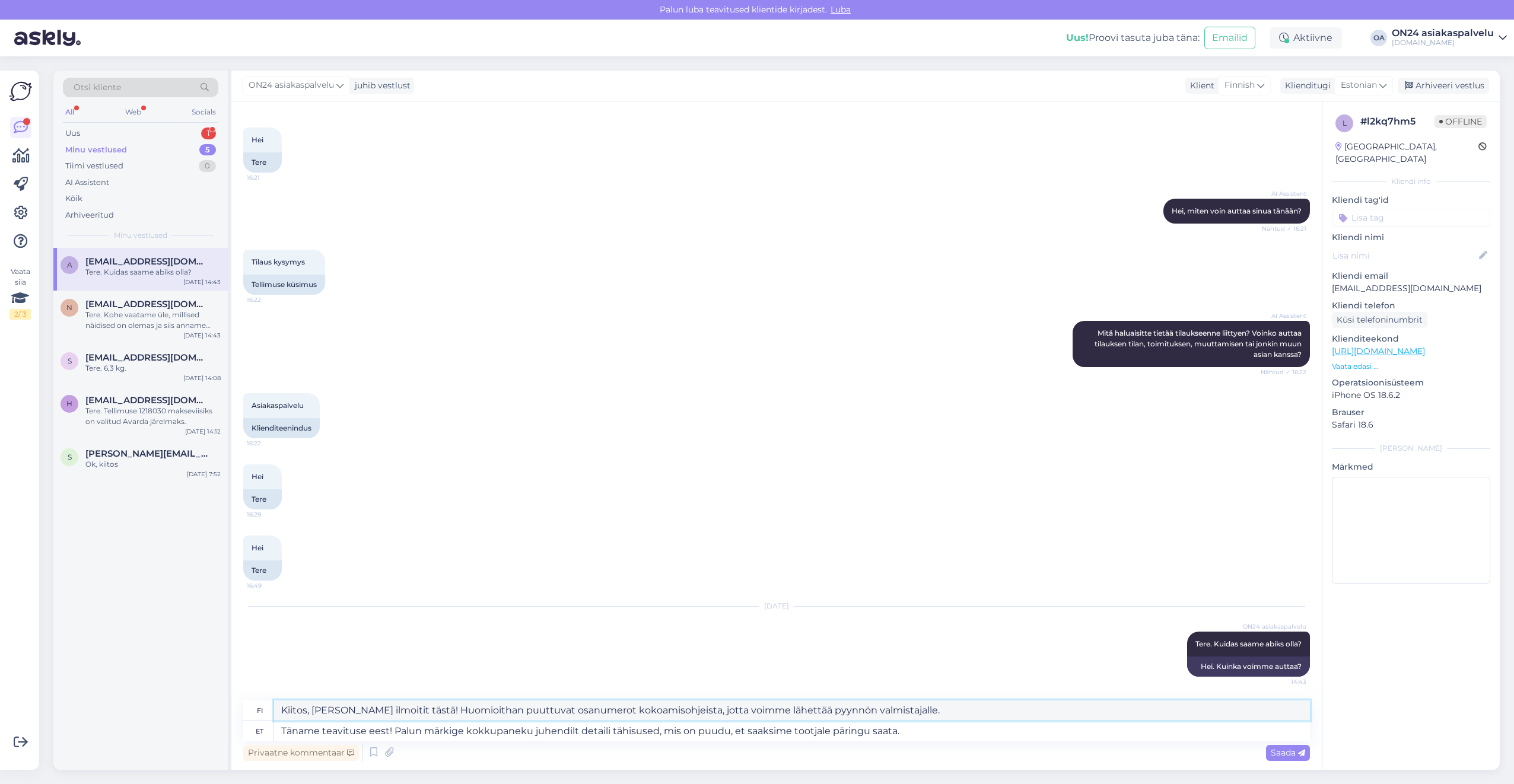
click at [284, 709] on textarea "Kiitos, [PERSON_NAME] ilmoitit tästä! Huomioithan puuttuvat osanumerot kokoamis…" at bounding box center [792, 711] width 1036 height 20
click at [937, 726] on textarea "Täname teavituse eest! Palun märkige kokkupaneku juhendilt detaili tähisused, m…" at bounding box center [792, 731] width 1036 height 20
drag, startPoint x: 917, startPoint y: 731, endPoint x: 211, endPoint y: 724, distance: 706.0
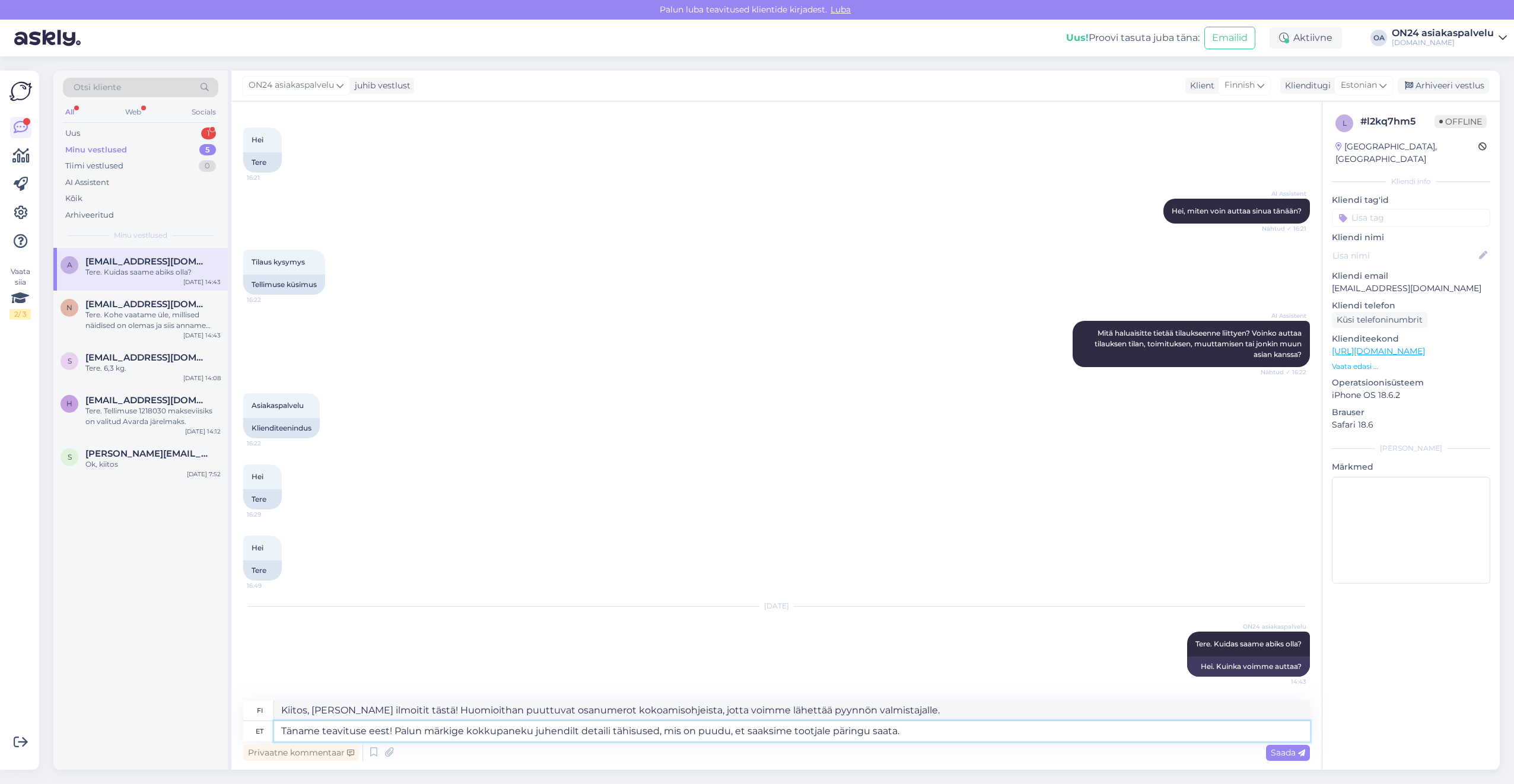
click at [211, 724] on div "Otsi kliente All Web Socials Uus 1 Minu vestlused 5 Tiimi vestlused 0 AI Assist…" at bounding box center [777, 420] width 1446 height 699
drag, startPoint x: 730, startPoint y: 707, endPoint x: 249, endPoint y: 698, distance: 481.1
click at [249, 698] on div "Vestlus algas [DATE] Hei 16:21 Tere AI Assistent [PERSON_NAME], miten voin autt…" at bounding box center [776, 435] width 1090 height 668
click at [95, 132] on div "Uus 1" at bounding box center [140, 133] width 155 height 17
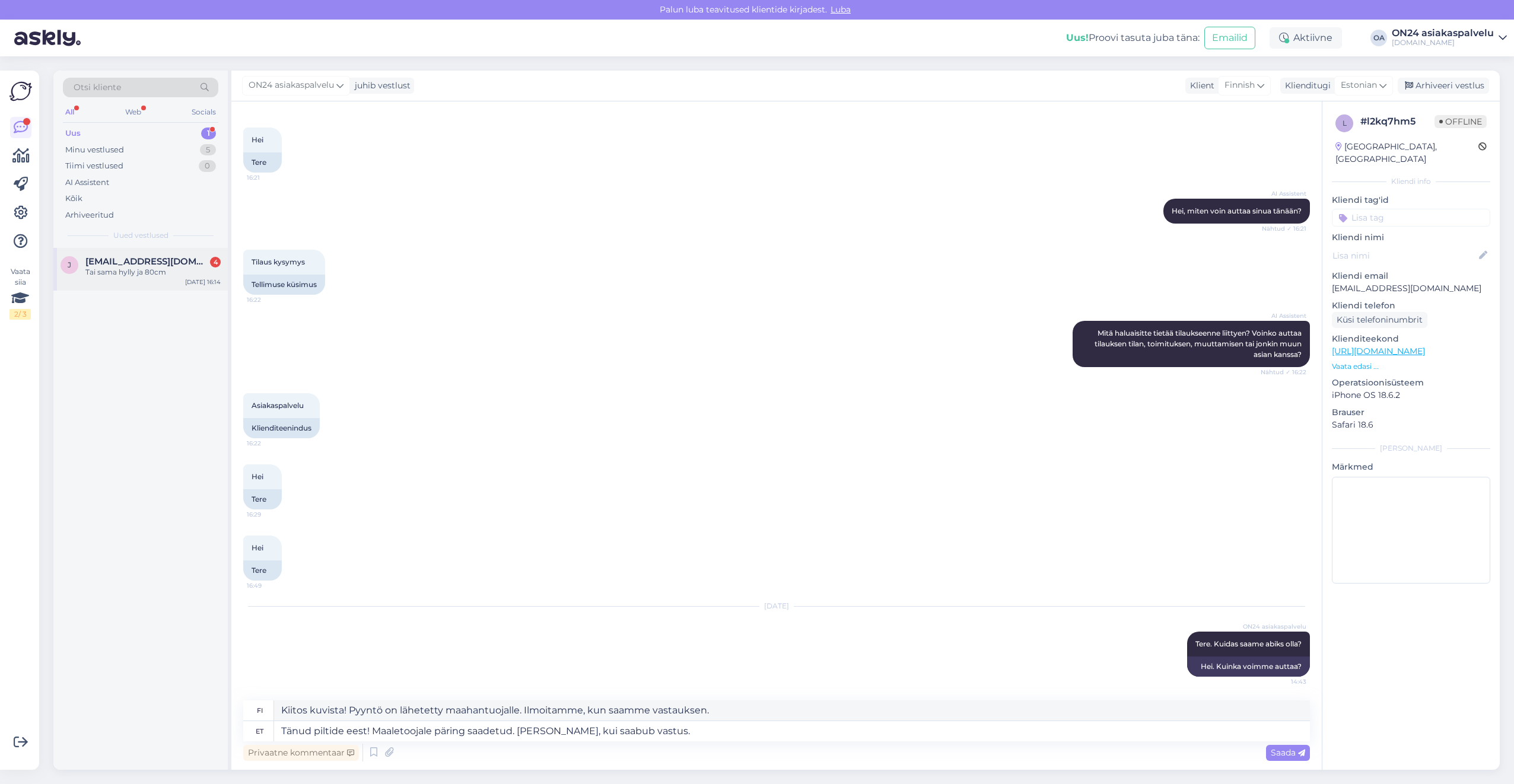
click at [147, 279] on div "[PERSON_NAME] [PERSON_NAME][EMAIL_ADDRESS][DOMAIN_NAME] 4 Tai sama hylly ja 80c…" at bounding box center [140, 269] width 174 height 43
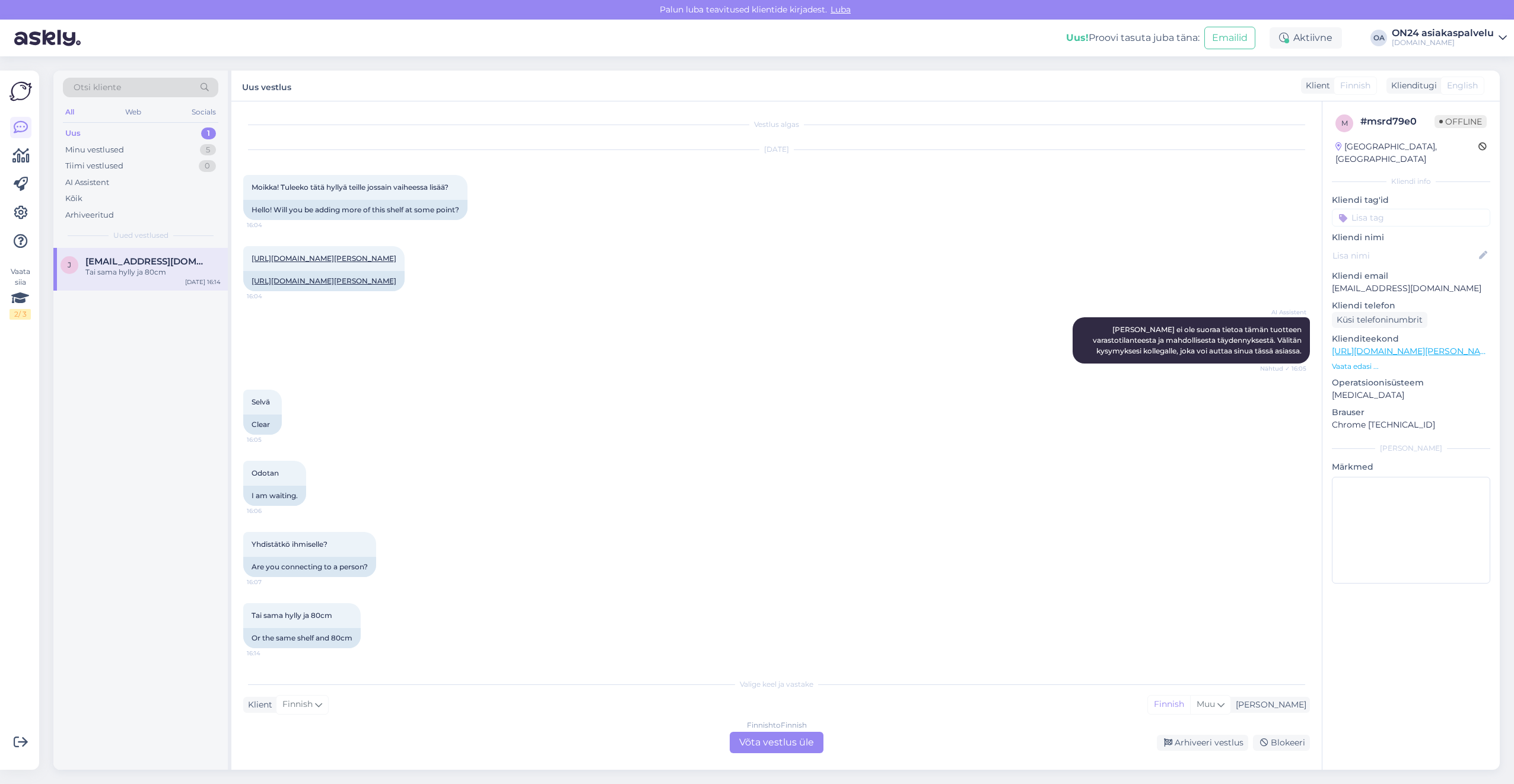
scroll to position [0, 0]
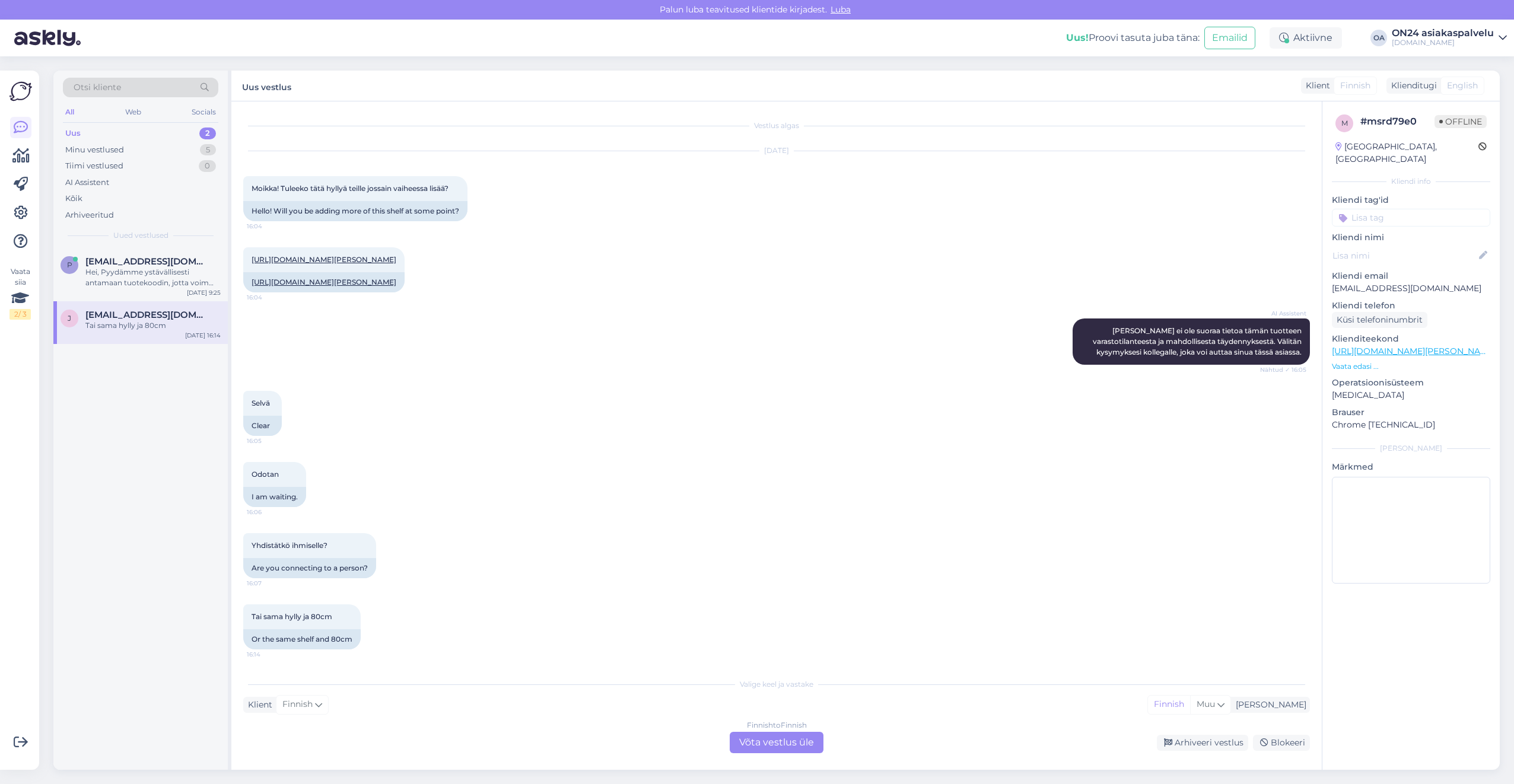
click at [779, 746] on div "Finnish to Finnish Võta vestlus üle" at bounding box center [777, 743] width 93 height 22
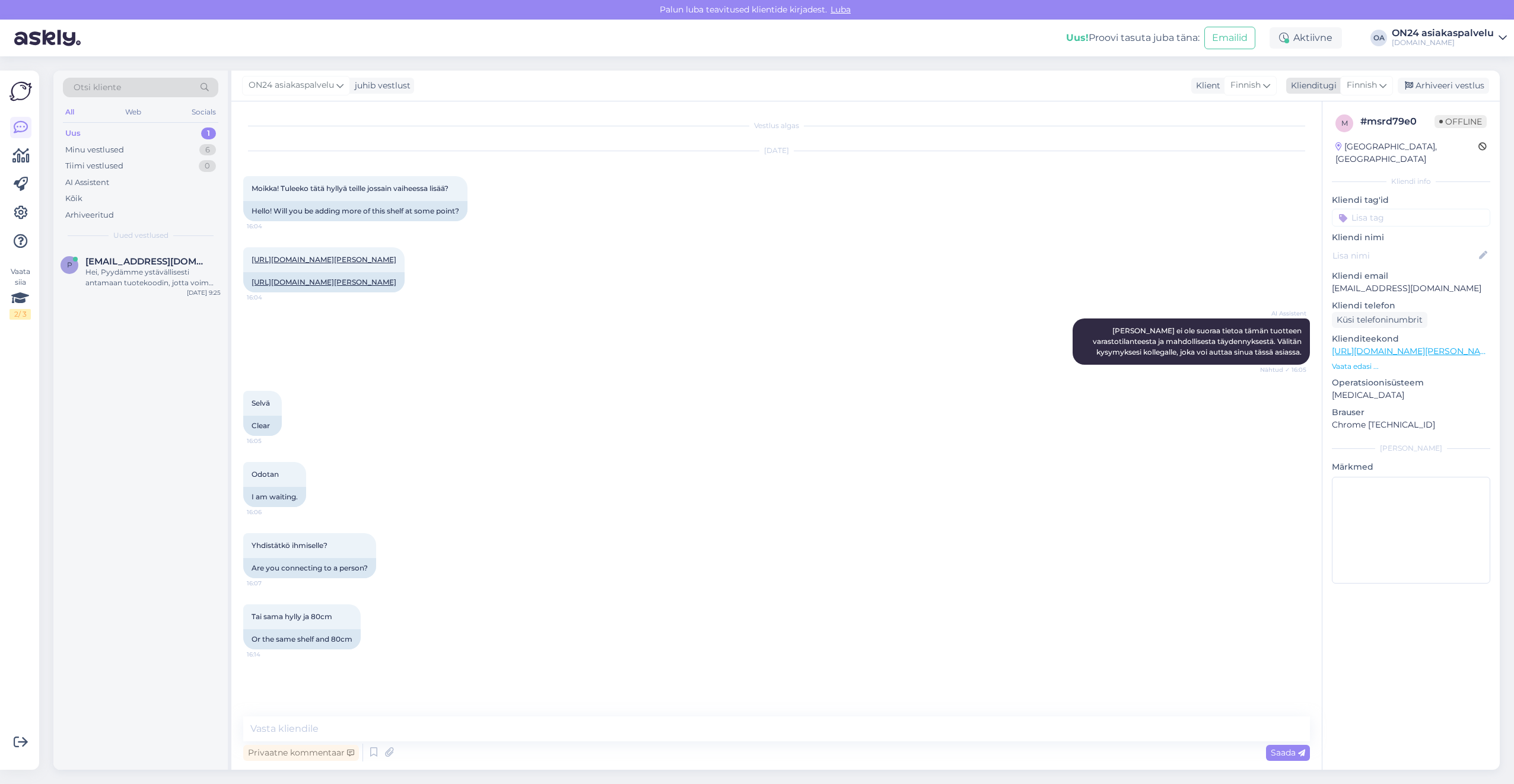
click at [1358, 83] on span "Finnish" at bounding box center [1361, 86] width 30 height 13
click at [1330, 132] on link "Estonian" at bounding box center [1339, 138] width 130 height 19
click at [323, 263] on link "[URL][DOMAIN_NAME][PERSON_NAME]" at bounding box center [324, 259] width 145 height 9
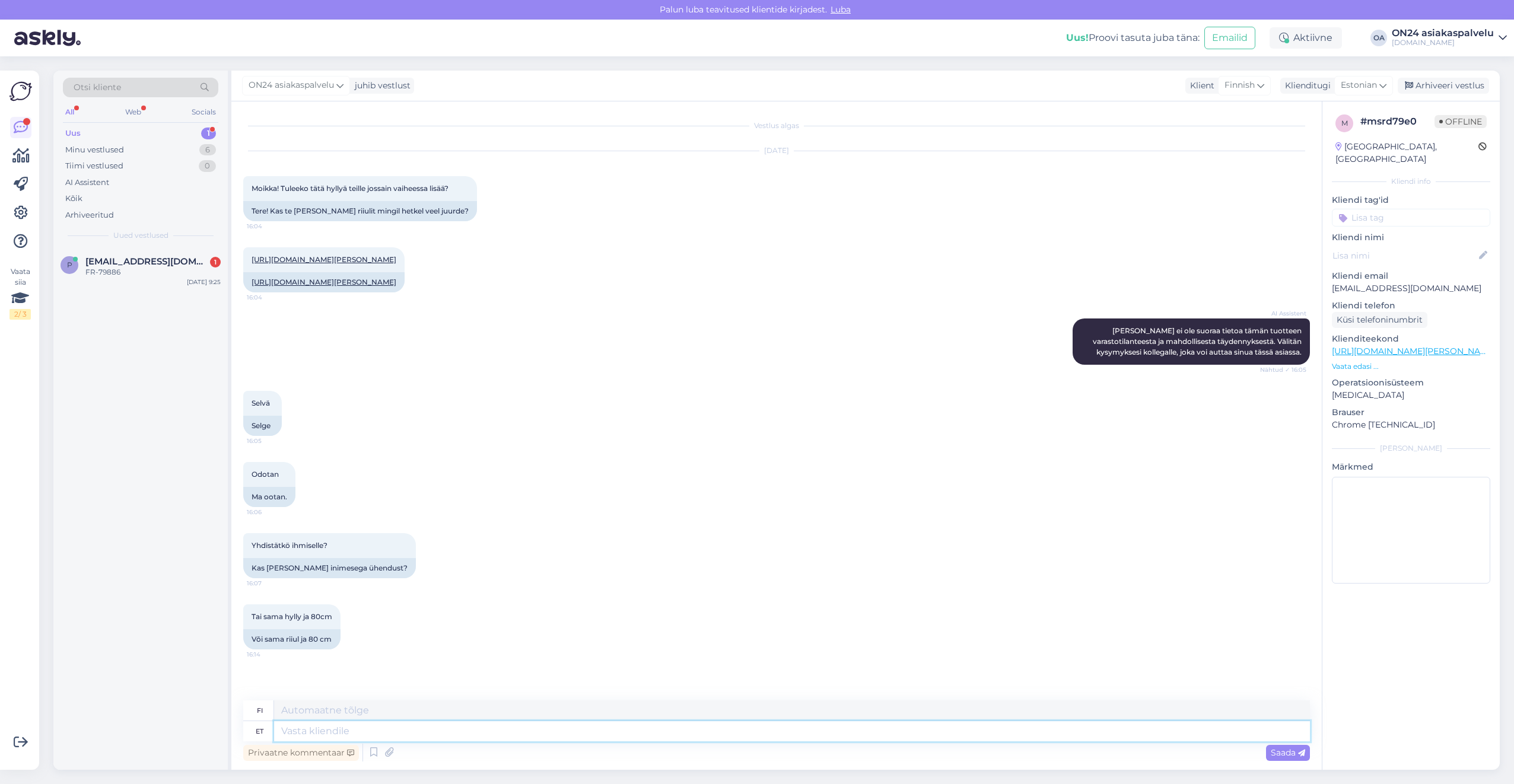
click at [336, 736] on textarea at bounding box center [792, 731] width 1036 height 20
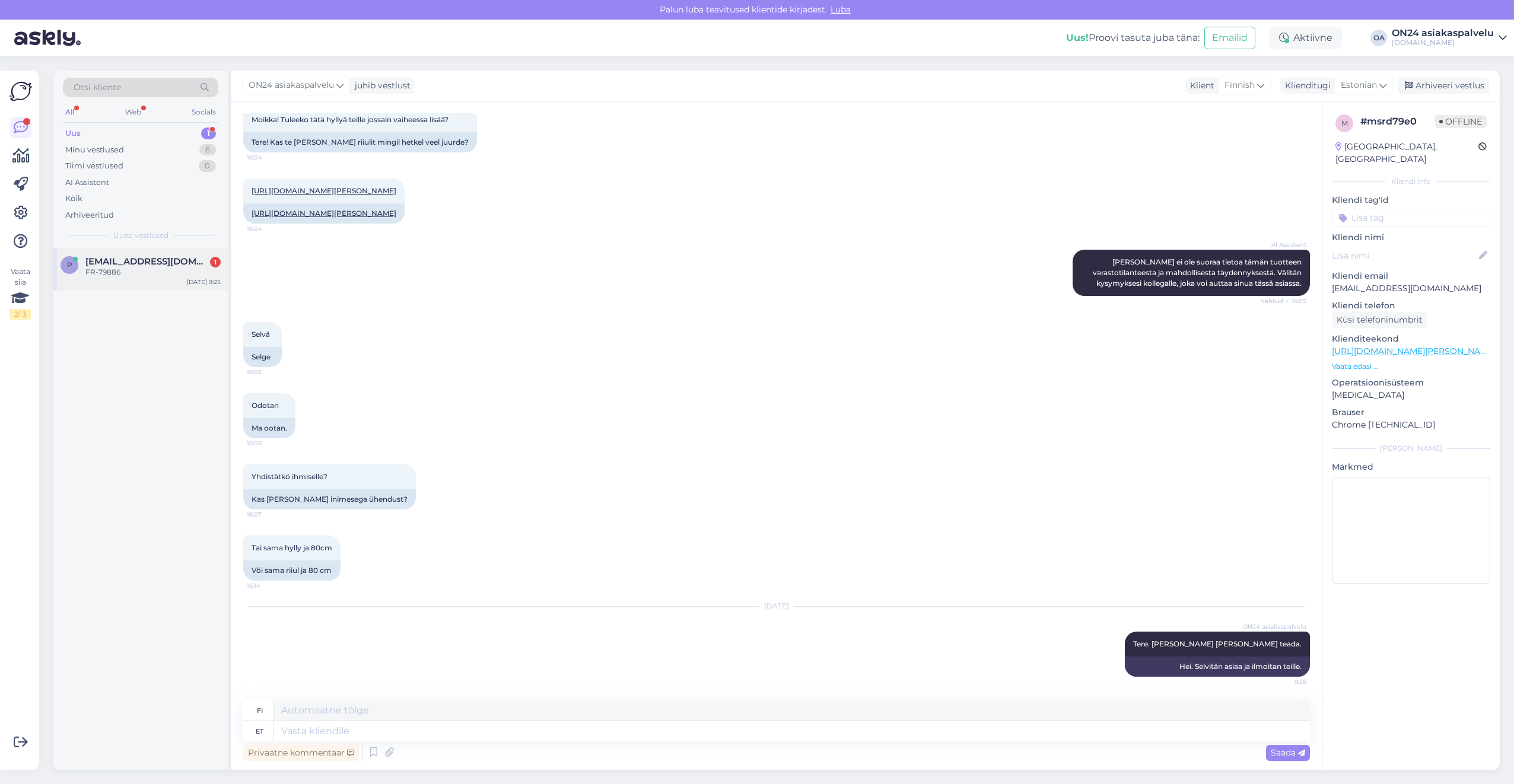
click at [90, 261] on span "[EMAIL_ADDRESS][DOMAIN_NAME]" at bounding box center [147, 261] width 123 height 11
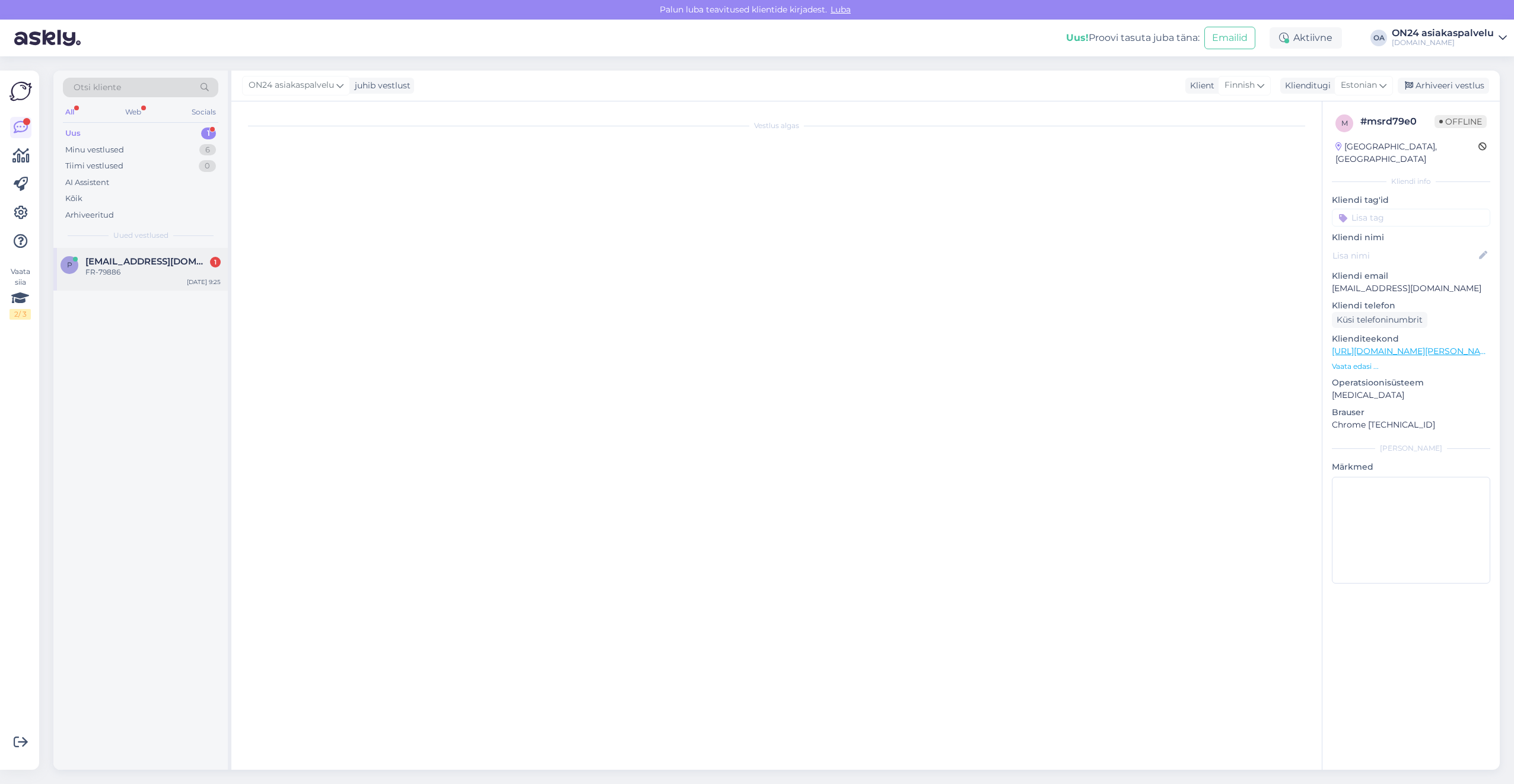
scroll to position [0, 0]
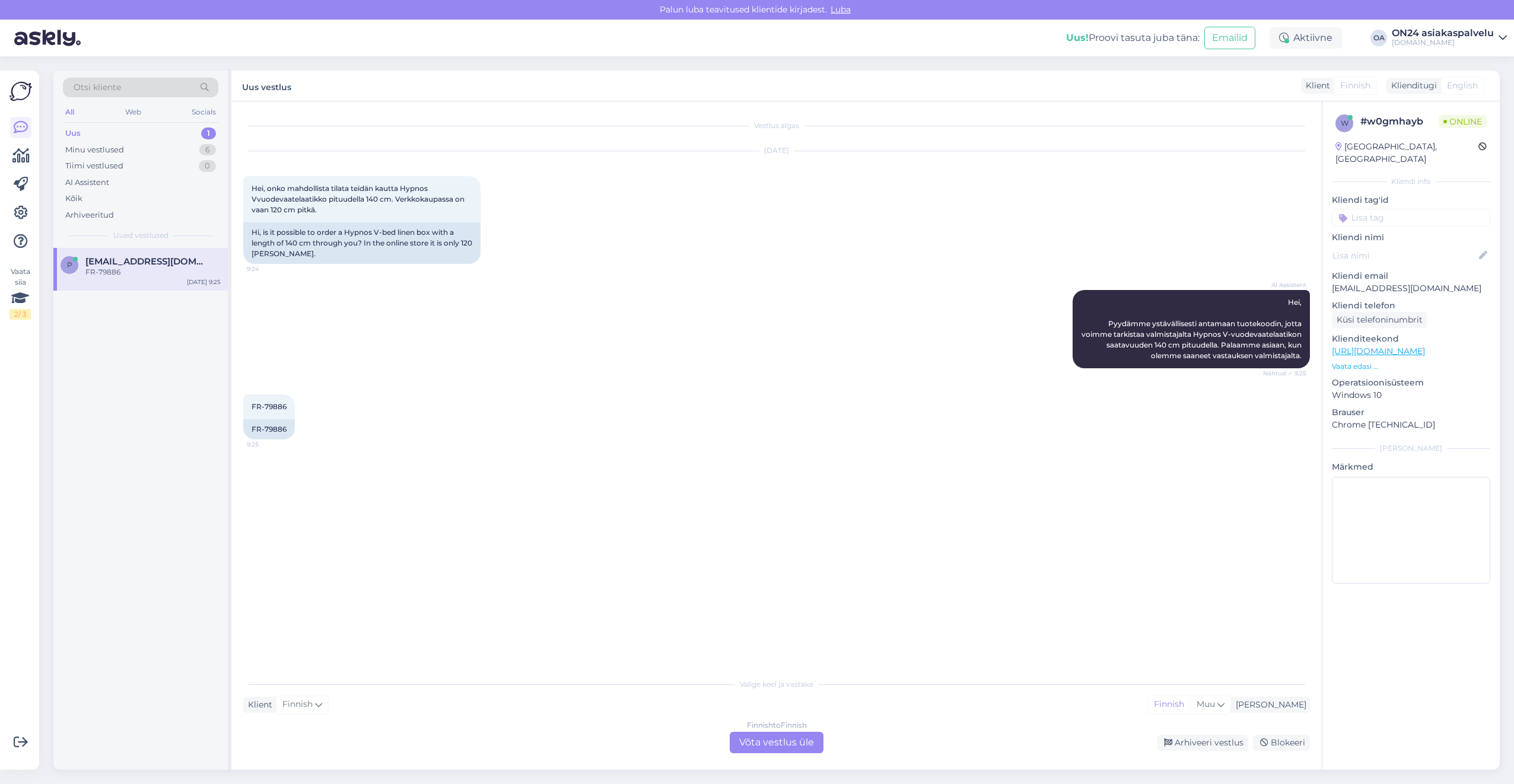
click at [782, 740] on div "Finnish to Finnish Võta vestlus üle" at bounding box center [777, 743] width 93 height 22
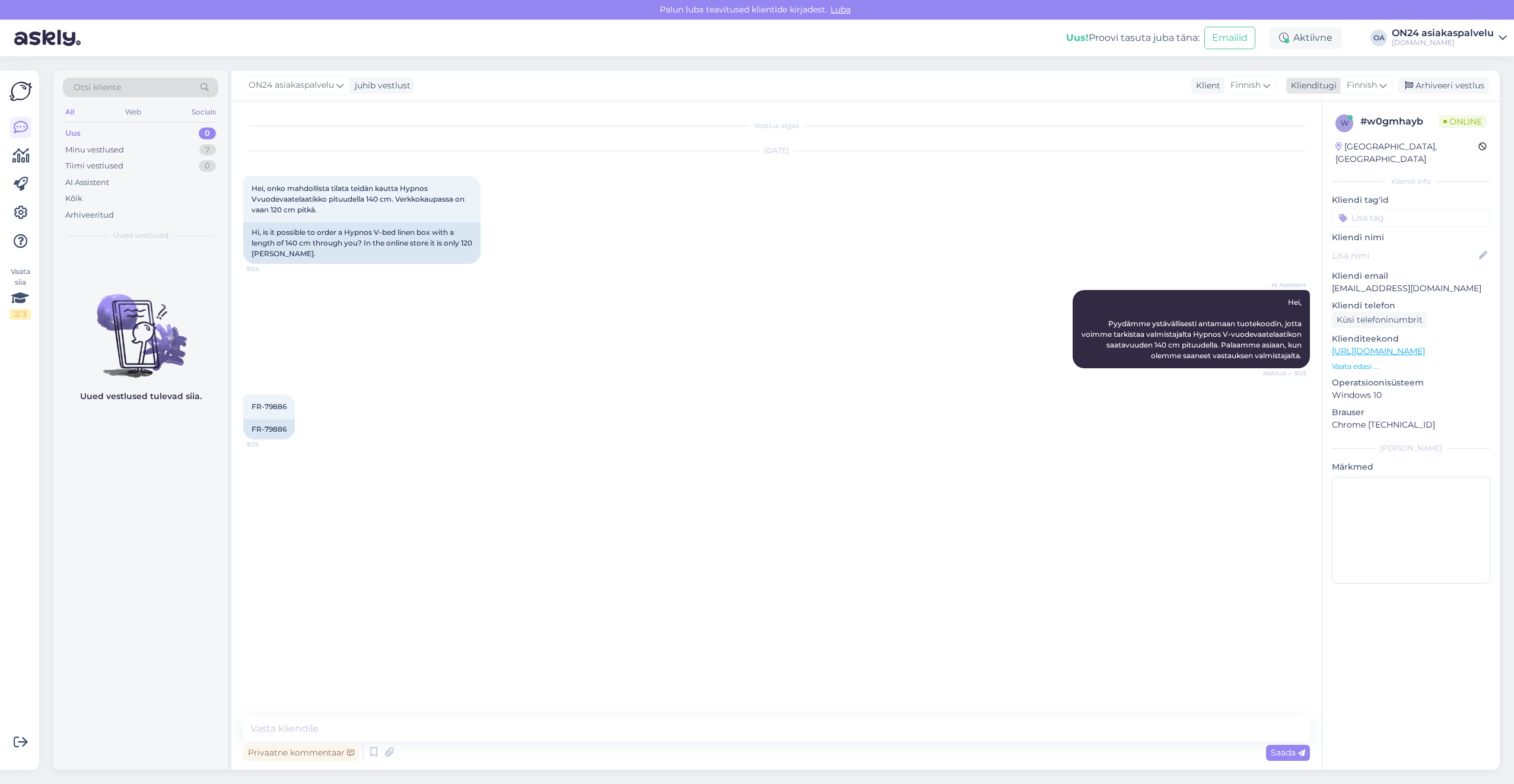
click at [1363, 87] on span "Finnish" at bounding box center [1361, 86] width 30 height 13
click at [1313, 138] on link "Estonian" at bounding box center [1339, 138] width 130 height 19
